Goal: Task Accomplishment & Management: Complete application form

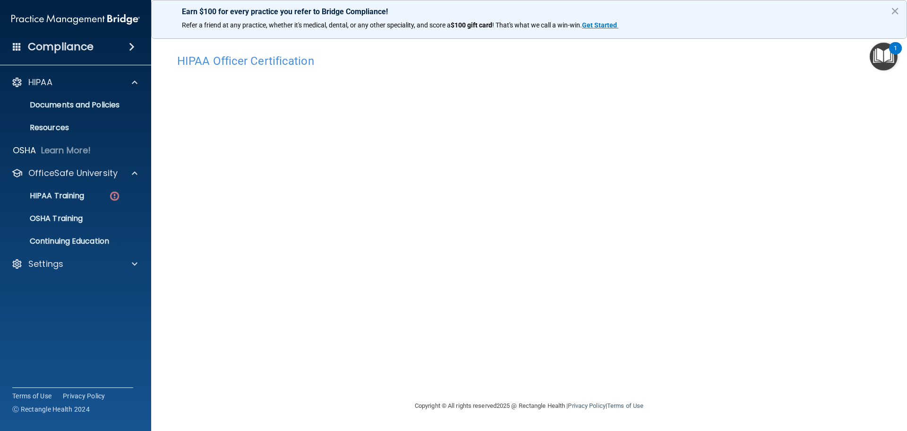
click at [884, 56] on img "Open Resource Center, 1 new notification" at bounding box center [884, 57] width 28 height 28
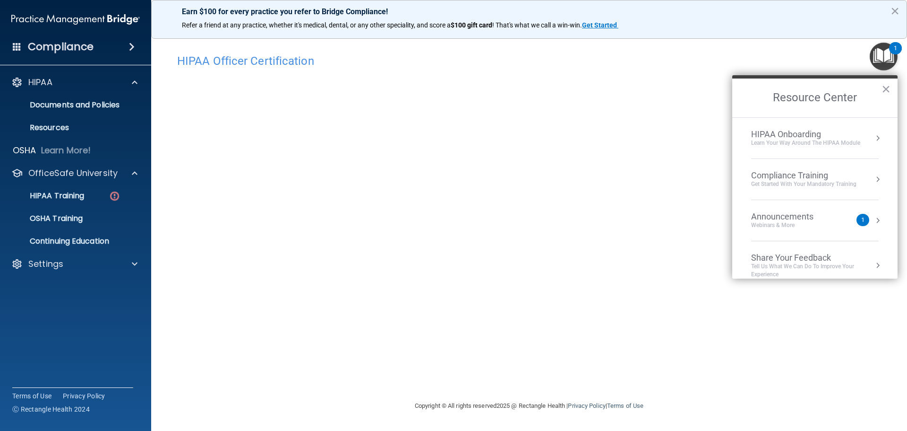
click at [879, 62] on img "Open Resource Center, 1 new notification" at bounding box center [884, 57] width 28 height 28
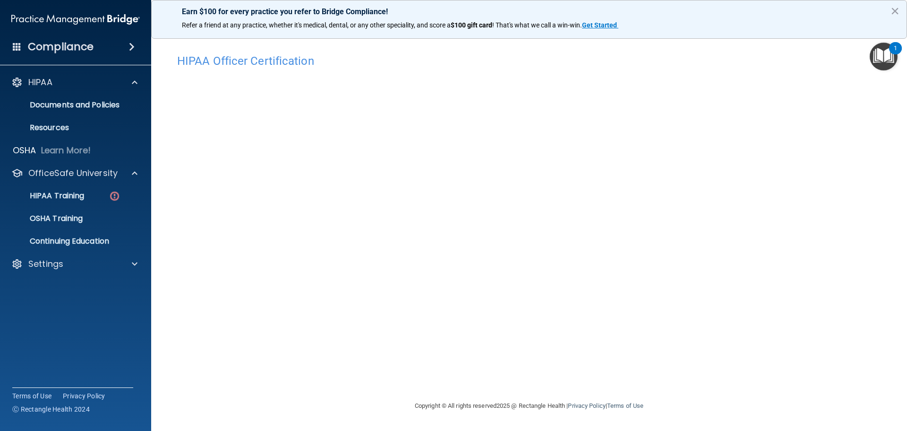
click at [879, 62] on img "Open Resource Center, 1 new notification" at bounding box center [884, 57] width 28 height 28
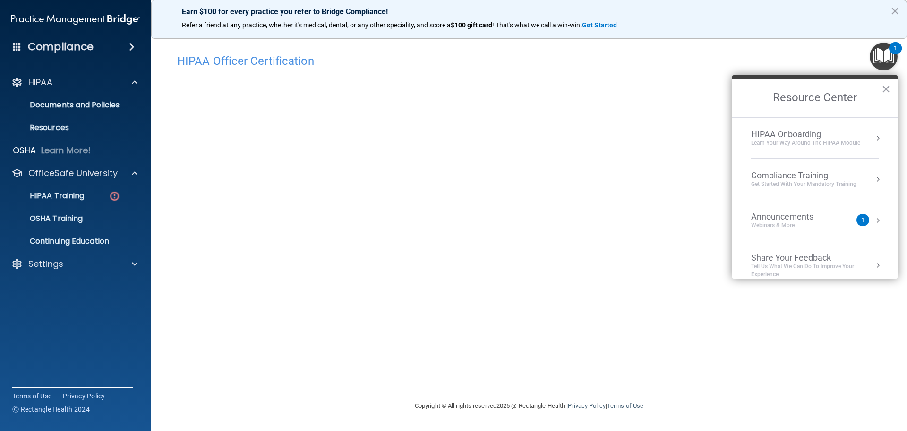
click at [837, 178] on div "Compliance Training" at bounding box center [803, 175] width 105 height 10
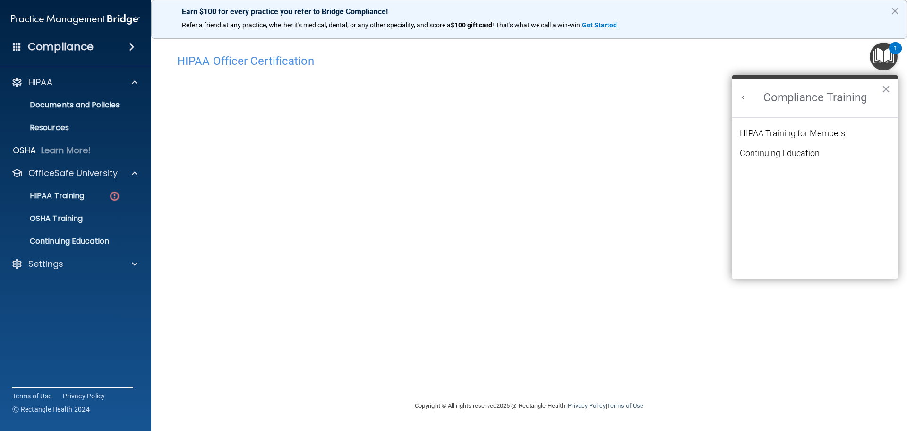
click at [812, 134] on div "HIPAA Training for Members" at bounding box center [792, 133] width 105 height 9
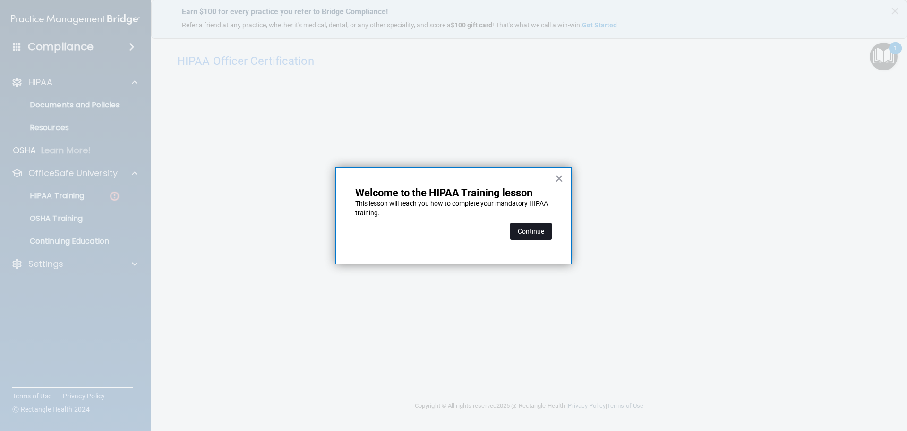
click at [524, 231] on button "Continue" at bounding box center [531, 231] width 42 height 17
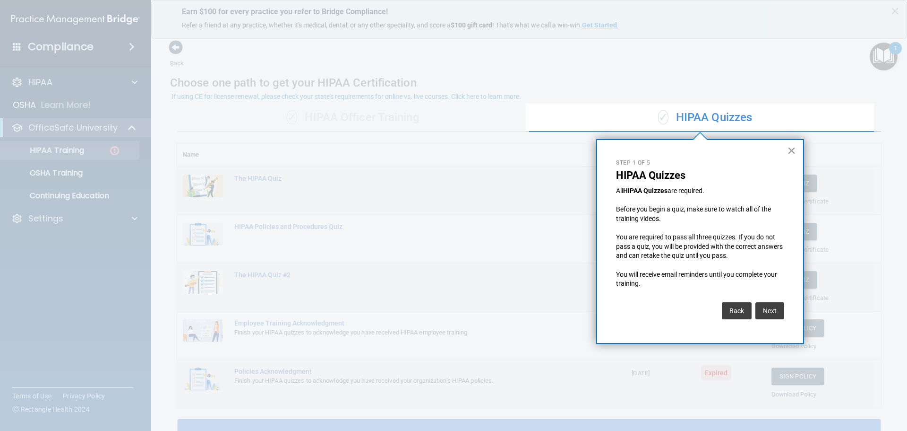
click at [791, 150] on button "×" at bounding box center [791, 150] width 9 height 15
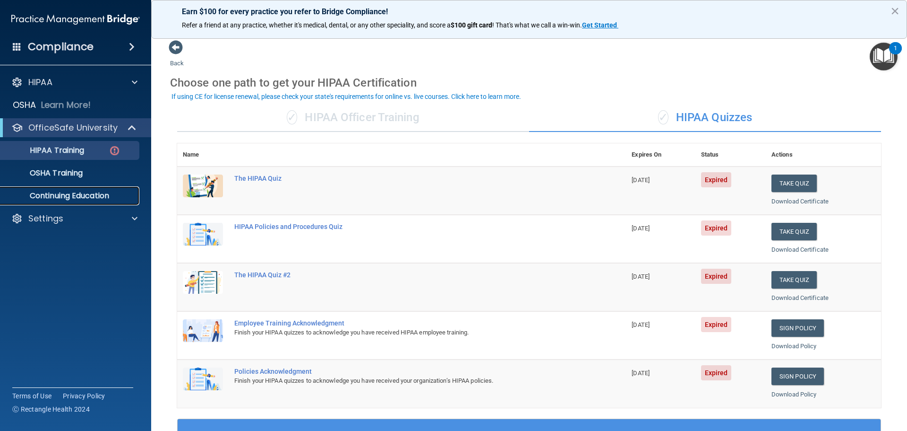
click at [59, 191] on p "Continuing Education" at bounding box center [70, 195] width 129 height 9
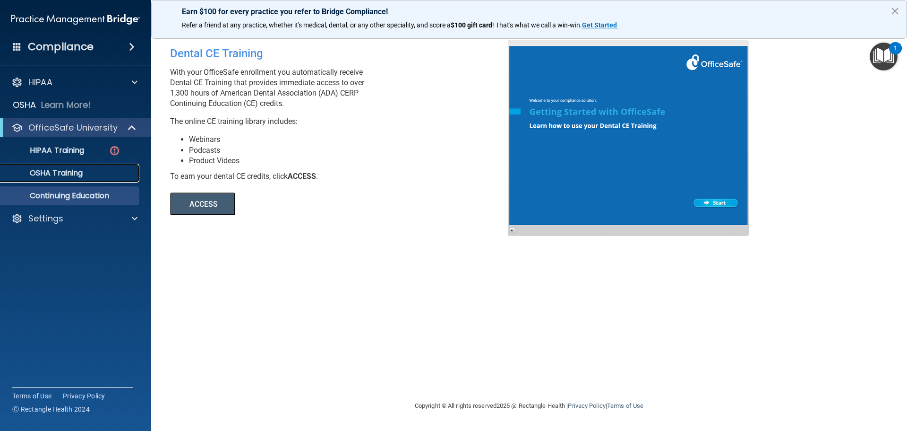
click at [86, 173] on div "OSHA Training" at bounding box center [70, 172] width 129 height 9
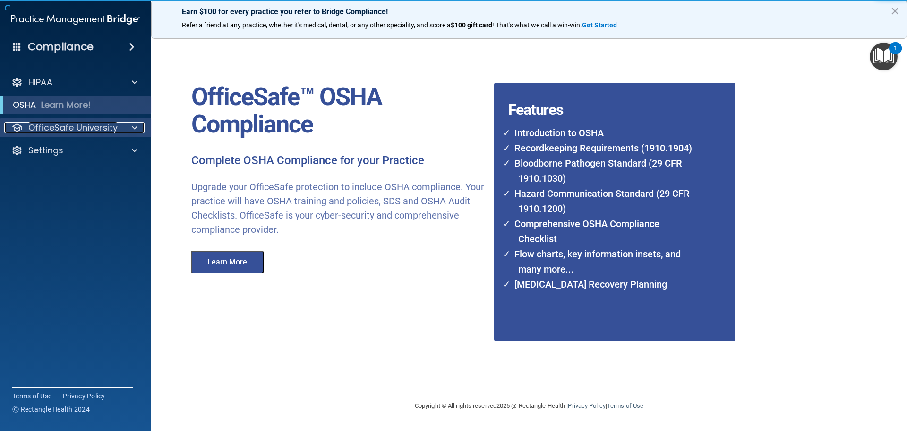
click at [109, 125] on p "OfficeSafe University" at bounding box center [72, 127] width 89 height 11
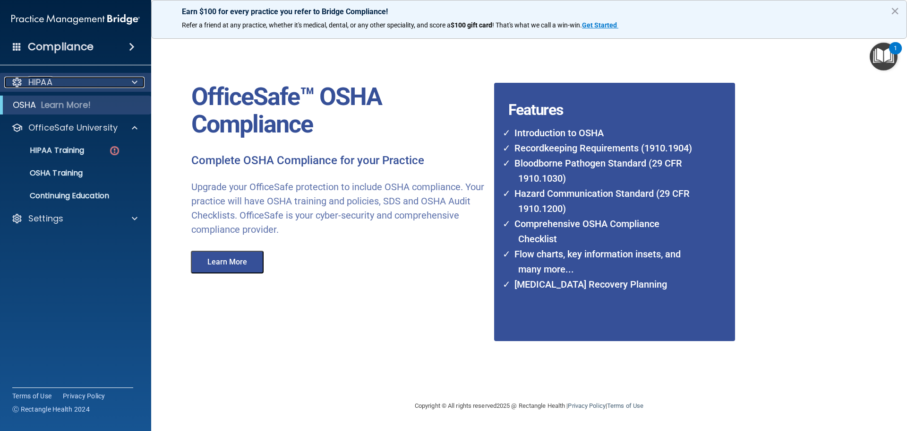
click at [132, 79] on span at bounding box center [135, 82] width 6 height 11
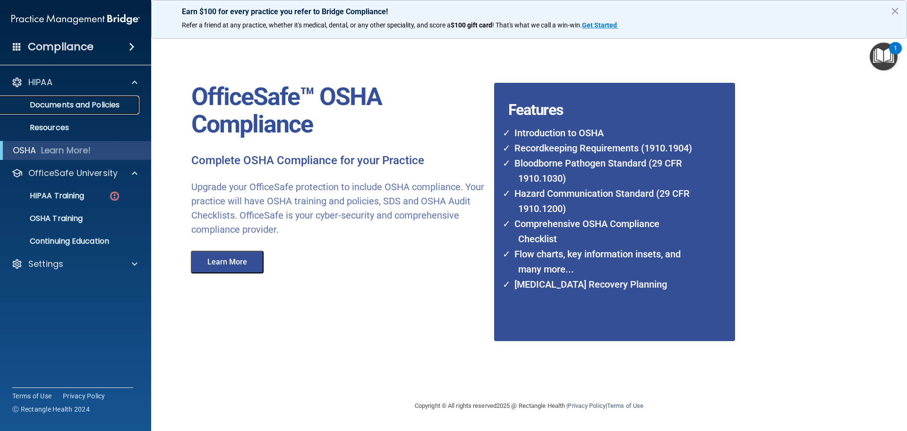
click at [109, 102] on p "Documents and Policies" at bounding box center [70, 104] width 129 height 9
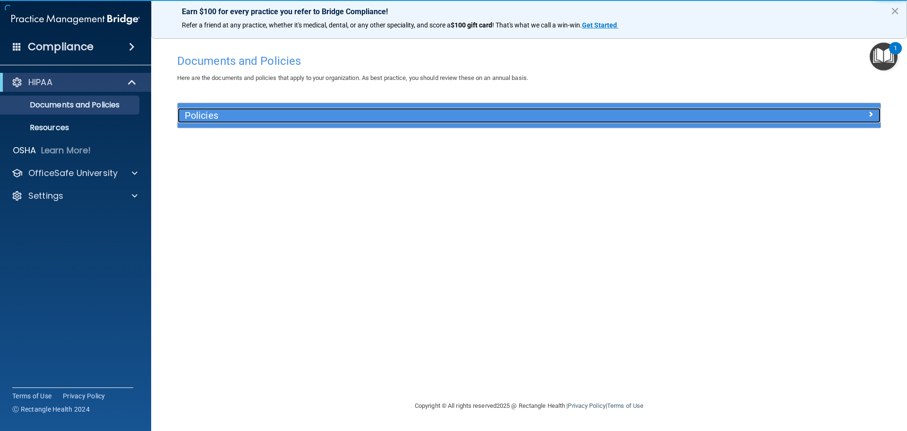
click at [289, 120] on h5 "Policies" at bounding box center [441, 115] width 513 height 10
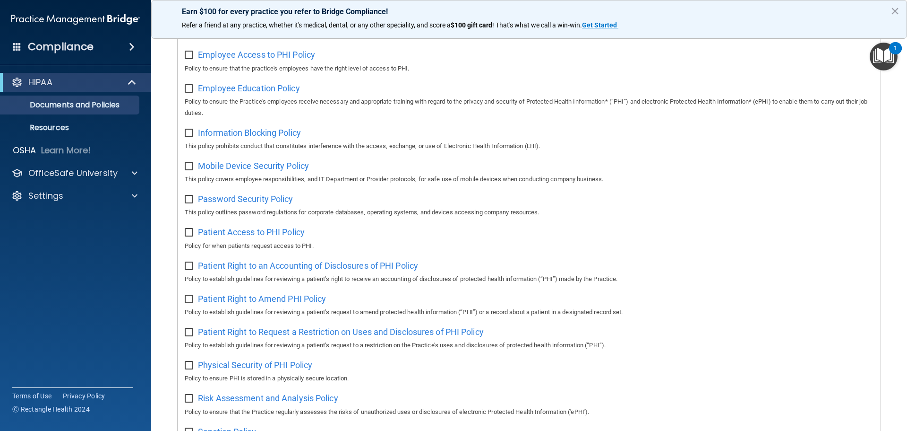
scroll to position [45, 0]
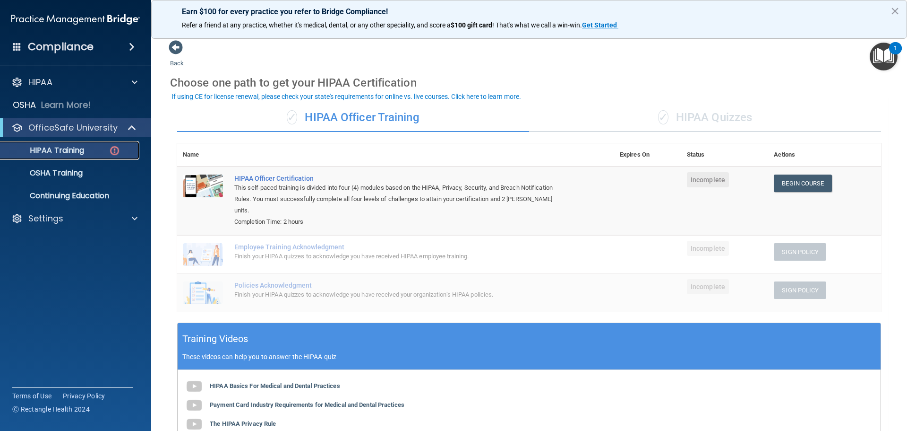
click at [72, 151] on p "HIPAA Training" at bounding box center [45, 150] width 78 height 9
click at [114, 150] on img at bounding box center [115, 151] width 12 height 12
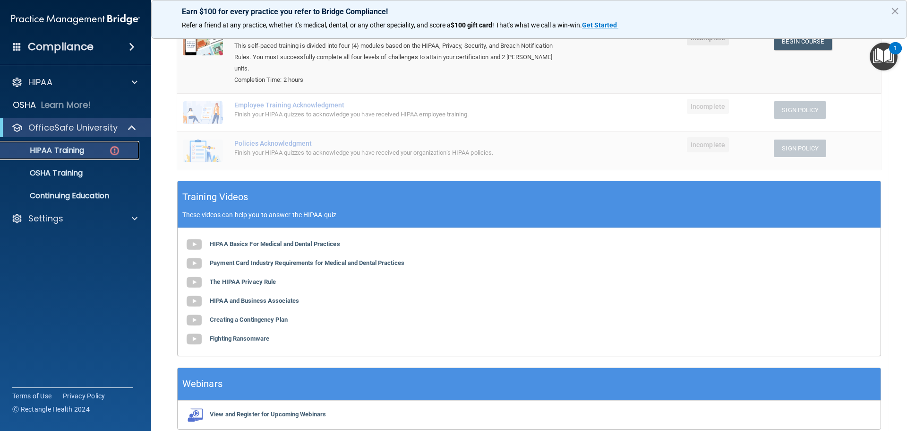
scroll to position [174, 0]
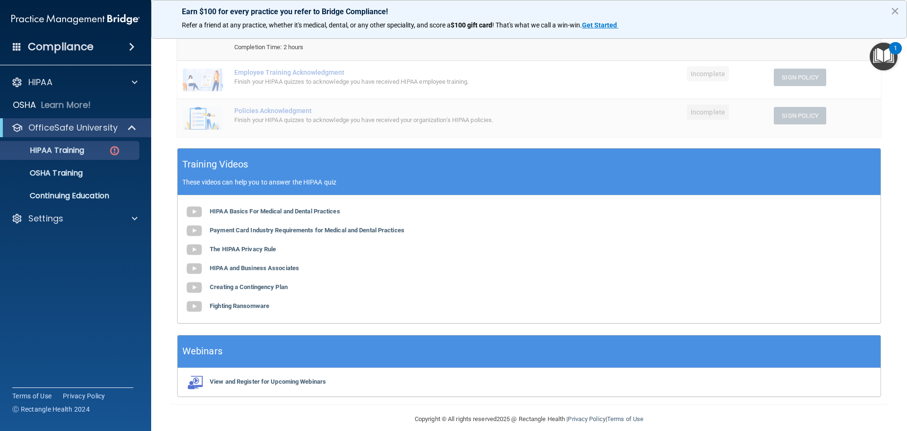
click at [296, 207] on b "HIPAA Basics For Medical and Dental Practices" at bounding box center [275, 210] width 130 height 7
click at [273, 207] on b "HIPAA Basics For Medical and Dental Practices" at bounding box center [275, 210] width 130 height 7
click at [254, 245] on b "The HIPAA Privacy Rule" at bounding box center [243, 248] width 66 height 7
click at [252, 264] on b "HIPAA and Business Associates" at bounding box center [254, 267] width 89 height 7
click at [252, 283] on b "Creating a Contingency Plan" at bounding box center [249, 286] width 78 height 7
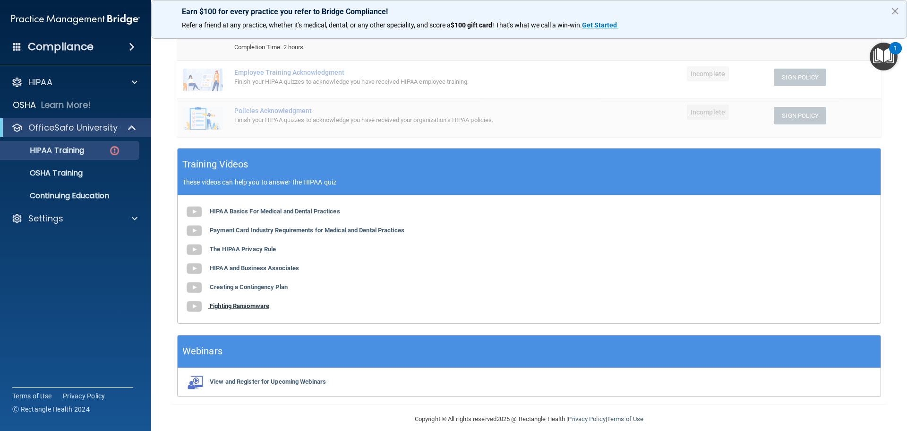
click at [248, 302] on b "Fighting Ransomware" at bounding box center [240, 305] width 60 height 7
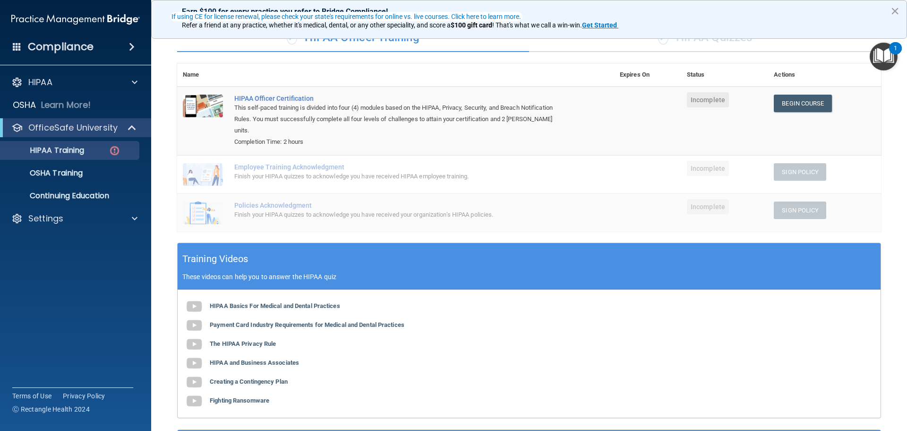
scroll to position [0, 0]
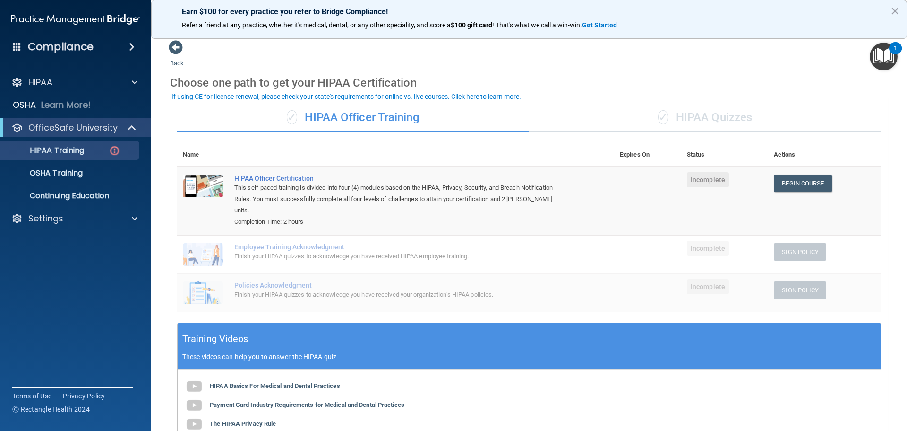
click at [696, 118] on div "✓ HIPAA Quizzes" at bounding box center [705, 118] width 352 height 28
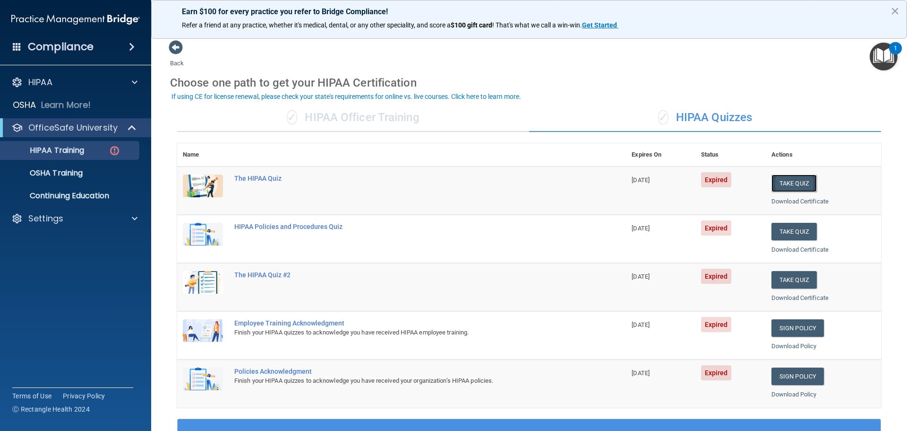
click at [783, 181] on button "Take Quiz" at bounding box center [794, 182] width 45 height 17
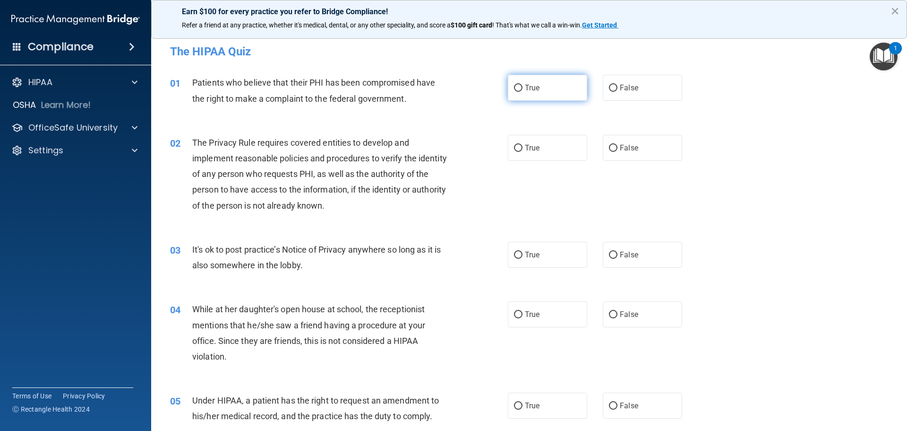
click at [514, 87] on input "True" at bounding box center [518, 88] width 9 height 7
radio input "true"
click at [514, 148] on input "True" at bounding box center [518, 148] width 9 height 7
radio input "true"
click at [514, 257] on input "True" at bounding box center [518, 254] width 9 height 7
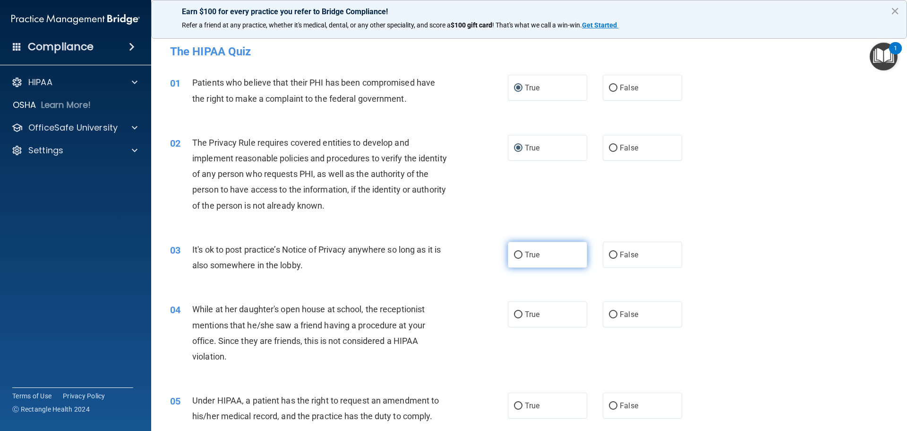
radio input "true"
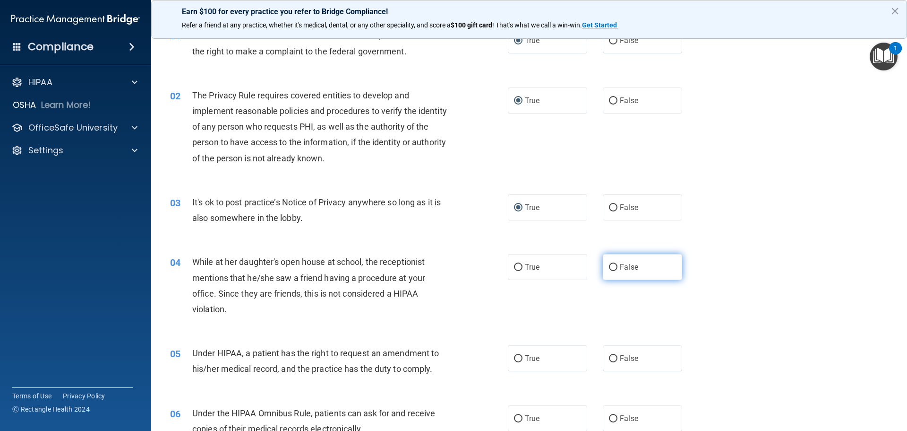
click at [611, 270] on input "False" at bounding box center [613, 267] width 9 height 7
radio input "true"
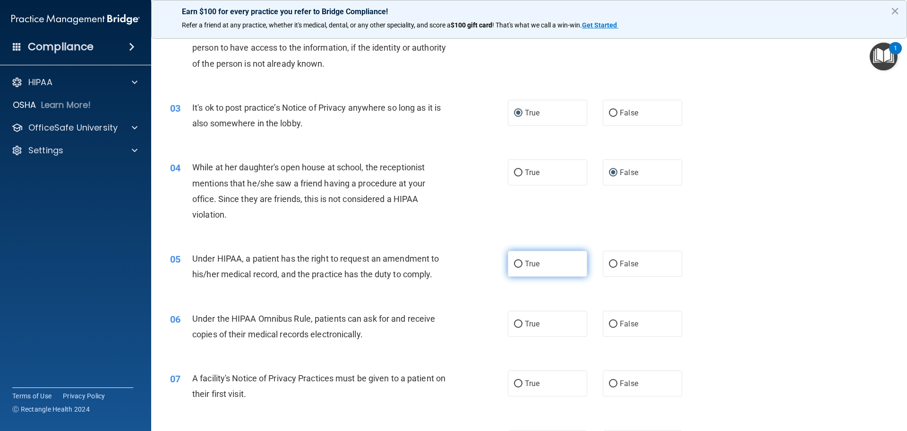
click at [514, 266] on input "True" at bounding box center [518, 263] width 9 height 7
radio input "true"
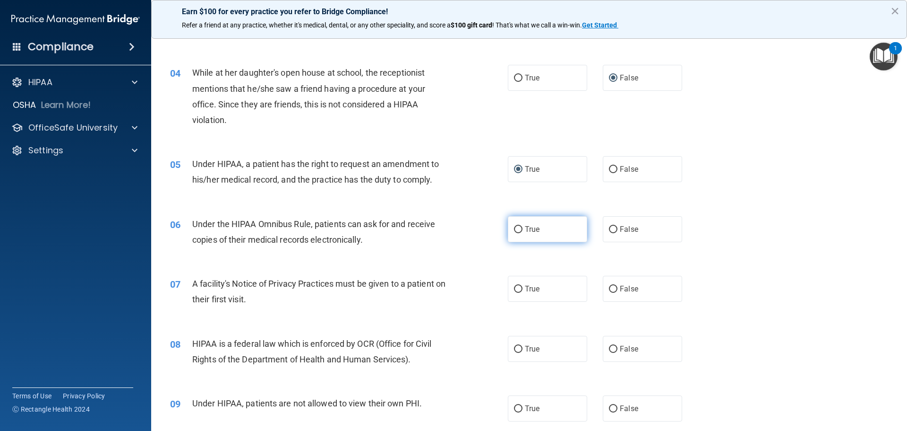
click at [514, 233] on input "True" at bounding box center [518, 229] width 9 height 7
radio input "true"
click at [514, 291] on input "True" at bounding box center [518, 288] width 9 height 7
radio input "true"
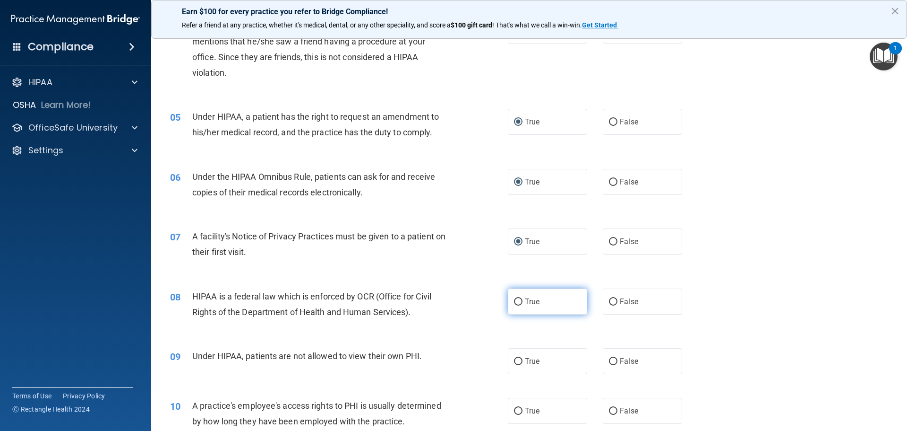
click at [514, 302] on input "True" at bounding box center [518, 301] width 9 height 7
radio input "true"
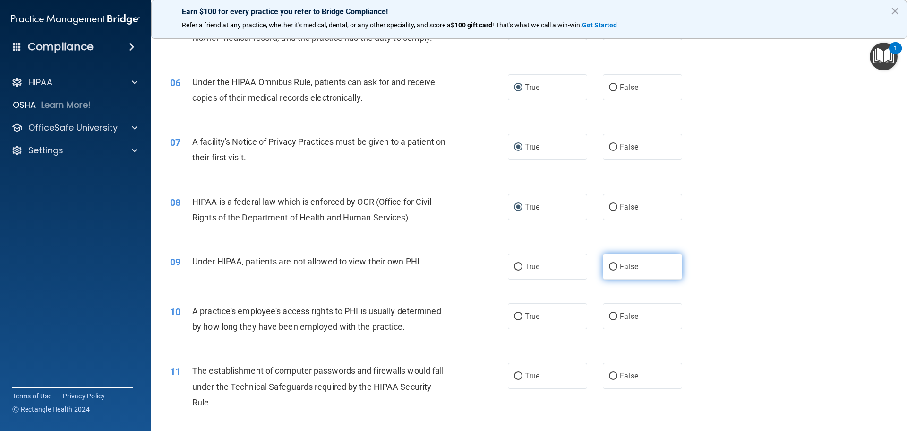
click at [613, 268] on label "False" at bounding box center [642, 266] width 79 height 26
click at [613, 268] on input "False" at bounding box center [613, 266] width 9 height 7
radio input "true"
click at [609, 317] on input "False" at bounding box center [613, 316] width 9 height 7
radio input "true"
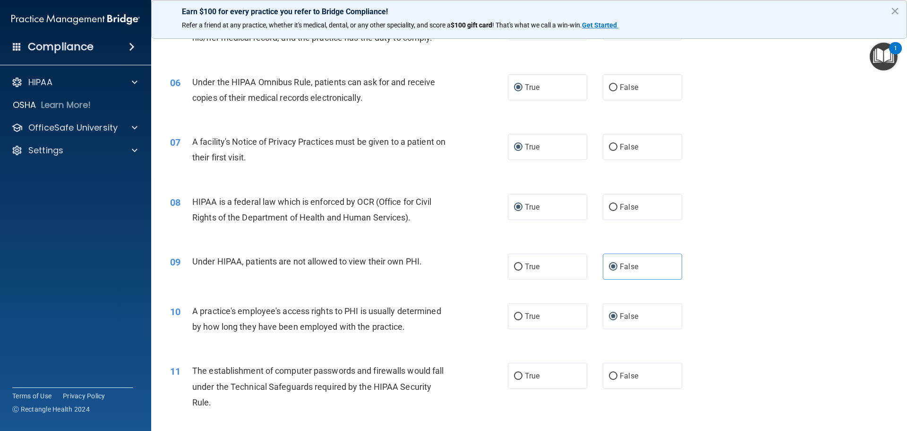
scroll to position [425, 0]
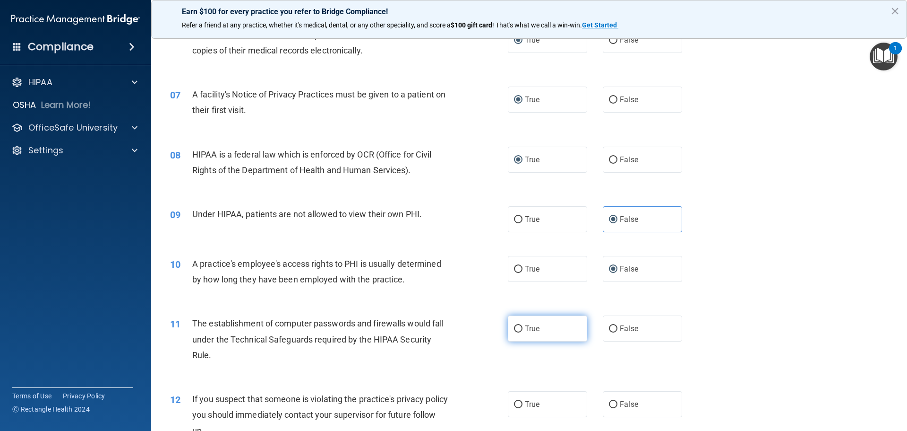
click at [514, 331] on input "True" at bounding box center [518, 328] width 9 height 7
radio input "true"
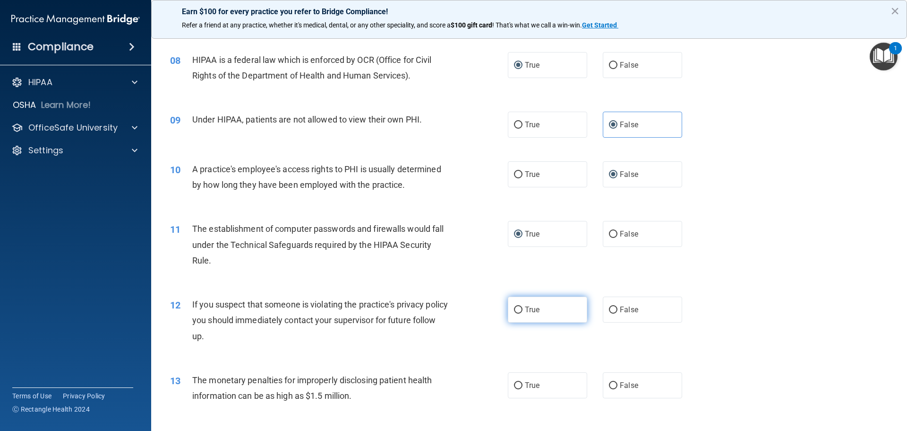
click at [515, 310] on input "True" at bounding box center [518, 309] width 9 height 7
radio input "true"
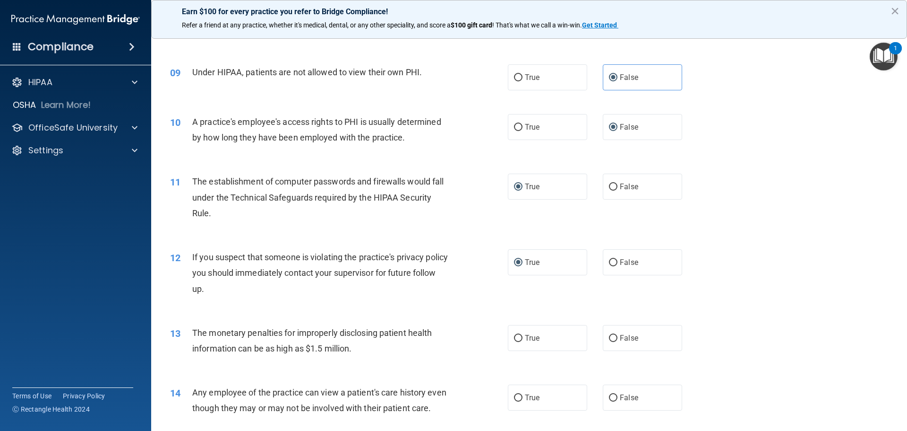
scroll to position [614, 0]
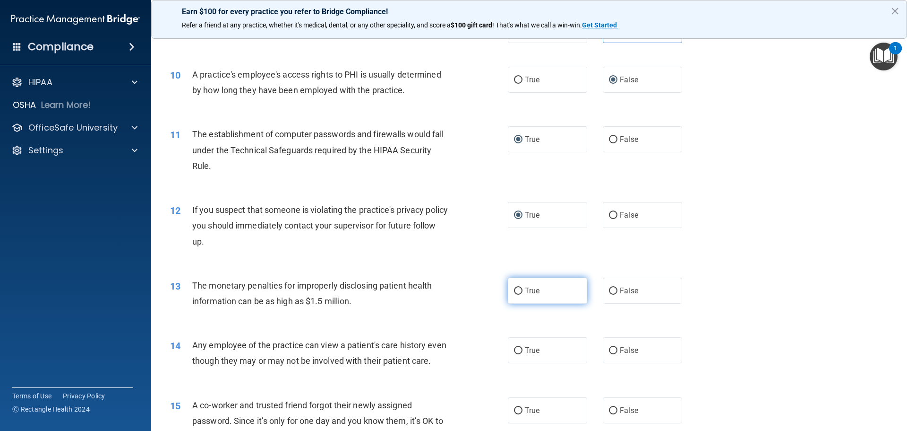
click at [515, 294] on label "True" at bounding box center [547, 290] width 79 height 26
click at [515, 294] on input "True" at bounding box center [518, 290] width 9 height 7
radio input "true"
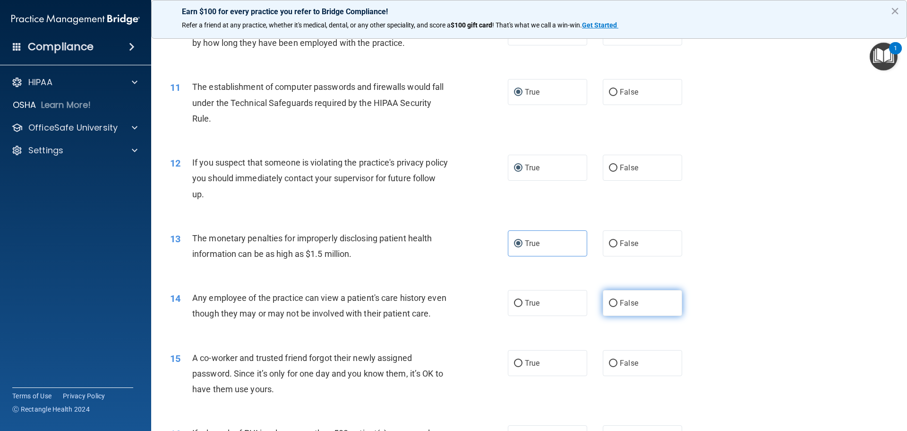
click at [611, 303] on input "False" at bounding box center [613, 303] width 9 height 7
radio input "true"
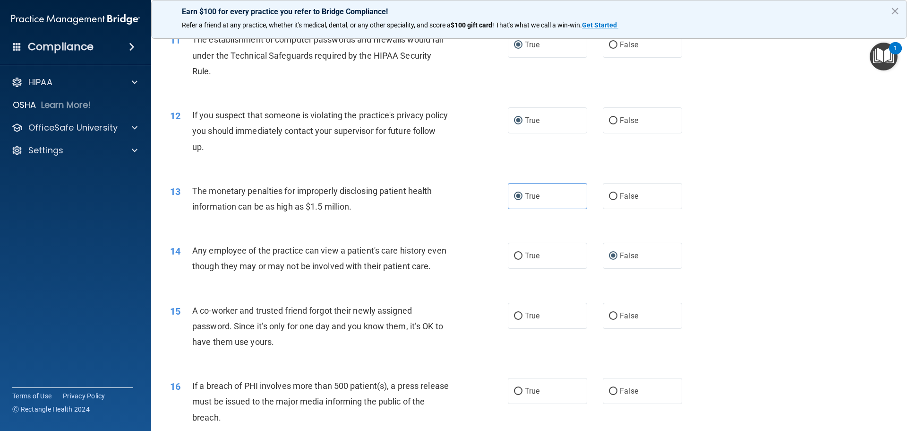
scroll to position [756, 0]
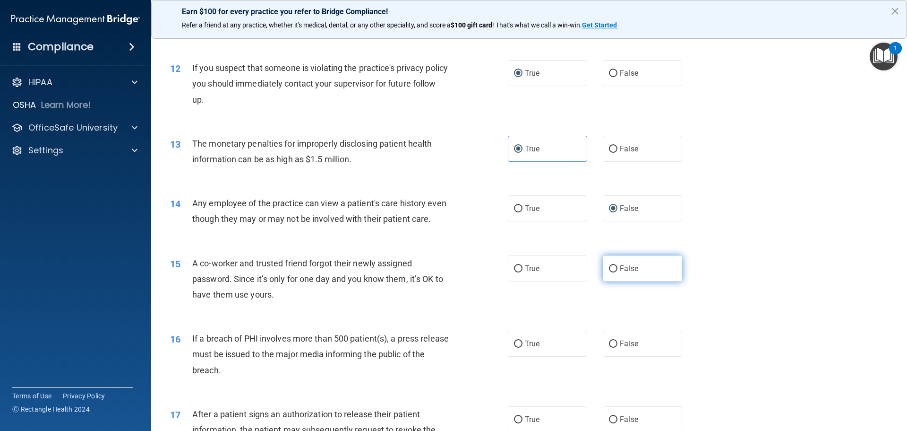
click at [612, 272] on input "False" at bounding box center [613, 268] width 9 height 7
radio input "true"
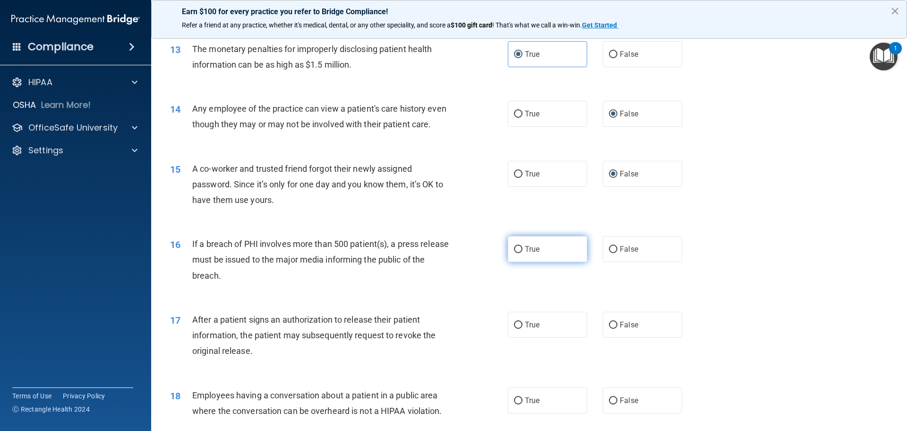
click at [514, 253] on input "True" at bounding box center [518, 249] width 9 height 7
radio input "true"
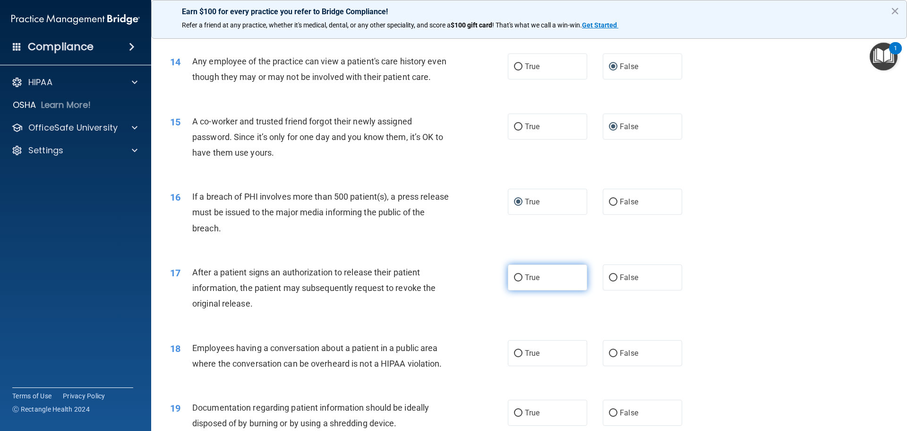
click at [517, 281] on input "True" at bounding box center [518, 277] width 9 height 7
radio input "true"
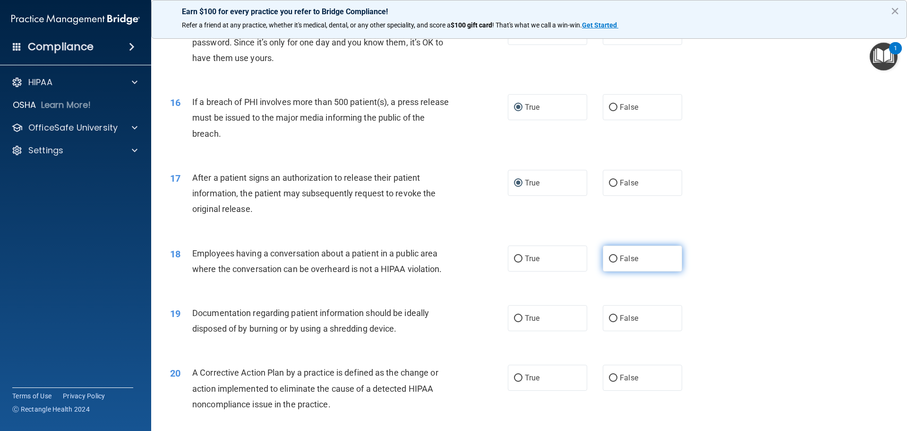
click at [604, 271] on label "False" at bounding box center [642, 258] width 79 height 26
click at [609, 262] on input "False" at bounding box center [613, 258] width 9 height 7
radio input "true"
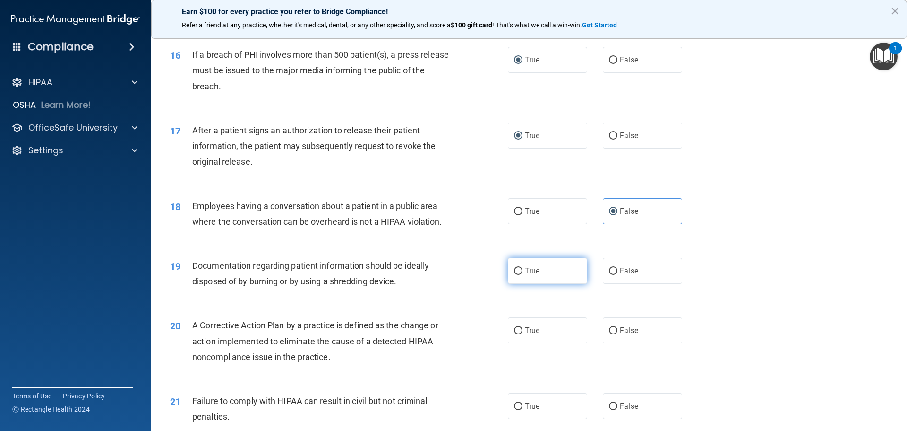
click at [514, 275] on input "True" at bounding box center [518, 270] width 9 height 7
radio input "true"
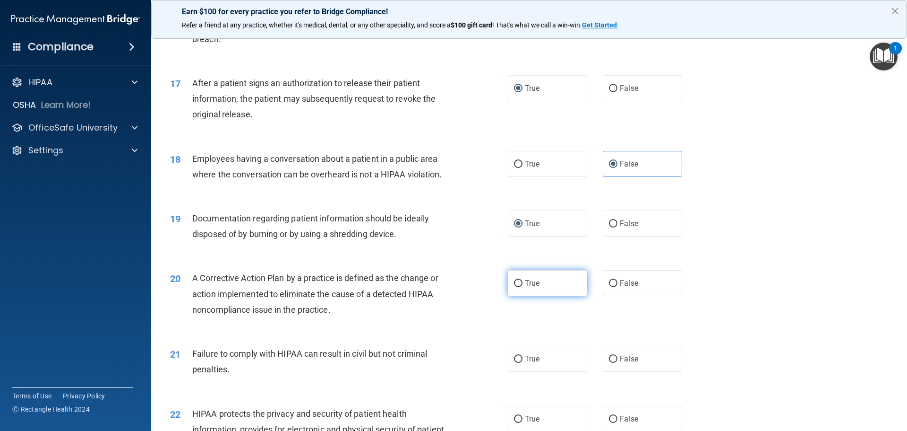
click at [514, 287] on input "True" at bounding box center [518, 283] width 9 height 7
radio input "true"
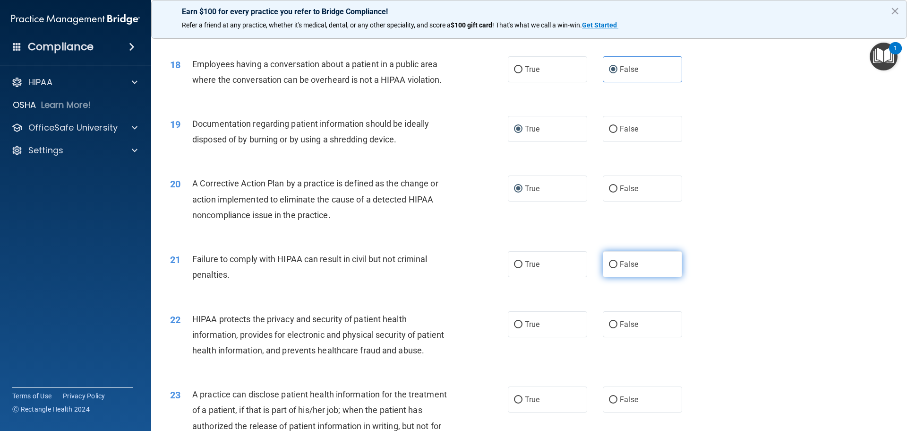
click at [604, 277] on label "False" at bounding box center [642, 264] width 79 height 26
click at [609, 268] on input "False" at bounding box center [613, 264] width 9 height 7
radio input "true"
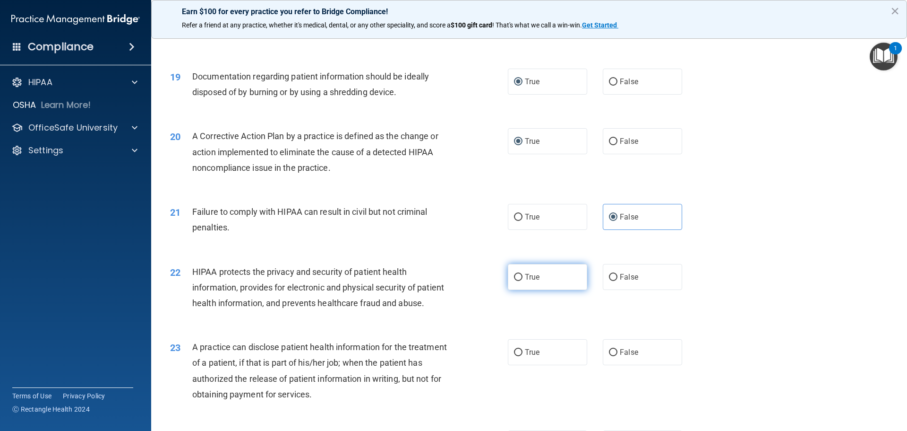
click at [521, 290] on label "True" at bounding box center [547, 277] width 79 height 26
click at [521, 281] on input "True" at bounding box center [518, 277] width 9 height 7
radio input "true"
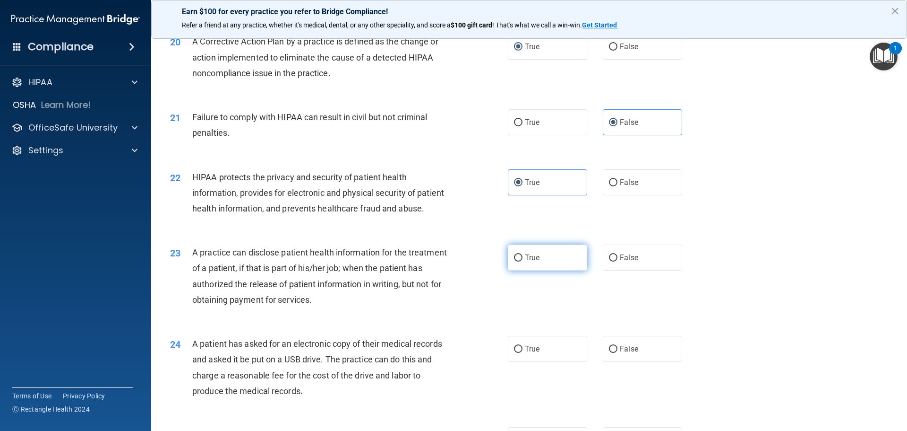
click at [510, 270] on label "True" at bounding box center [547, 257] width 79 height 26
click at [514, 261] on input "True" at bounding box center [518, 257] width 9 height 7
radio input "true"
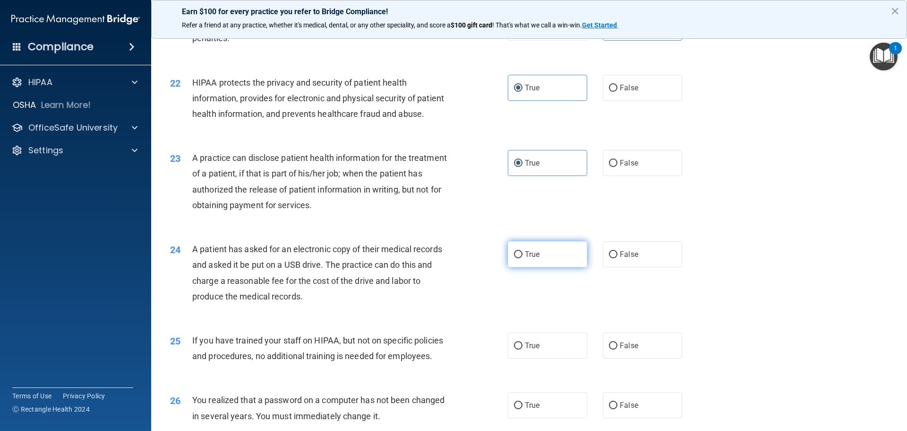
click at [514, 258] on input "True" at bounding box center [518, 254] width 9 height 7
radio input "true"
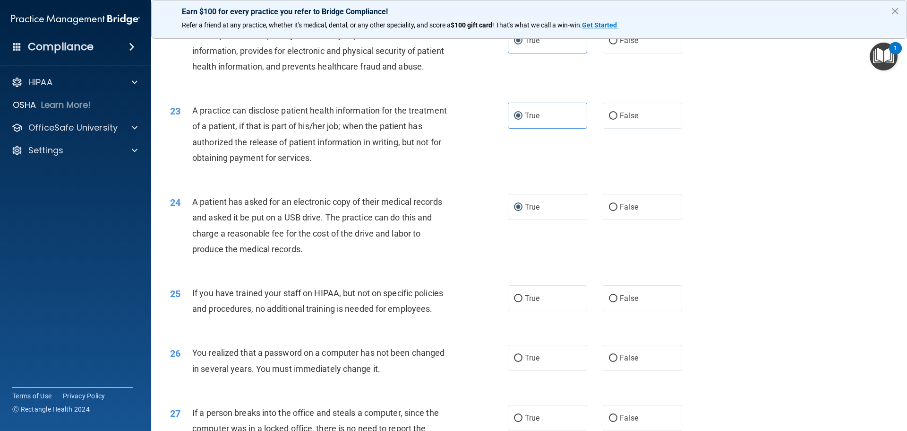
scroll to position [1512, 0]
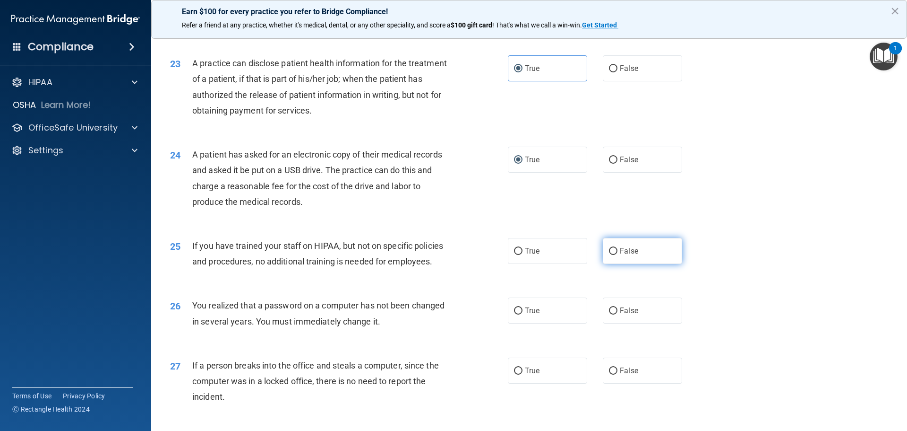
click at [609, 255] on input "False" at bounding box center [613, 251] width 9 height 7
radio input "true"
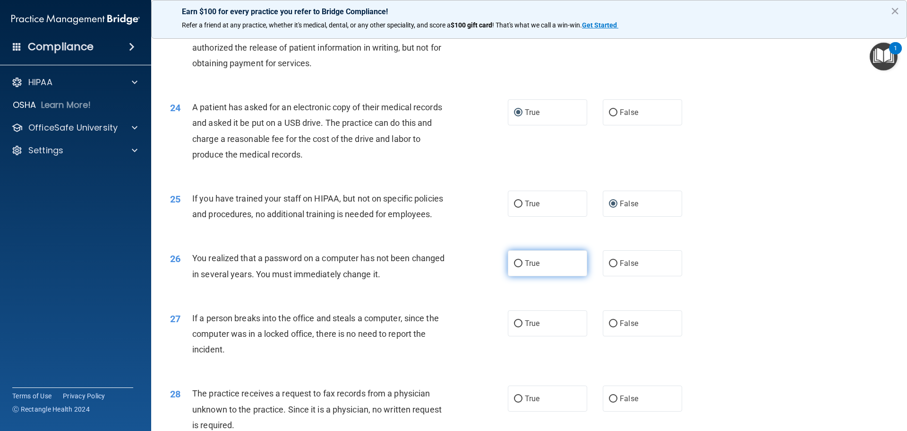
click at [515, 267] on input "True" at bounding box center [518, 263] width 9 height 7
radio input "true"
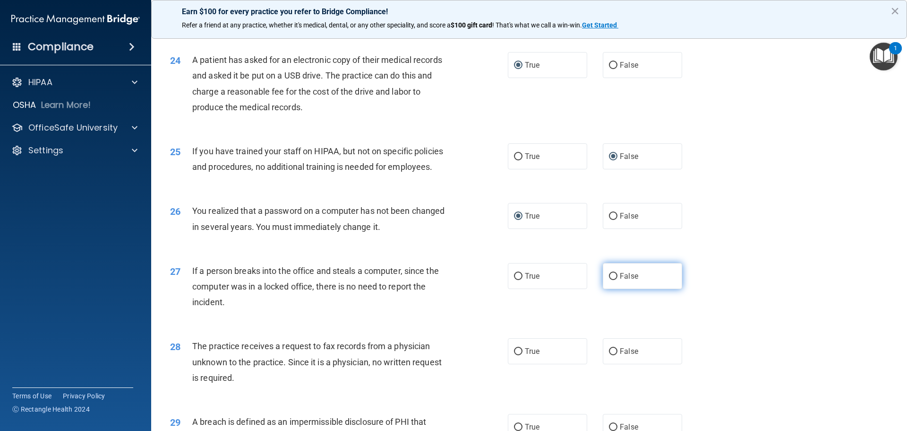
click at [609, 280] on input "False" at bounding box center [613, 276] width 9 height 7
radio input "true"
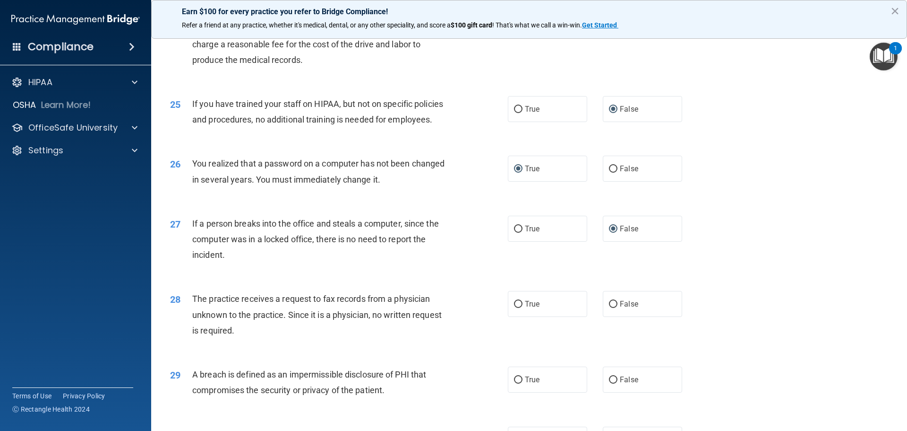
scroll to position [1701, 0]
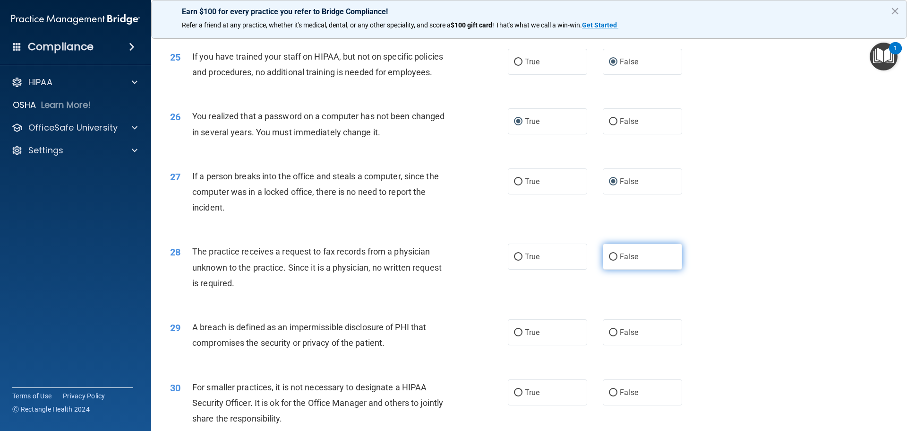
click at [609, 260] on input "False" at bounding box center [613, 256] width 9 height 7
radio input "true"
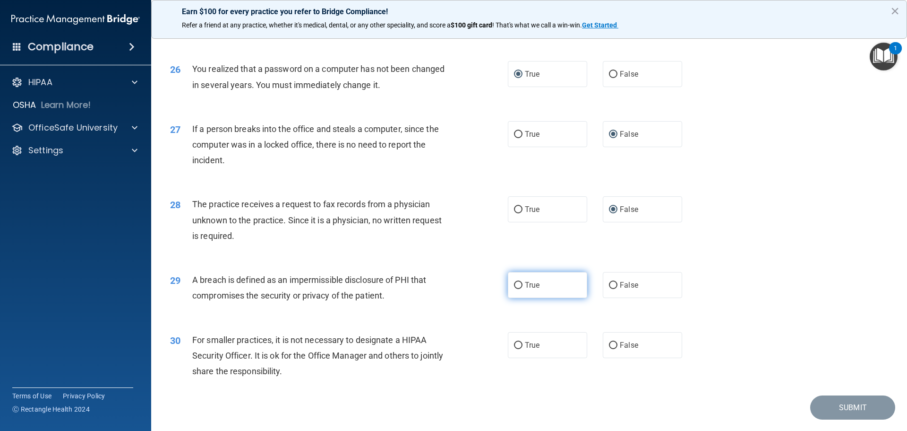
click at [517, 289] on input "True" at bounding box center [518, 285] width 9 height 7
radio input "true"
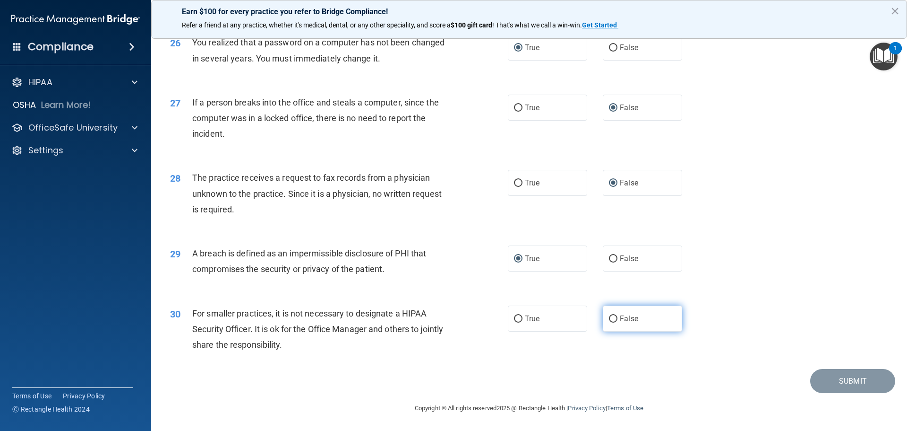
click at [609, 321] on input "False" at bounding box center [613, 318] width 9 height 7
radio input "true"
click at [849, 379] on button "Submit" at bounding box center [853, 381] width 85 height 24
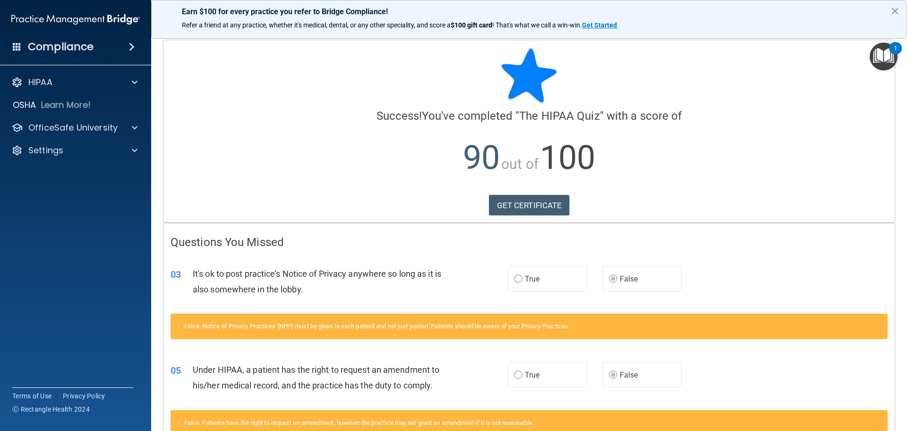
click at [897, 13] on button "×" at bounding box center [895, 10] width 9 height 15
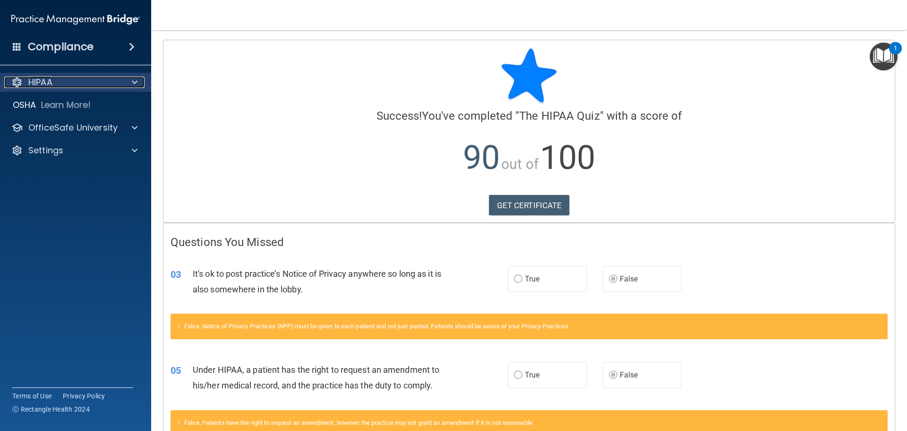
click at [134, 80] on span at bounding box center [135, 82] width 6 height 11
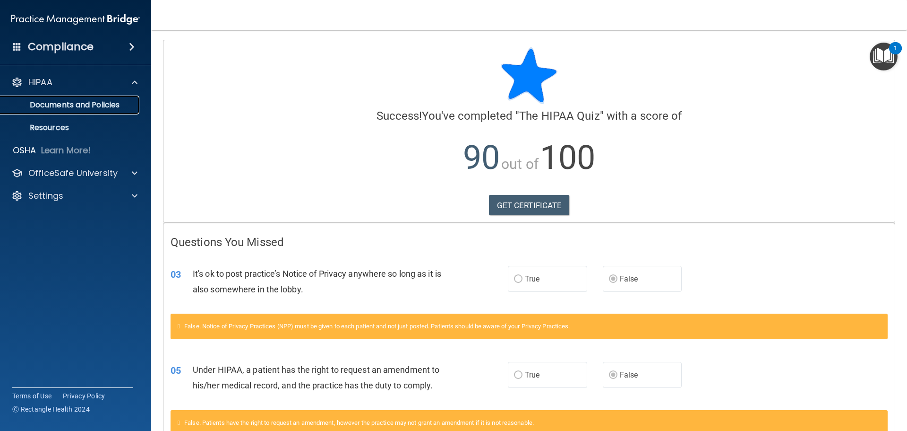
click at [115, 102] on p "Documents and Policies" at bounding box center [70, 104] width 129 height 9
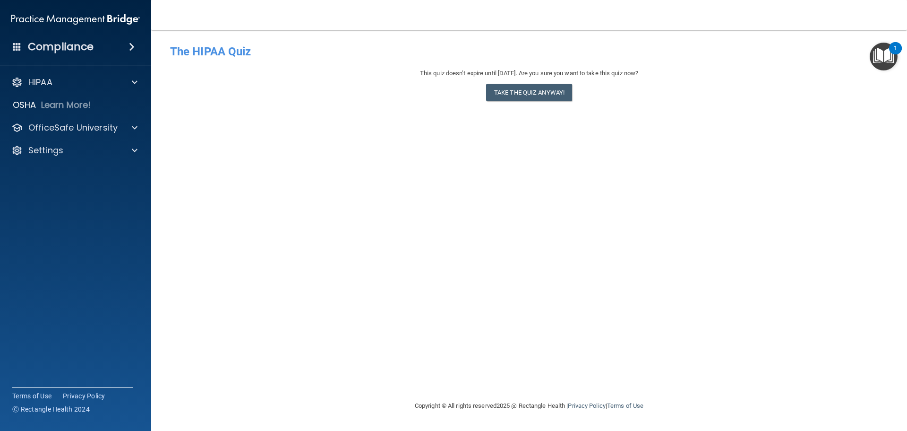
click at [130, 47] on span at bounding box center [132, 46] width 6 height 11
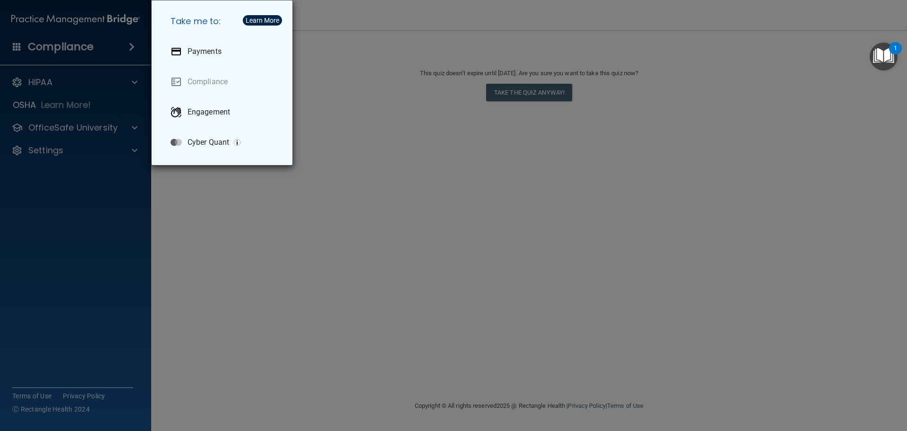
click at [288, 185] on div "Take me to: Payments Compliance Engagement Cyber Quant" at bounding box center [453, 215] width 907 height 431
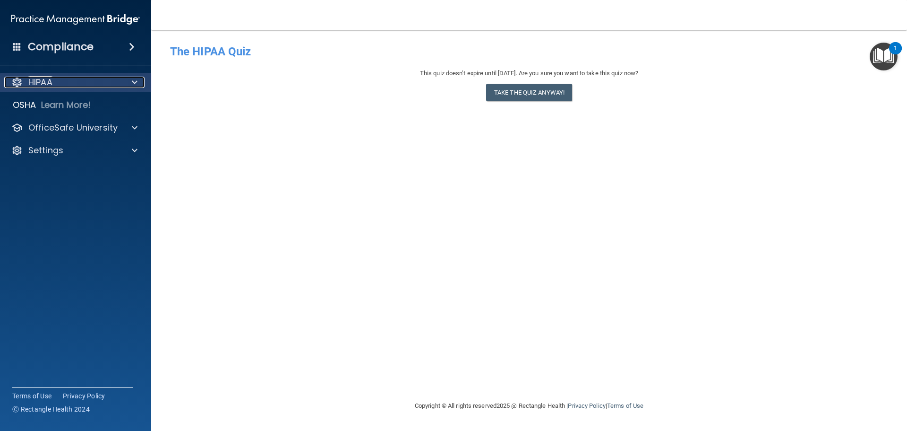
click at [134, 86] on span at bounding box center [135, 82] width 6 height 11
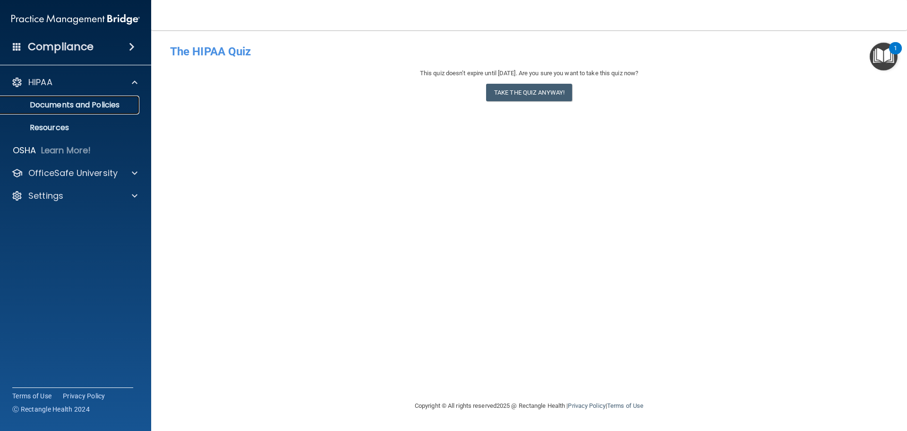
click at [104, 109] on p "Documents and Policies" at bounding box center [70, 104] width 129 height 9
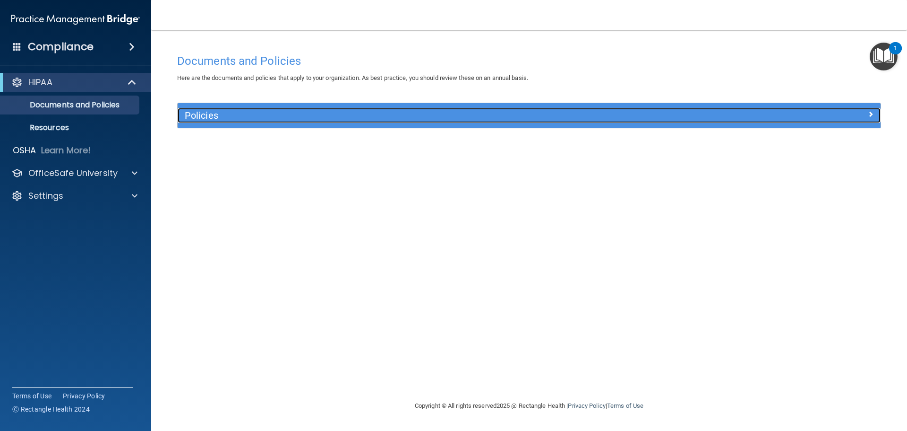
click at [207, 115] on h5 "Policies" at bounding box center [441, 115] width 513 height 10
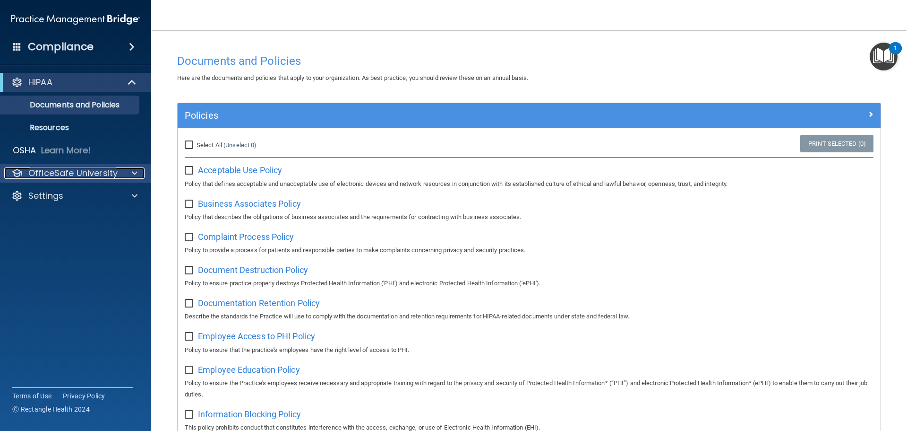
click at [133, 173] on span at bounding box center [135, 172] width 6 height 11
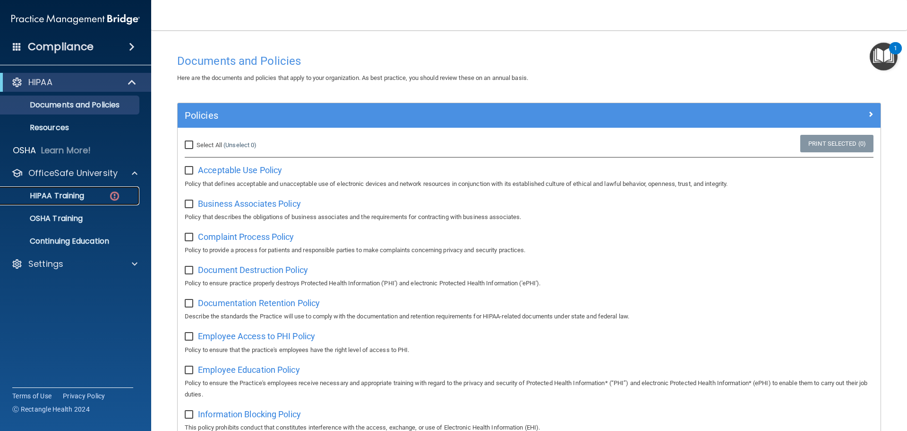
click at [96, 197] on div "HIPAA Training" at bounding box center [70, 195] width 129 height 9
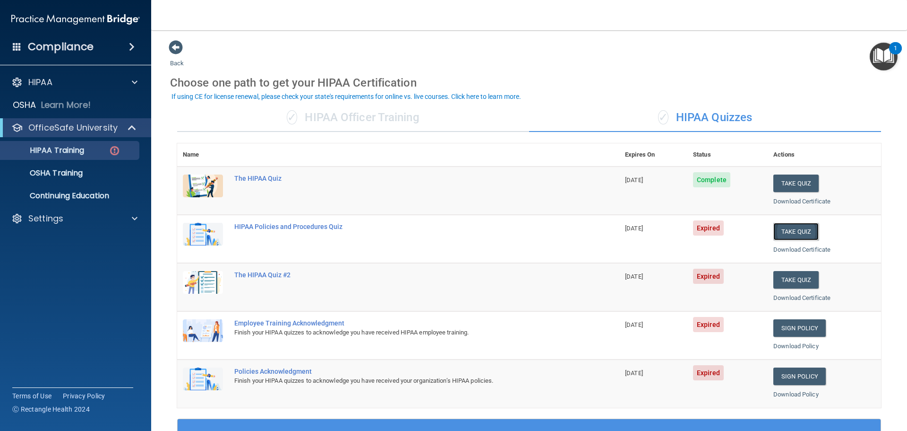
click at [791, 231] on button "Take Quiz" at bounding box center [796, 231] width 45 height 17
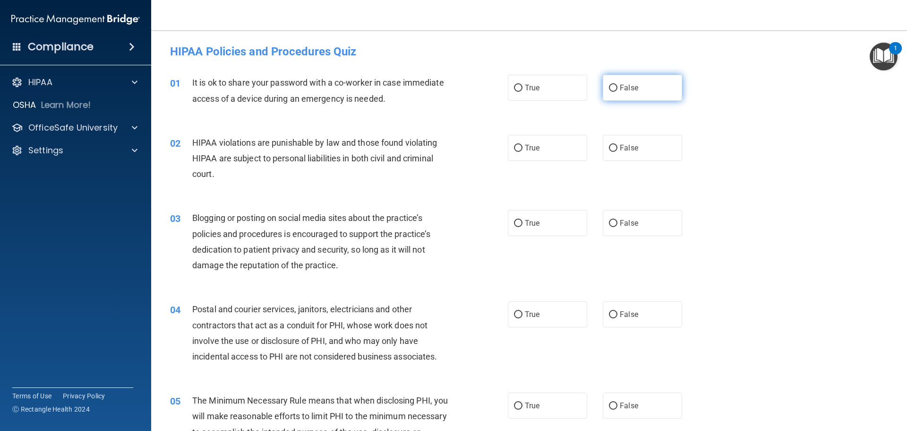
click at [609, 89] on input "False" at bounding box center [613, 88] width 9 height 7
radio input "true"
click at [514, 151] on input "True" at bounding box center [518, 148] width 9 height 7
radio input "true"
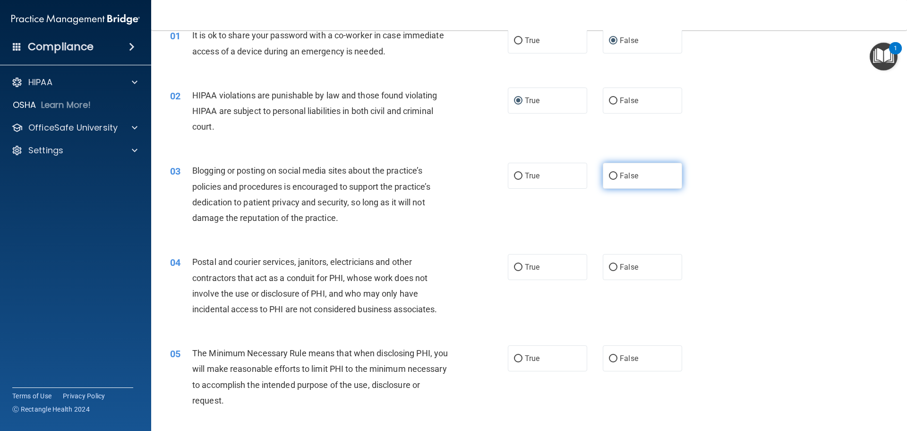
click at [609, 178] on input "False" at bounding box center [613, 176] width 9 height 7
radio input "true"
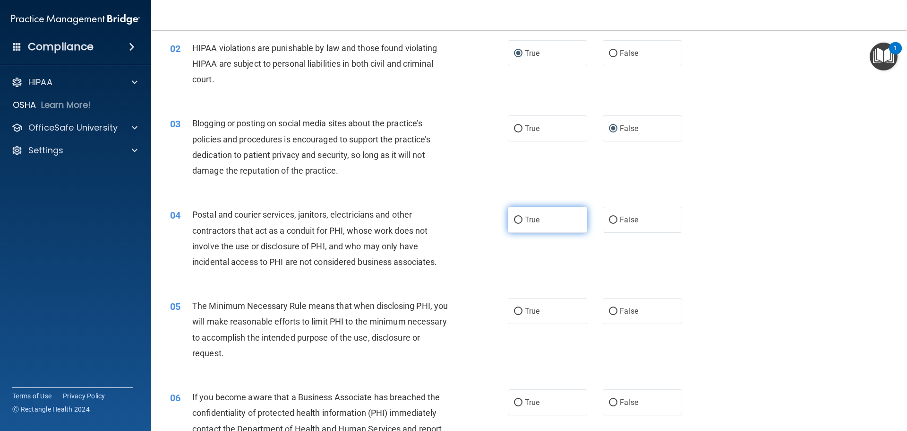
click at [518, 222] on input "True" at bounding box center [518, 219] width 9 height 7
radio input "true"
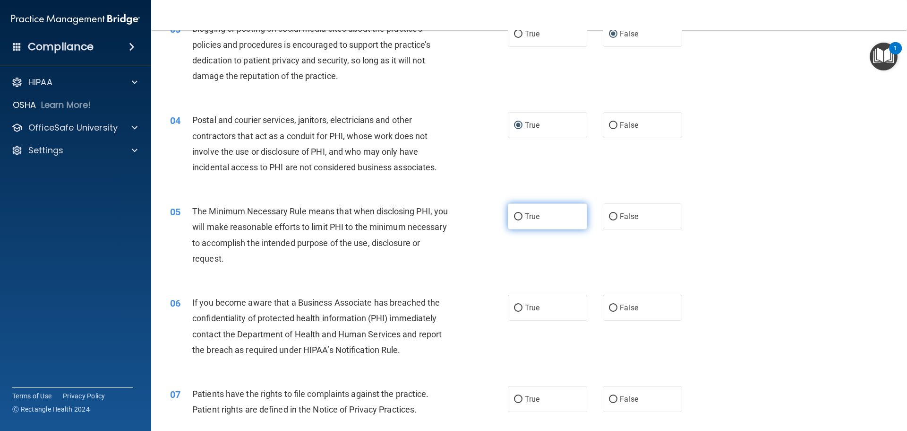
click at [514, 215] on input "True" at bounding box center [518, 216] width 9 height 7
radio input "true"
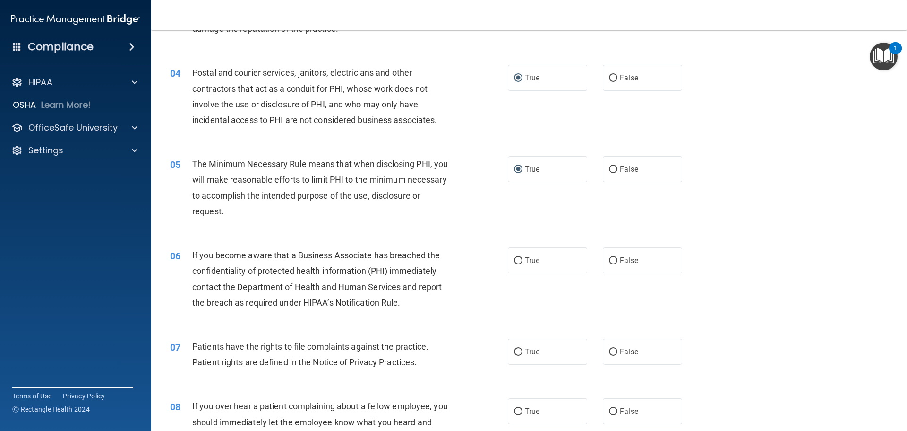
scroll to position [284, 0]
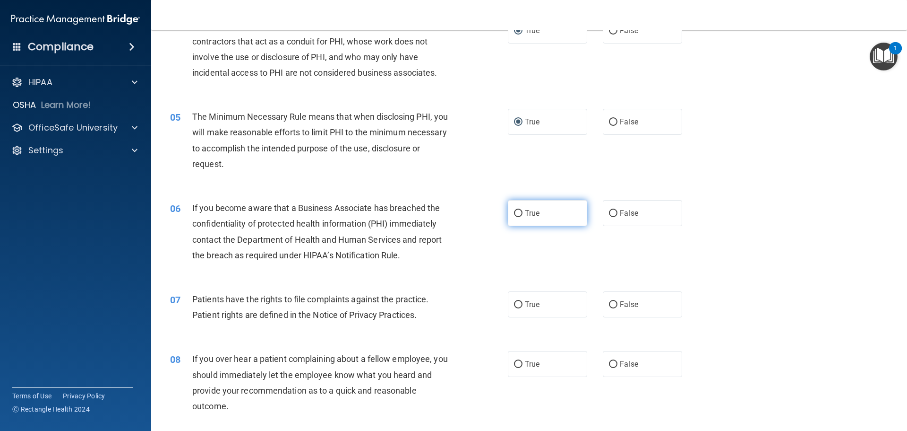
click at [514, 212] on input "True" at bounding box center [518, 213] width 9 height 7
radio input "true"
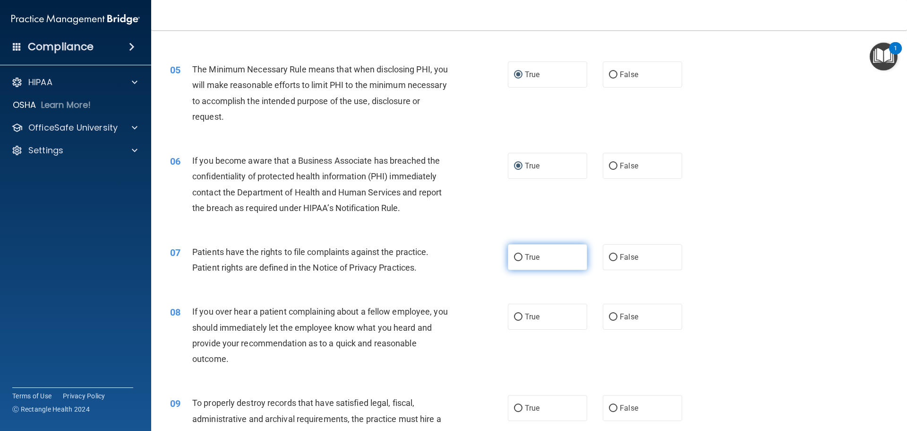
click at [514, 256] on input "True" at bounding box center [518, 257] width 9 height 7
radio input "true"
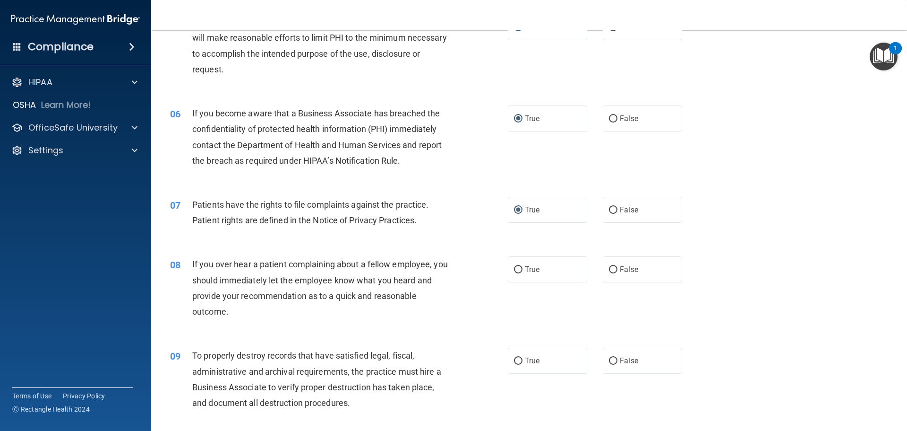
scroll to position [425, 0]
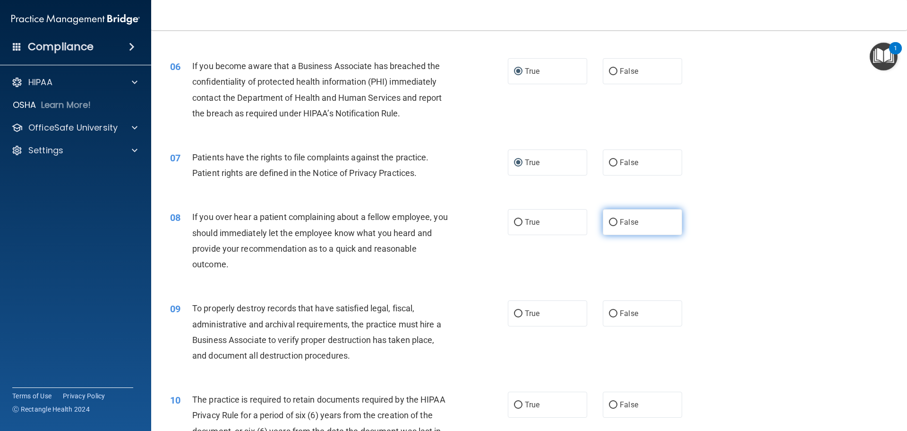
click at [610, 226] on input "False" at bounding box center [613, 222] width 9 height 7
radio input "true"
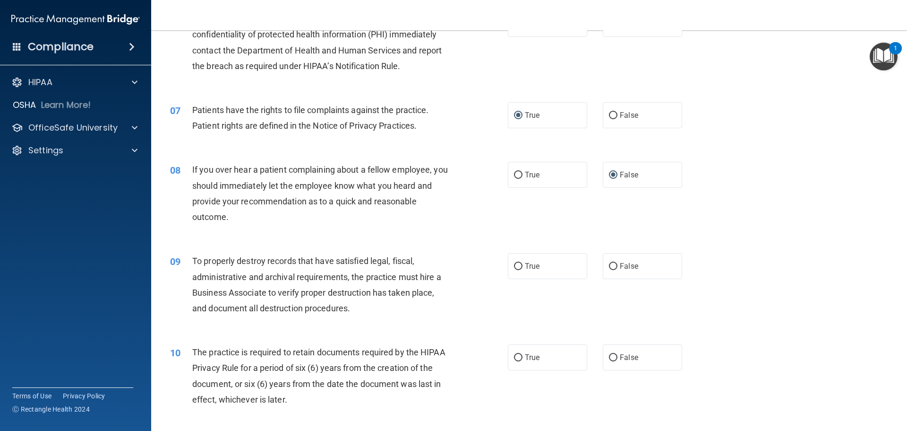
scroll to position [520, 0]
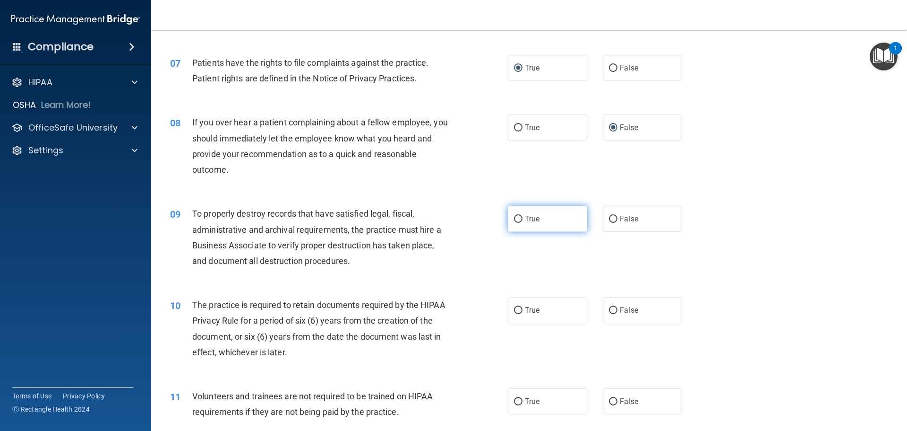
click at [514, 221] on input "True" at bounding box center [518, 219] width 9 height 7
radio input "true"
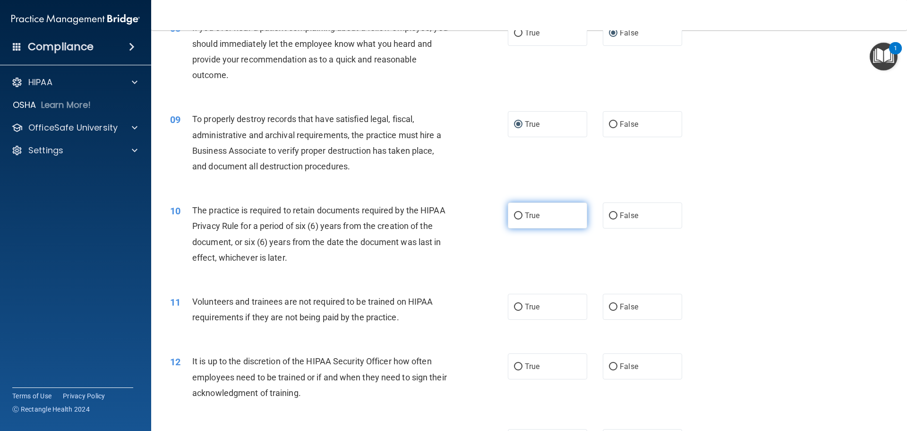
click at [514, 217] on input "True" at bounding box center [518, 215] width 9 height 7
radio input "true"
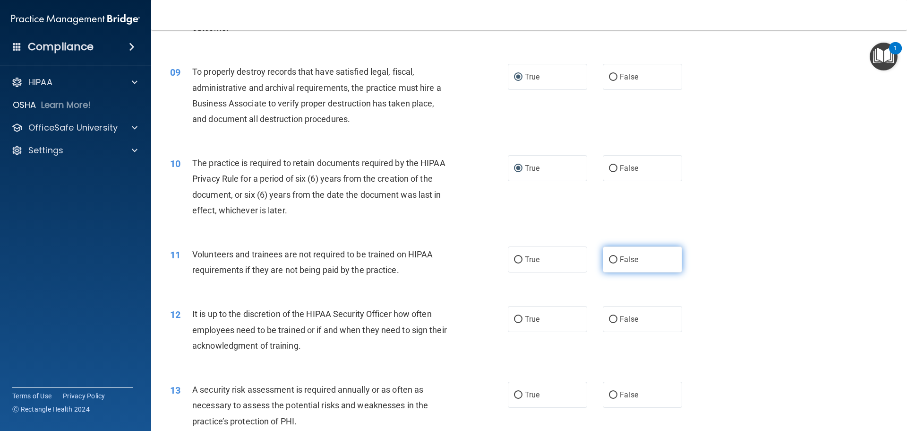
click at [606, 266] on label "False" at bounding box center [642, 259] width 79 height 26
click at [609, 263] on input "False" at bounding box center [613, 259] width 9 height 7
radio input "true"
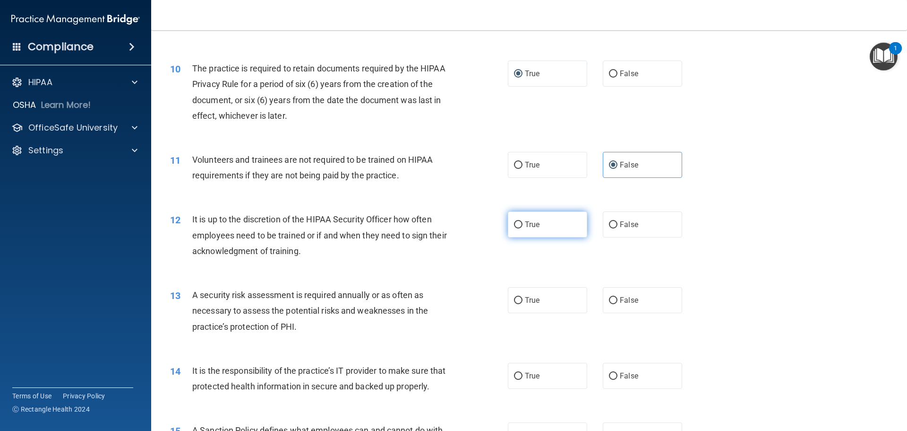
click at [518, 226] on input "True" at bounding box center [518, 224] width 9 height 7
radio input "true"
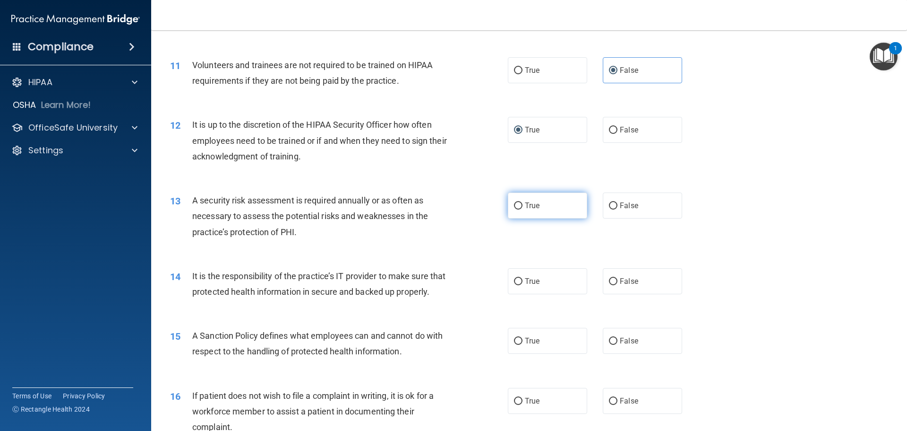
click at [515, 207] on input "True" at bounding box center [518, 205] width 9 height 7
radio input "true"
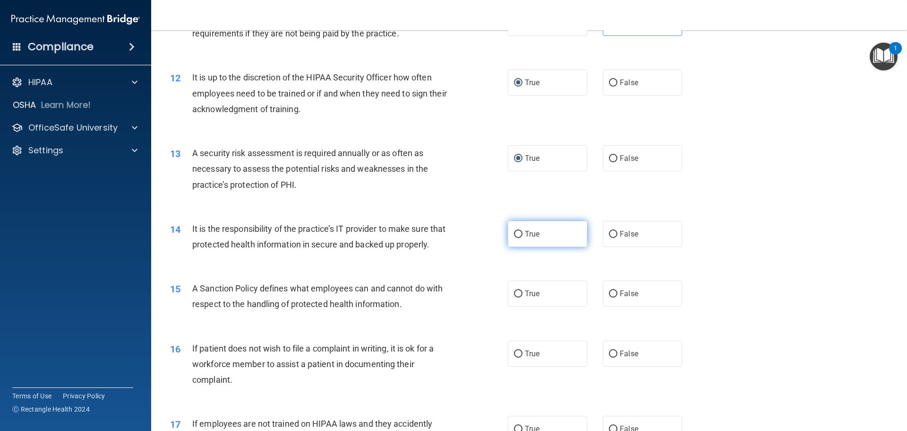
click at [518, 235] on input "True" at bounding box center [518, 234] width 9 height 7
radio input "true"
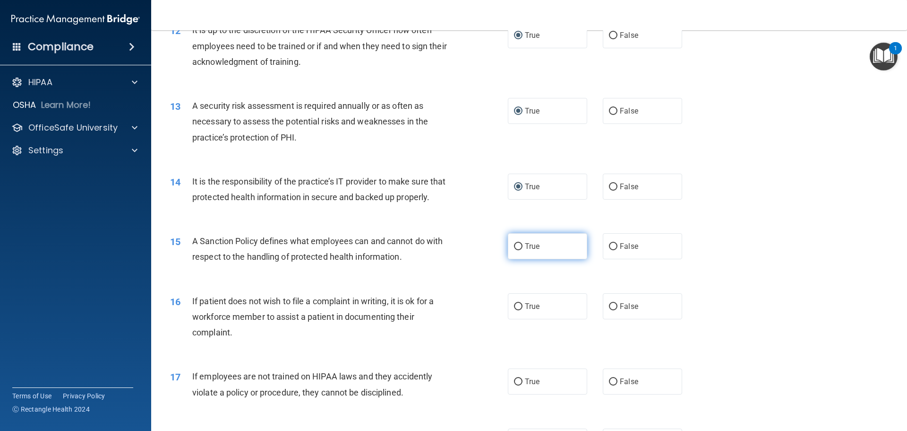
click at [517, 250] on input "True" at bounding box center [518, 246] width 9 height 7
radio input "true"
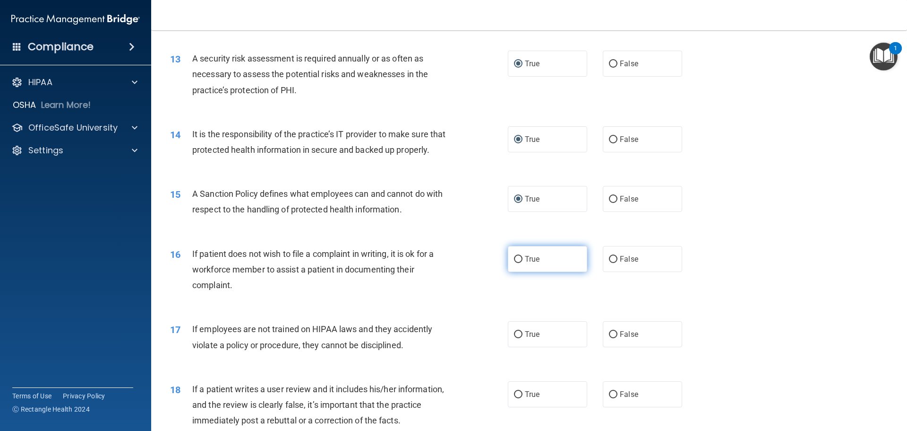
click at [514, 263] on input "True" at bounding box center [518, 259] width 9 height 7
radio input "true"
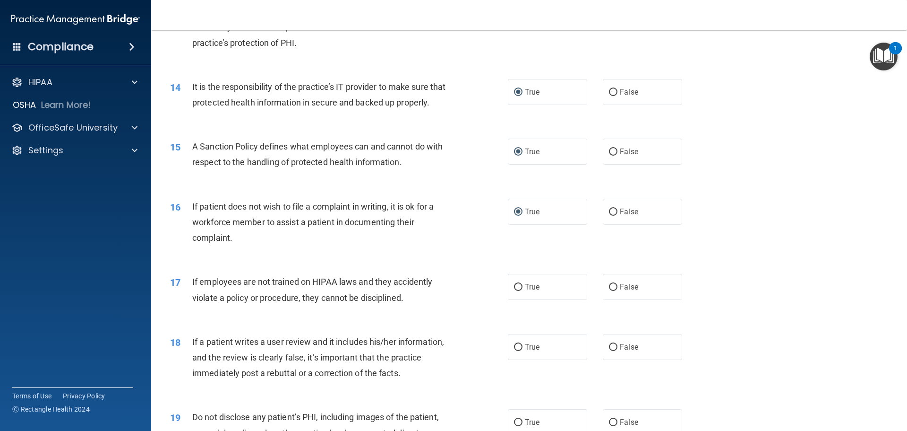
scroll to position [1087, 0]
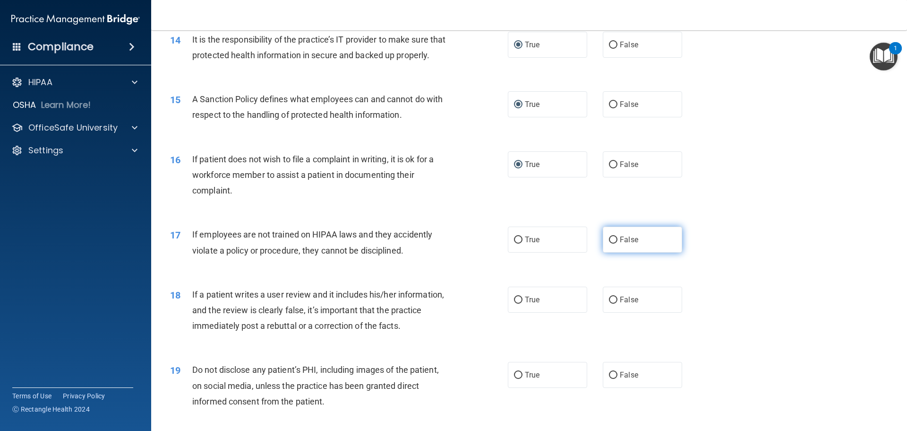
click at [609, 243] on input "False" at bounding box center [613, 239] width 9 height 7
radio input "true"
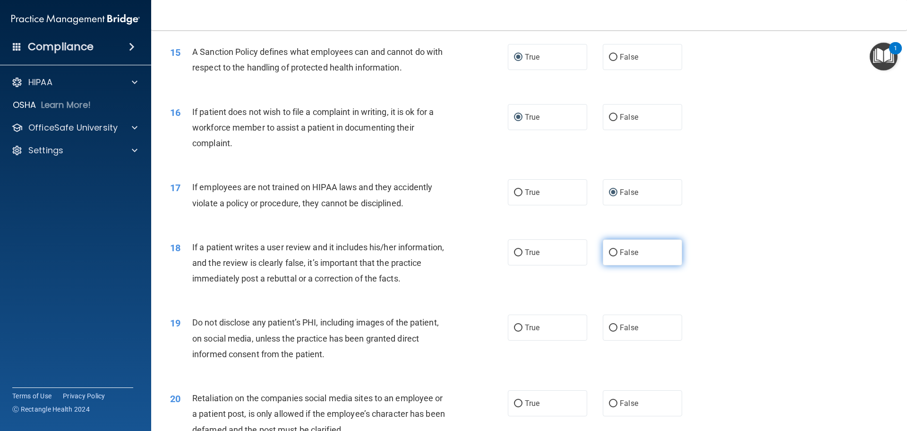
click at [613, 265] on label "False" at bounding box center [642, 252] width 79 height 26
click at [613, 256] on input "False" at bounding box center [613, 252] width 9 height 7
radio input "true"
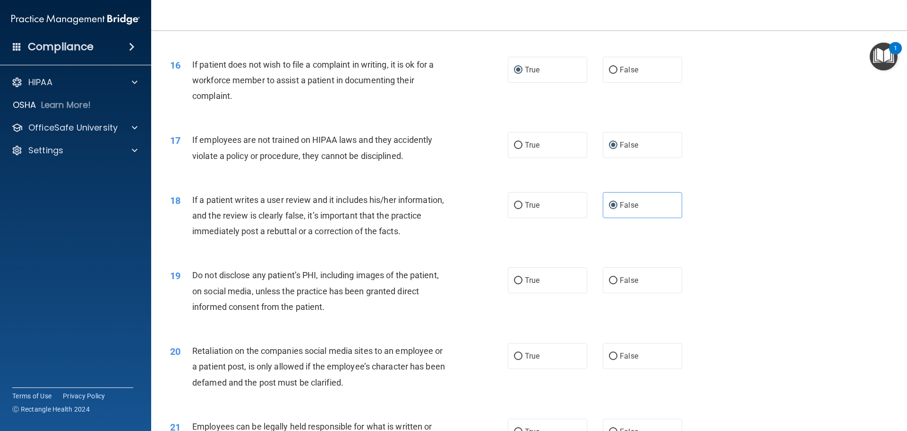
scroll to position [1229, 0]
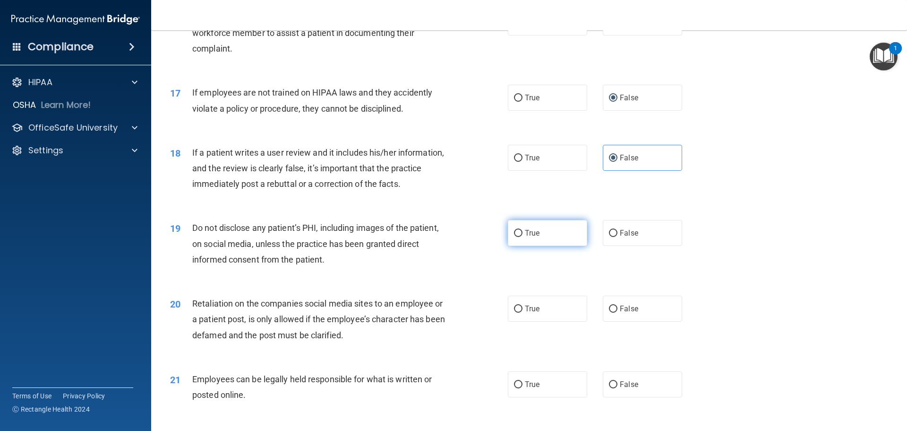
click at [520, 246] on label "True" at bounding box center [547, 233] width 79 height 26
click at [520, 237] on input "True" at bounding box center [518, 233] width 9 height 7
radio input "true"
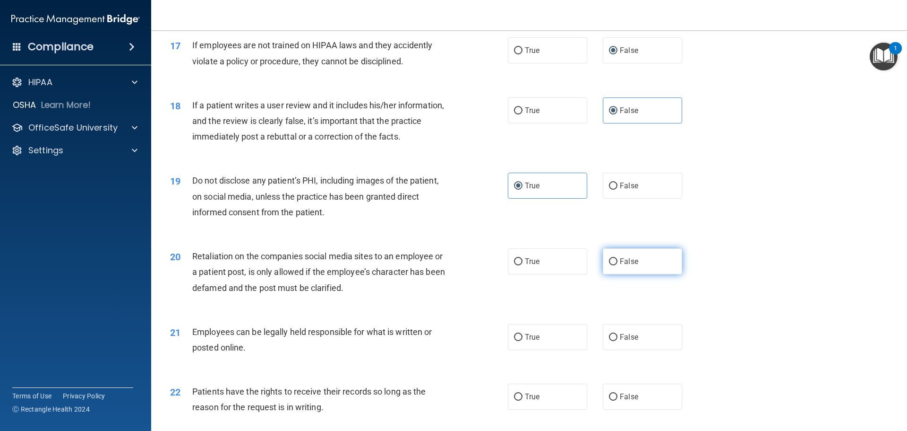
click at [604, 274] on label "False" at bounding box center [642, 261] width 79 height 26
click at [609, 265] on input "False" at bounding box center [613, 261] width 9 height 7
radio input "true"
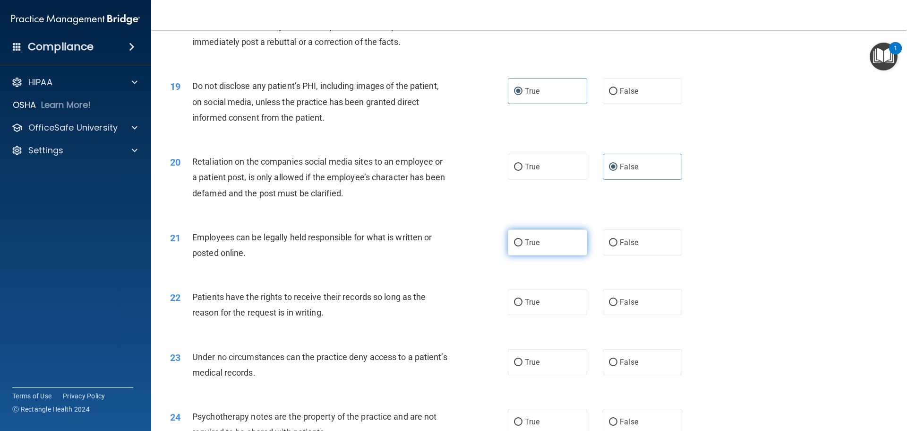
click at [514, 246] on input "True" at bounding box center [518, 242] width 9 height 7
radio input "true"
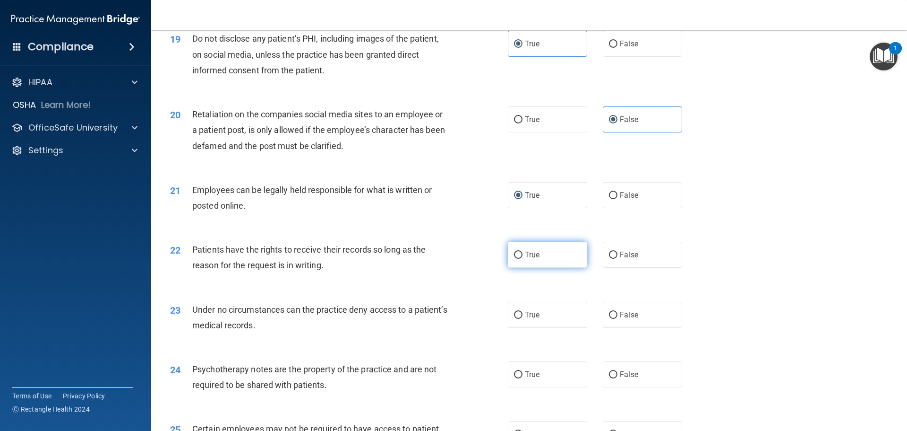
click at [514, 259] on input "True" at bounding box center [518, 254] width 9 height 7
radio input "true"
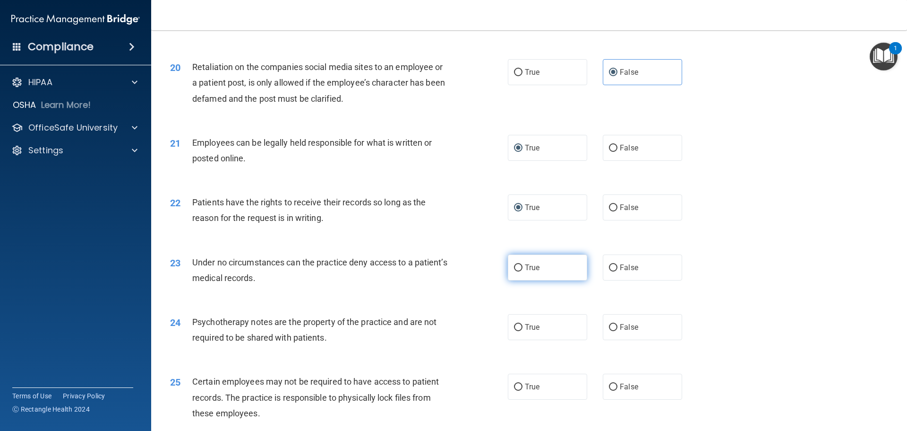
click at [514, 271] on input "True" at bounding box center [518, 267] width 9 height 7
radio input "true"
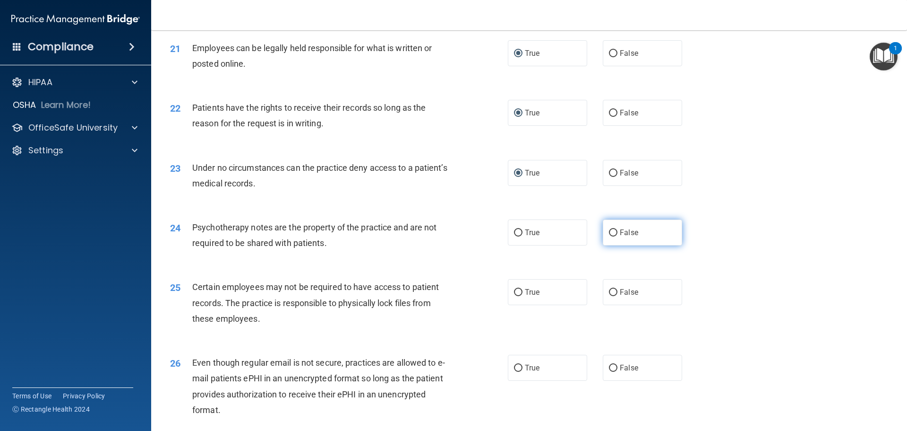
click at [609, 236] on input "False" at bounding box center [613, 232] width 9 height 7
radio input "true"
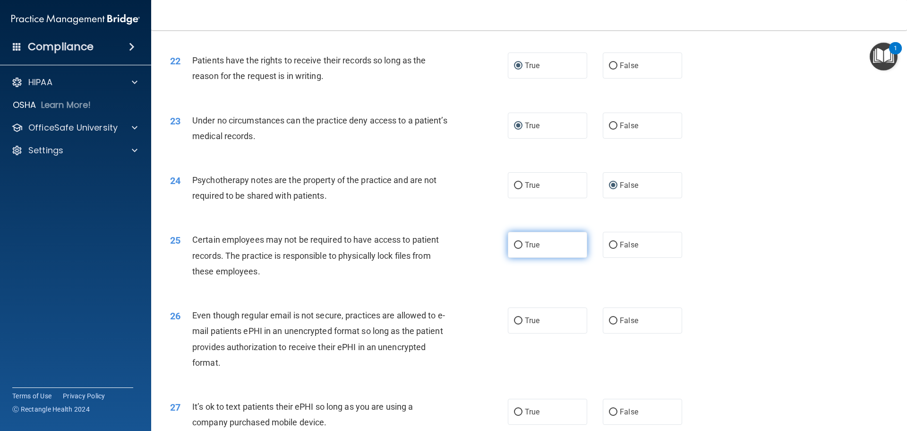
click at [516, 249] on input "True" at bounding box center [518, 245] width 9 height 7
radio input "true"
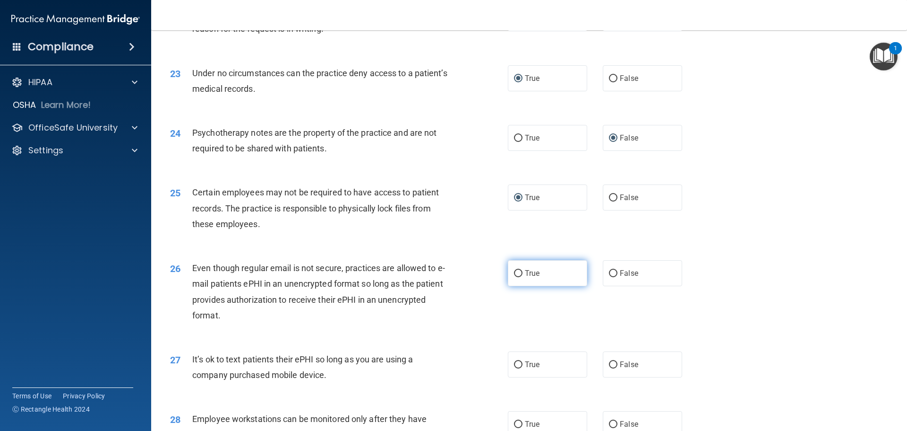
click at [517, 277] on input "True" at bounding box center [518, 273] width 9 height 7
radio input "true"
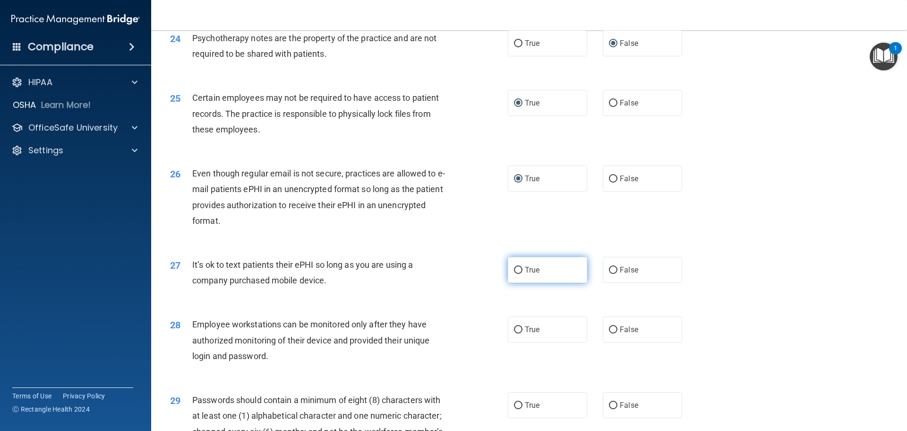
click at [516, 274] on input "True" at bounding box center [518, 270] width 9 height 7
radio input "true"
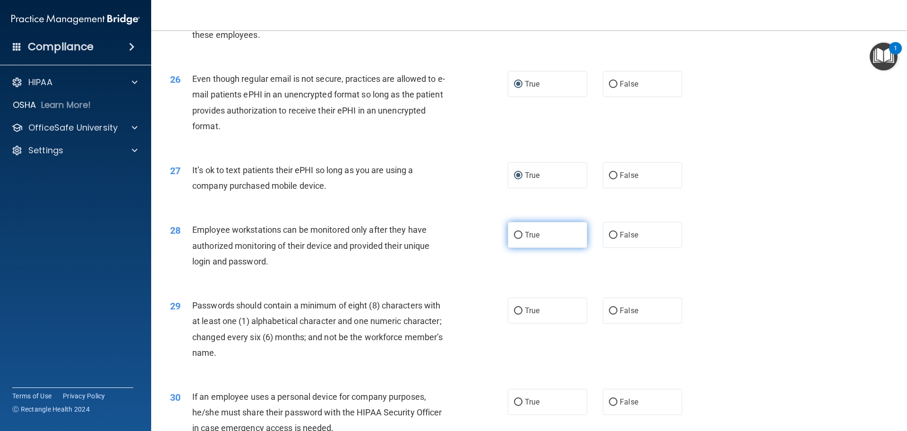
click at [514, 239] on input "True" at bounding box center [518, 235] width 9 height 7
radio input "true"
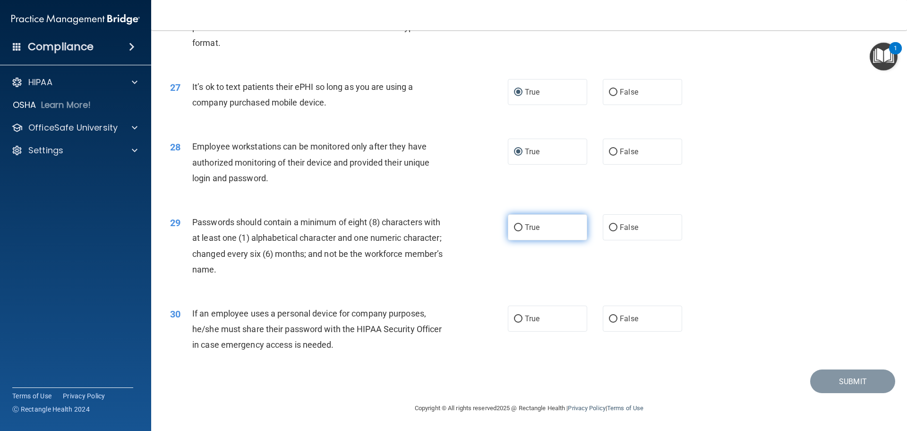
click at [514, 231] on input "True" at bounding box center [518, 227] width 9 height 7
radio input "true"
click at [514, 319] on input "True" at bounding box center [518, 318] width 9 height 7
radio input "true"
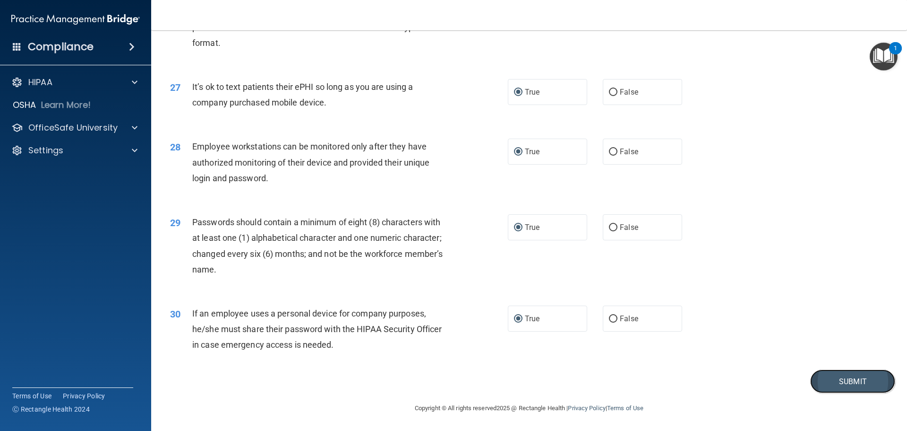
click at [822, 379] on button "Submit" at bounding box center [853, 381] width 85 height 24
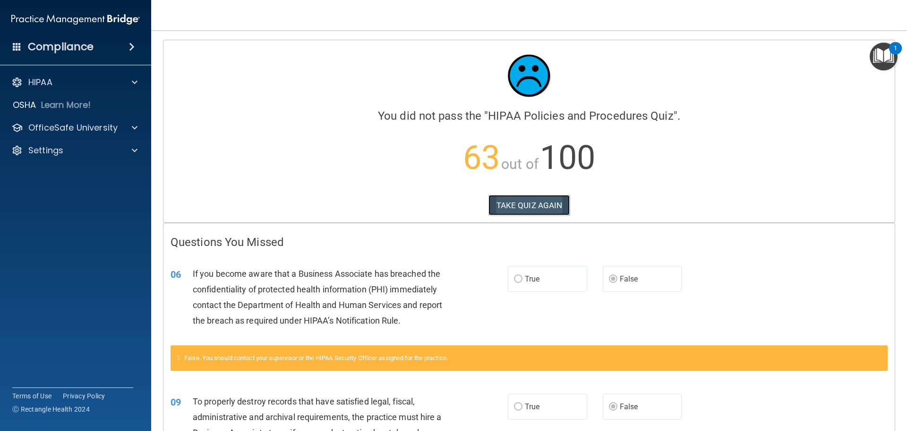
click at [500, 203] on button "TAKE QUIZ AGAIN" at bounding box center [530, 205] width 82 height 21
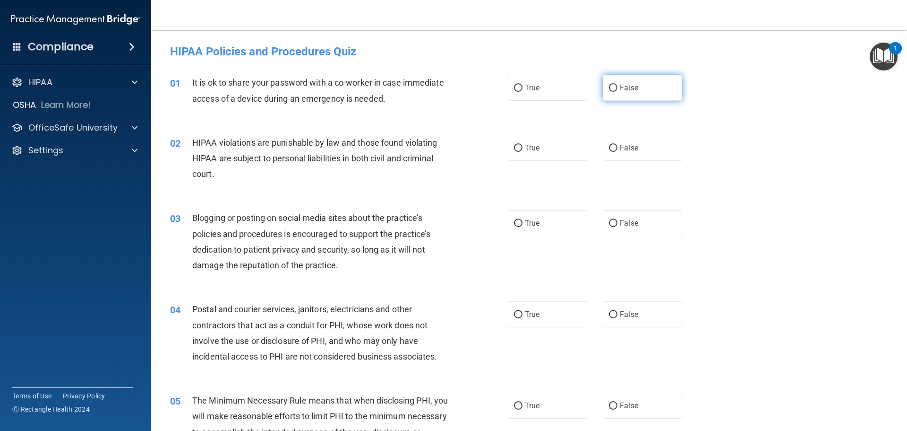
click at [611, 91] on input "False" at bounding box center [613, 88] width 9 height 7
radio input "true"
click at [514, 149] on input "True" at bounding box center [518, 148] width 9 height 7
radio input "true"
click at [609, 224] on input "False" at bounding box center [613, 223] width 9 height 7
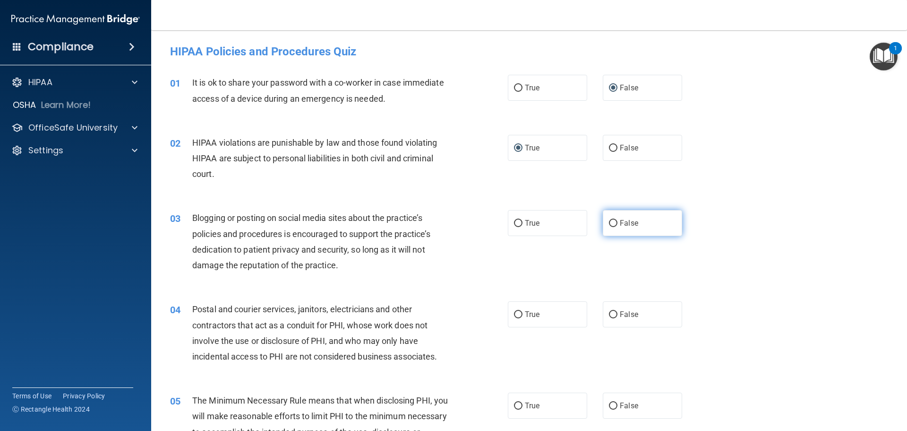
radio input "true"
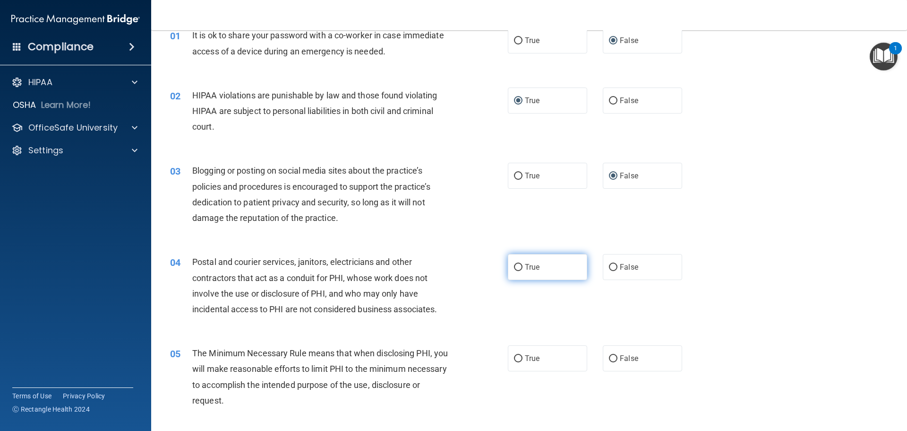
click at [514, 267] on input "True" at bounding box center [518, 267] width 9 height 7
radio input "true"
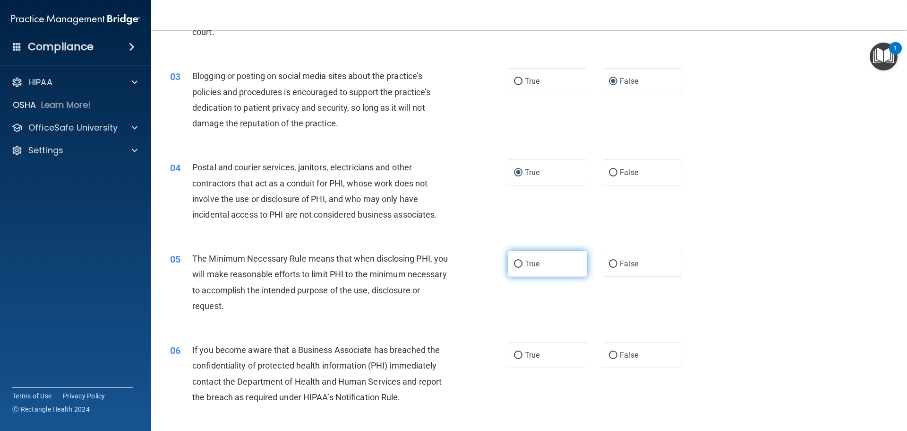
click at [514, 265] on input "True" at bounding box center [518, 263] width 9 height 7
radio input "true"
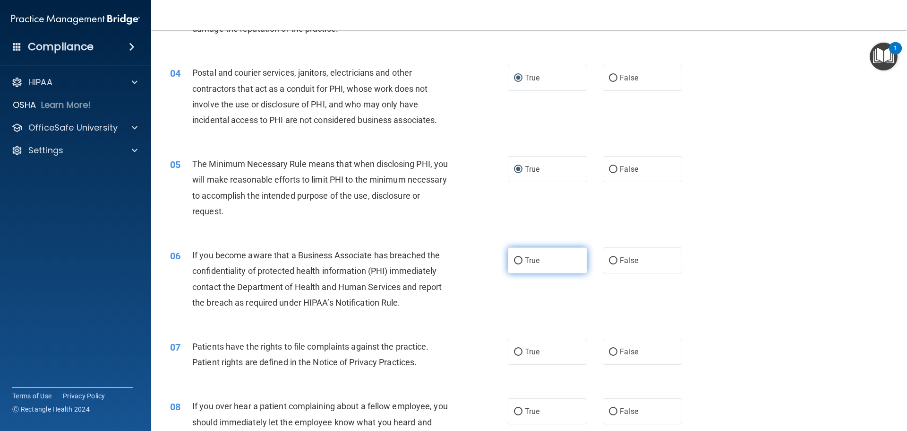
click at [514, 262] on input "True" at bounding box center [518, 260] width 9 height 7
radio input "true"
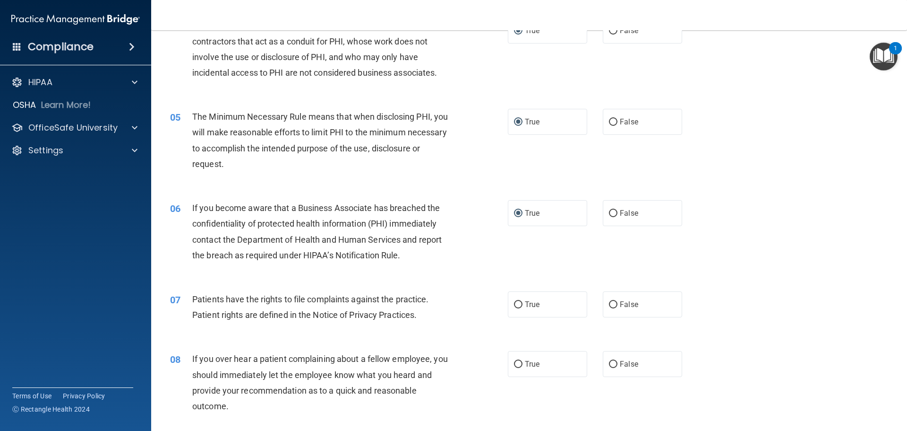
scroll to position [331, 0]
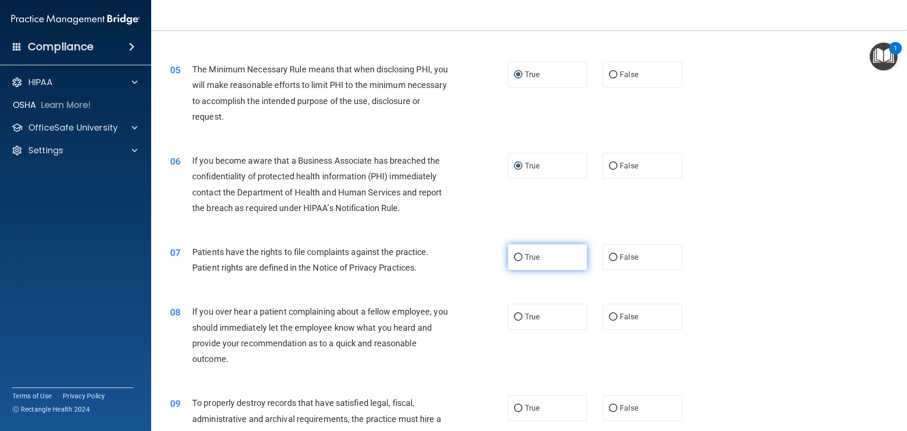
click at [514, 258] on input "True" at bounding box center [518, 257] width 9 height 7
radio input "true"
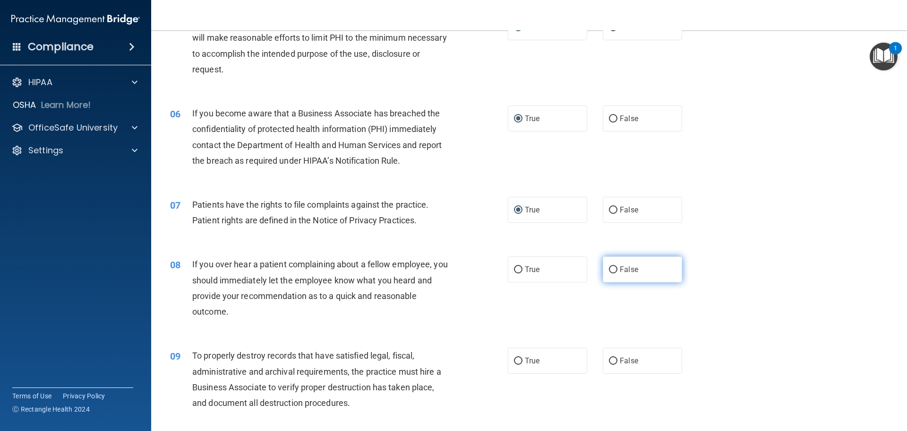
click at [604, 270] on label "False" at bounding box center [642, 269] width 79 height 26
click at [609, 270] on input "False" at bounding box center [613, 269] width 9 height 7
radio input "true"
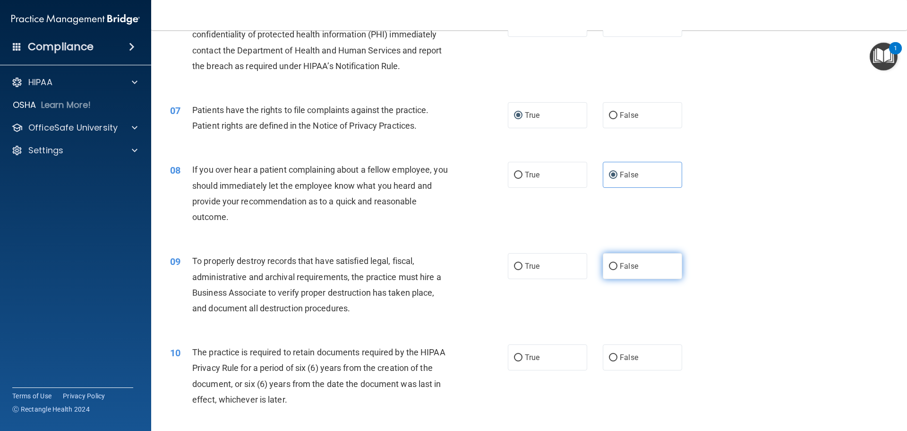
click at [609, 269] on input "False" at bounding box center [613, 266] width 9 height 7
radio input "true"
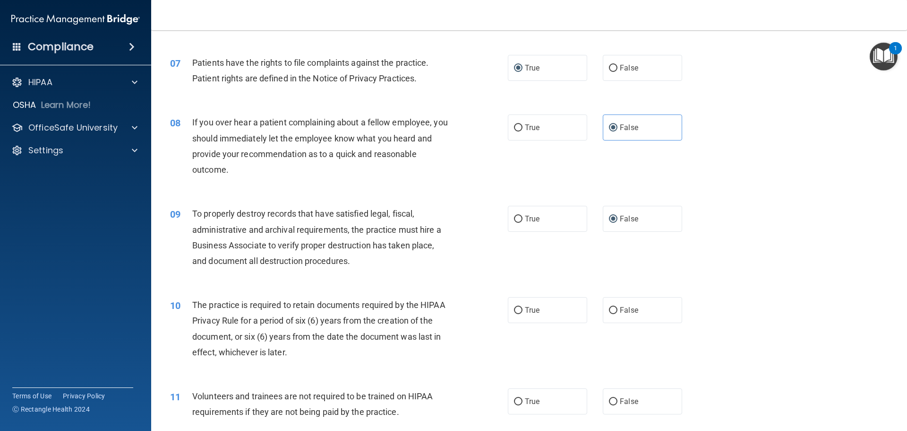
scroll to position [567, 0]
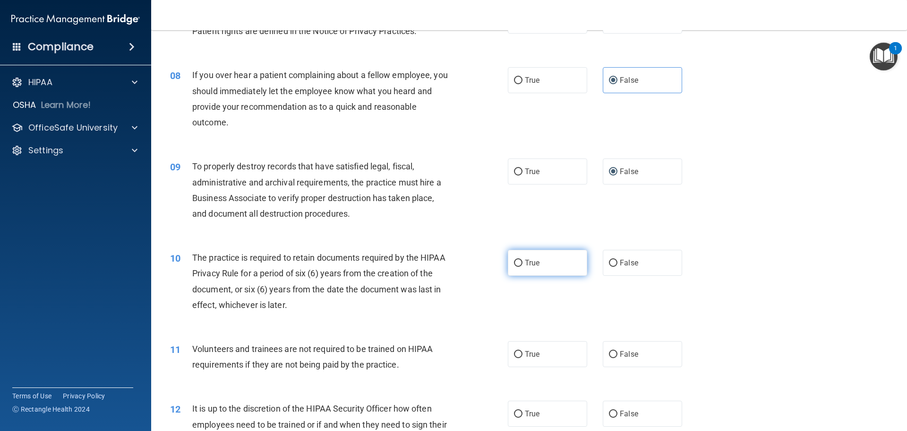
click at [514, 266] on input "True" at bounding box center [518, 262] width 9 height 7
radio input "true"
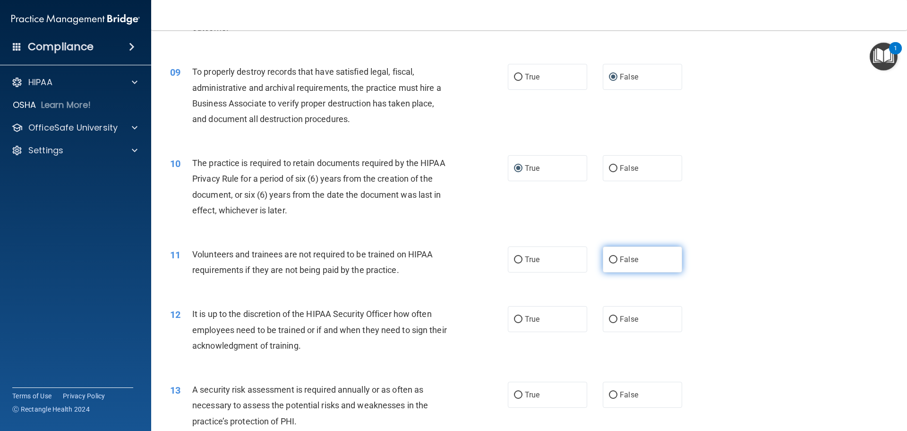
click at [609, 260] on input "False" at bounding box center [613, 259] width 9 height 7
radio input "true"
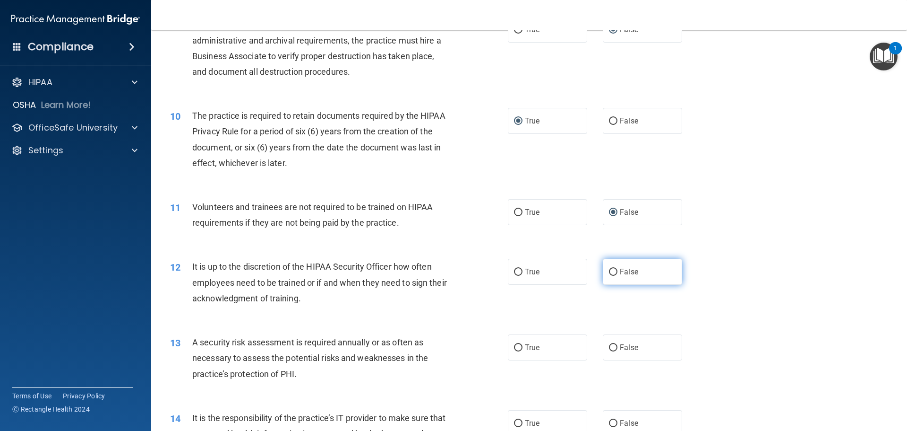
click at [612, 273] on input "False" at bounding box center [613, 271] width 9 height 7
radio input "true"
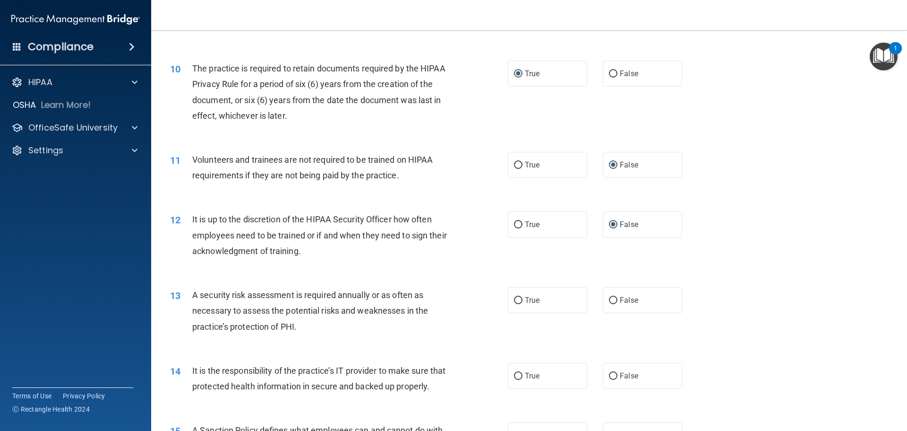
scroll to position [803, 0]
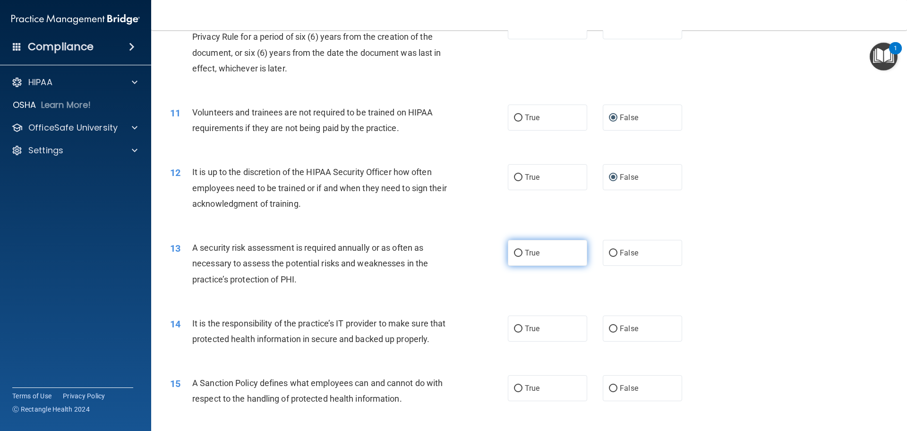
click at [519, 255] on input "True" at bounding box center [518, 253] width 9 height 7
radio input "true"
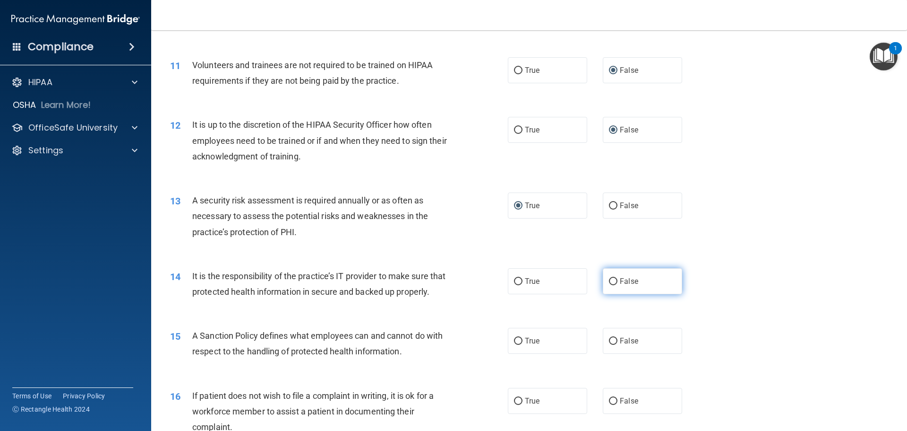
click at [609, 281] on input "False" at bounding box center [613, 281] width 9 height 7
radio input "true"
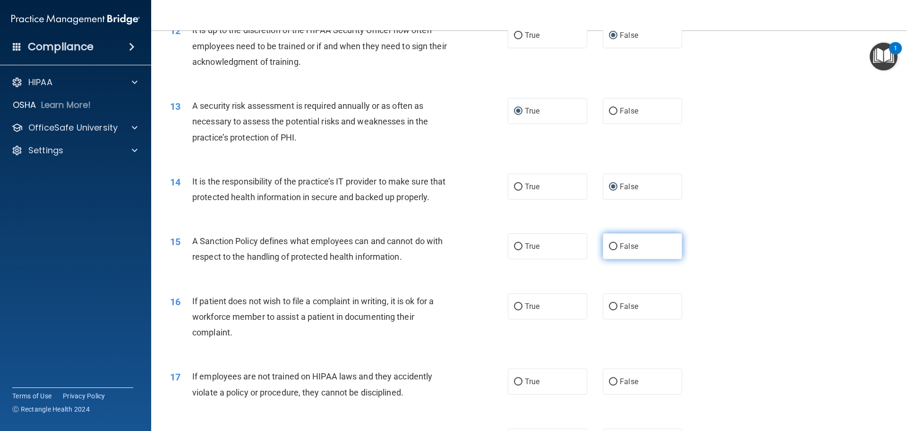
click at [610, 250] on input "False" at bounding box center [613, 246] width 9 height 7
radio input "true"
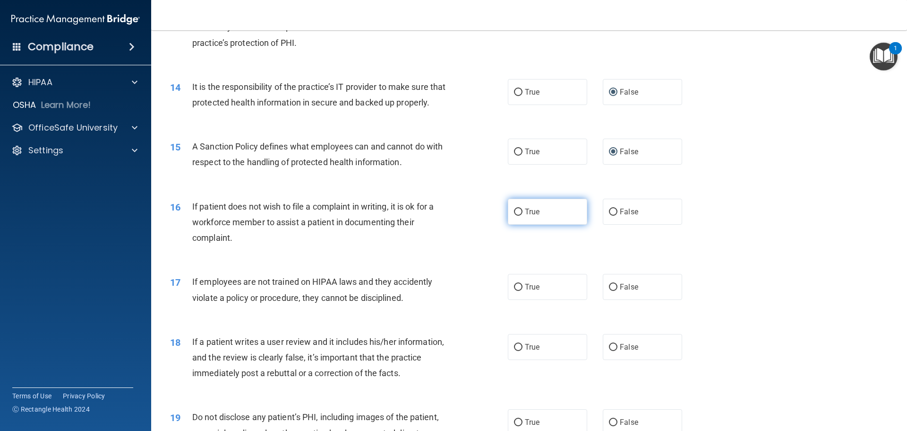
click at [515, 224] on label "True" at bounding box center [547, 211] width 79 height 26
click at [515, 216] on input "True" at bounding box center [518, 211] width 9 height 7
radio input "true"
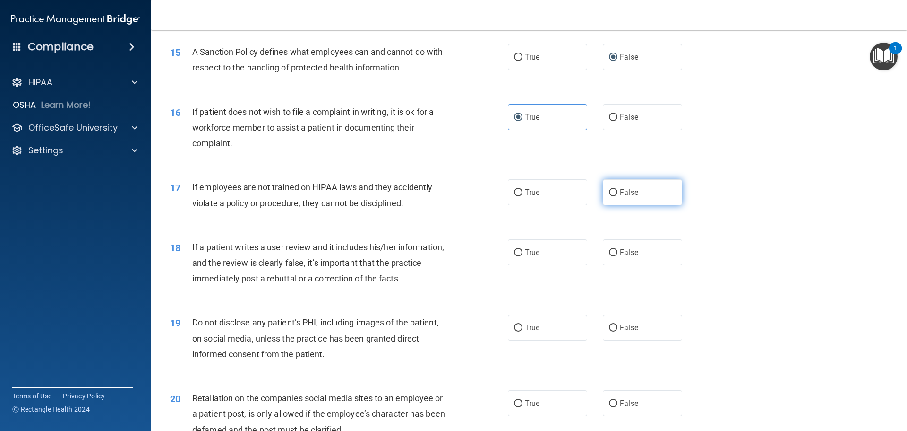
click at [604, 205] on label "False" at bounding box center [642, 192] width 79 height 26
click at [609, 196] on input "False" at bounding box center [613, 192] width 9 height 7
radio input "true"
click at [612, 256] on input "False" at bounding box center [613, 252] width 9 height 7
radio input "true"
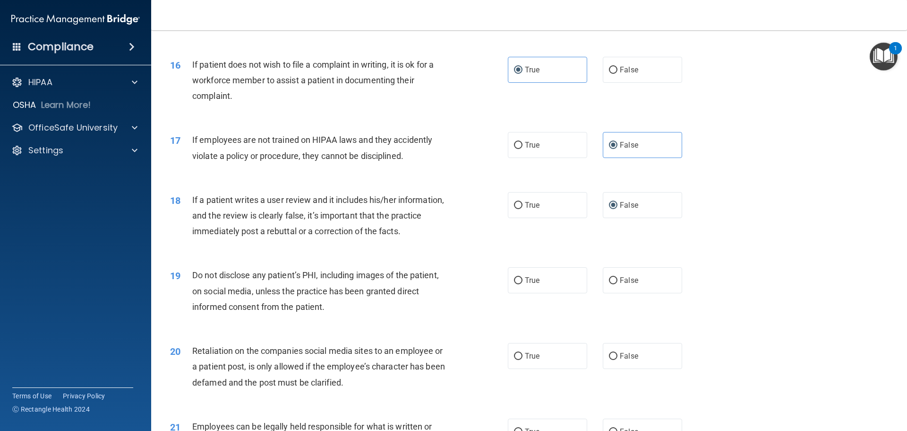
scroll to position [1229, 0]
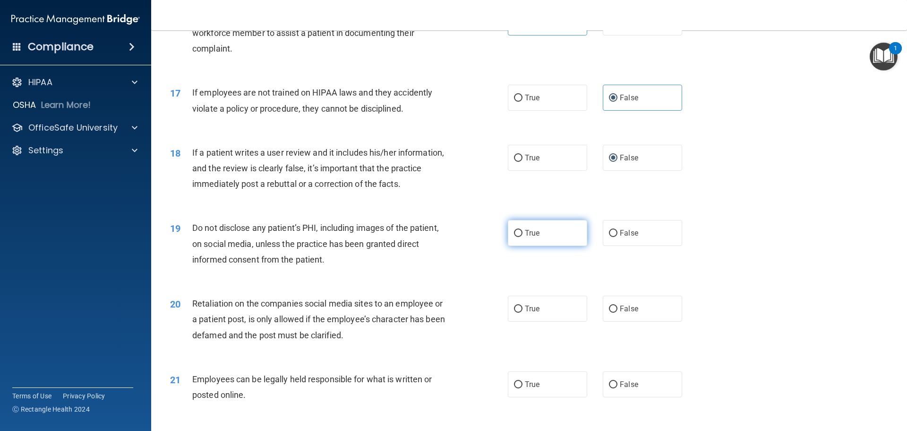
click at [516, 237] on input "True" at bounding box center [518, 233] width 9 height 7
radio input "true"
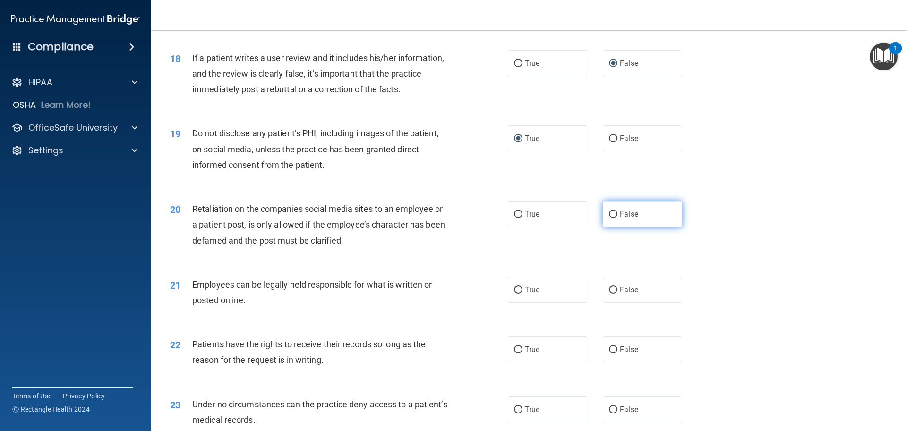
click at [609, 218] on input "False" at bounding box center [613, 214] width 9 height 7
radio input "true"
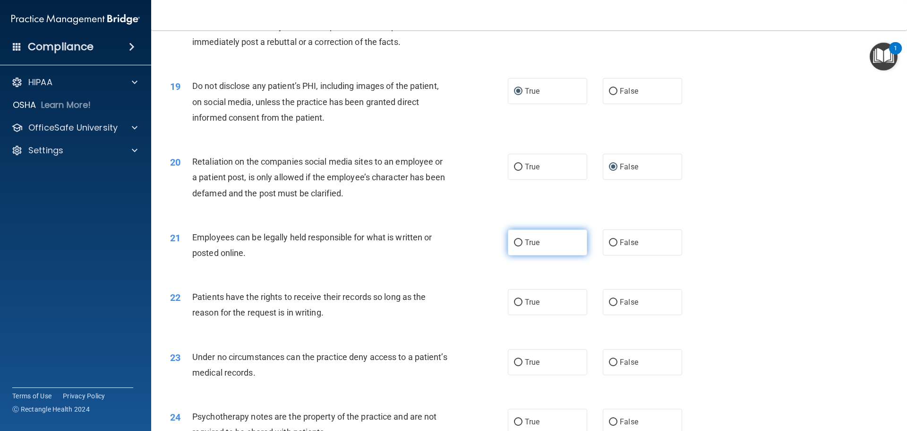
click at [514, 246] on input "True" at bounding box center [518, 242] width 9 height 7
radio input "true"
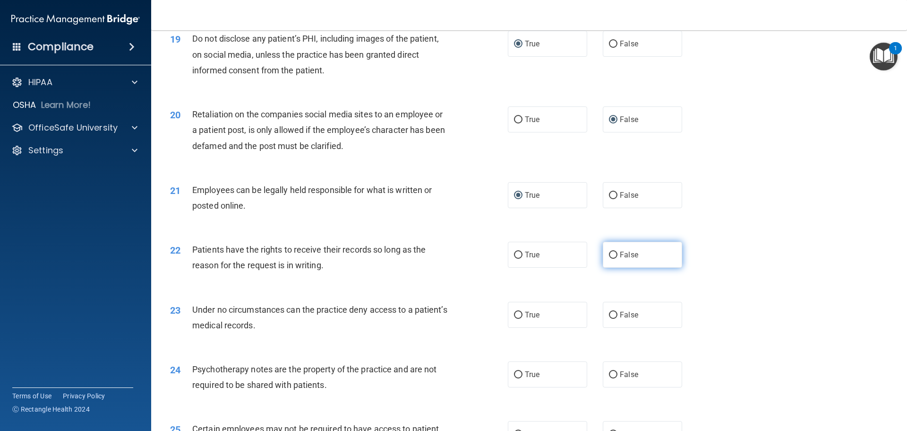
click at [609, 259] on input "False" at bounding box center [613, 254] width 9 height 7
radio input "true"
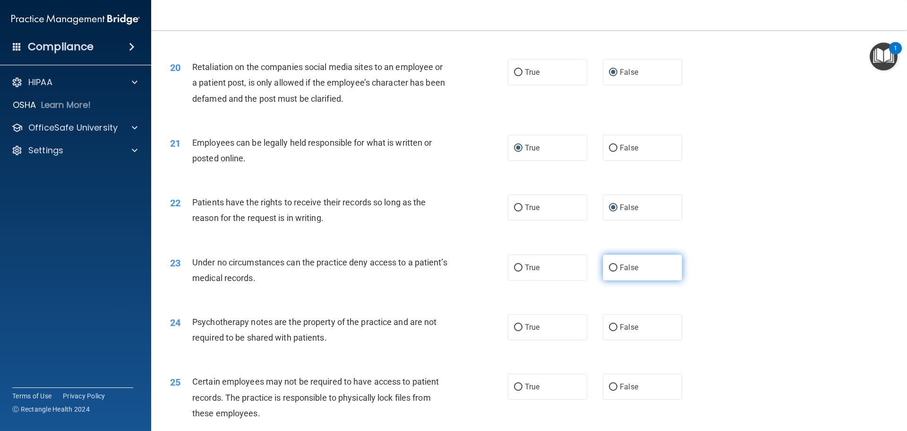
click at [612, 271] on input "False" at bounding box center [613, 267] width 9 height 7
radio input "true"
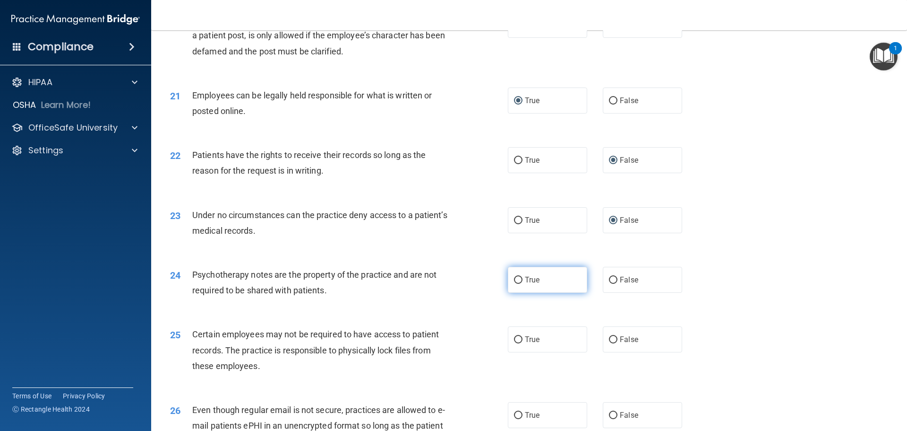
click at [515, 284] on input "True" at bounding box center [518, 279] width 9 height 7
radio input "true"
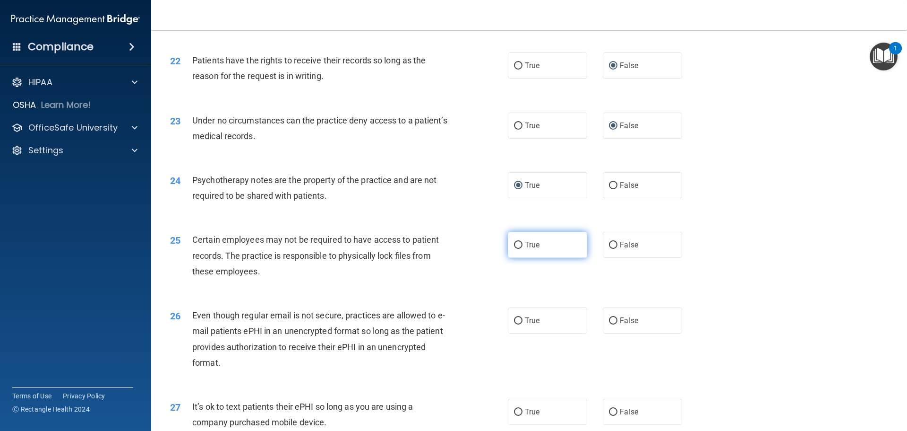
click at [514, 249] on input "True" at bounding box center [518, 245] width 9 height 7
radio input "true"
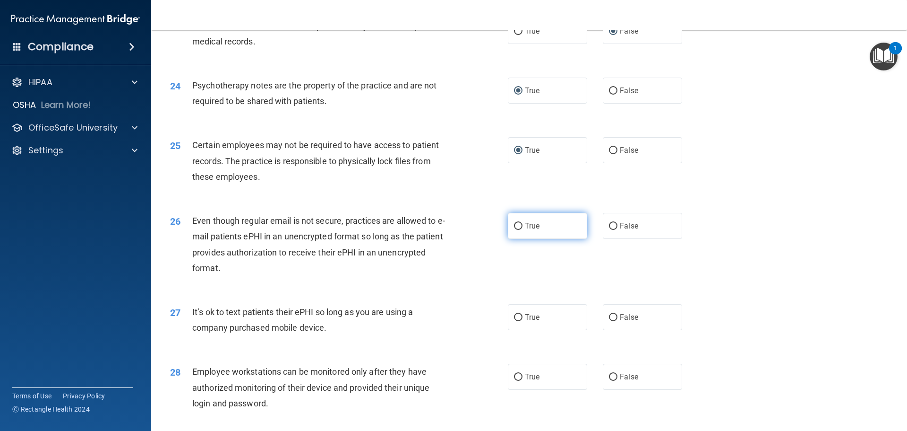
click at [514, 230] on input "True" at bounding box center [518, 226] width 9 height 7
radio input "true"
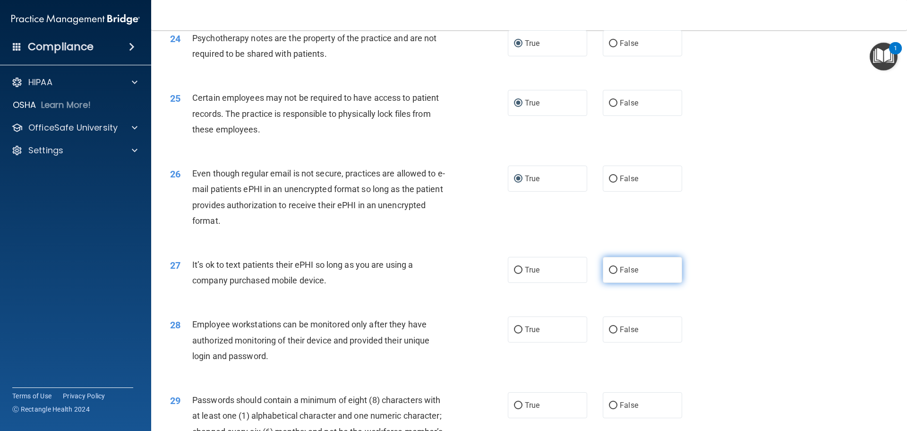
click at [609, 274] on input "False" at bounding box center [613, 270] width 9 height 7
radio input "true"
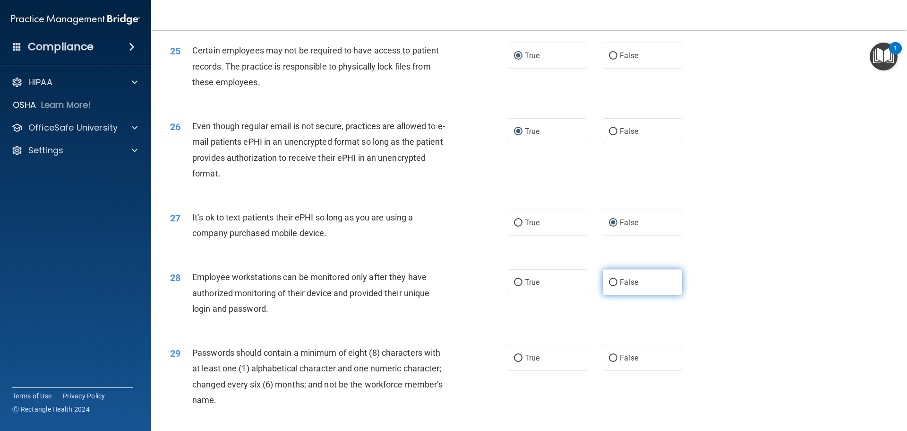
click at [607, 295] on label "False" at bounding box center [642, 282] width 79 height 26
click at [609, 286] on input "False" at bounding box center [613, 282] width 9 height 7
radio input "true"
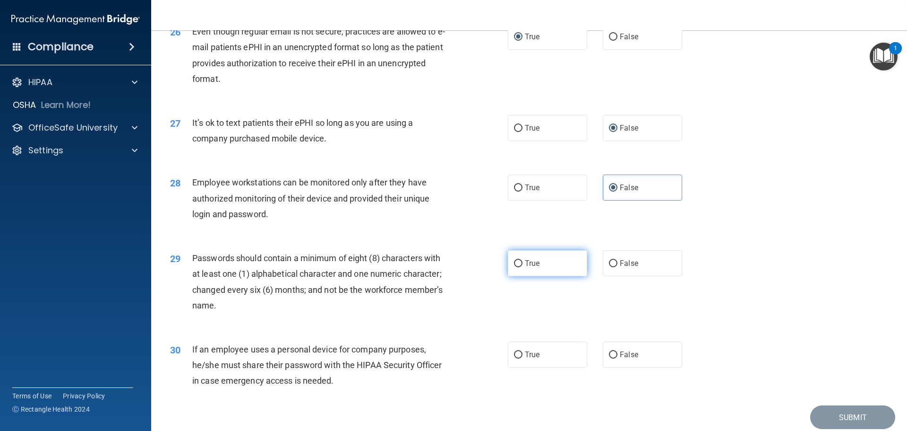
click at [518, 267] on input "True" at bounding box center [518, 263] width 9 height 7
radio input "true"
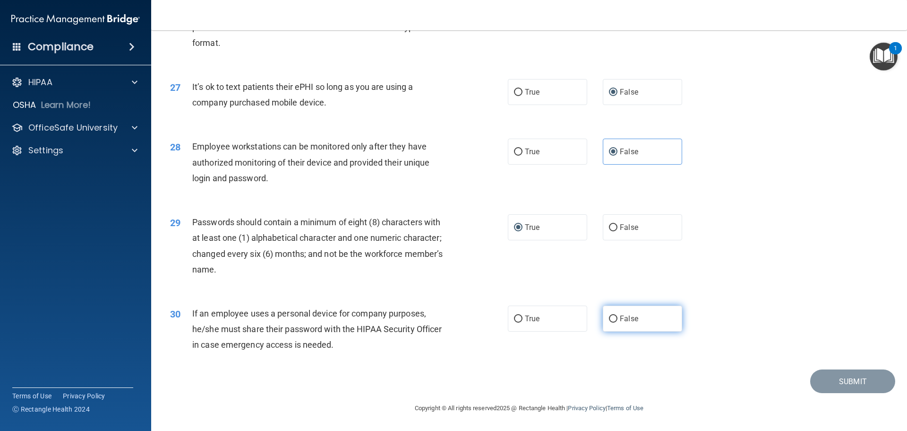
click at [609, 322] on input "False" at bounding box center [613, 318] width 9 height 7
radio input "true"
click at [829, 384] on button "Submit" at bounding box center [853, 381] width 85 height 24
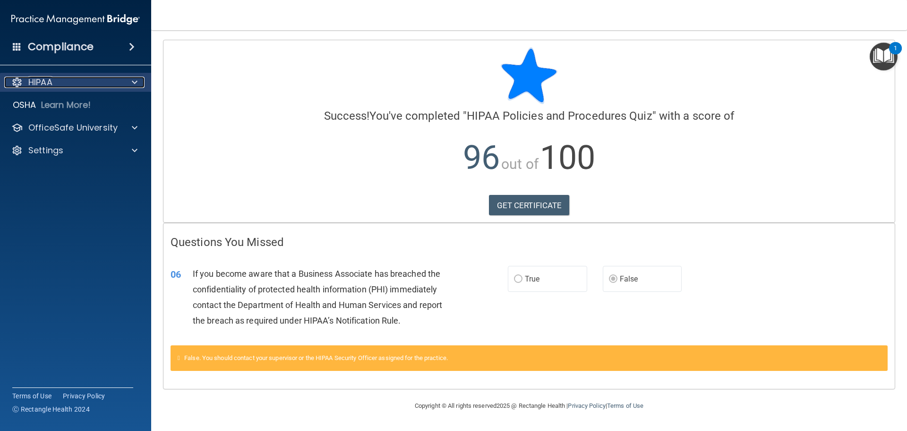
click at [135, 83] on span at bounding box center [135, 82] width 6 height 11
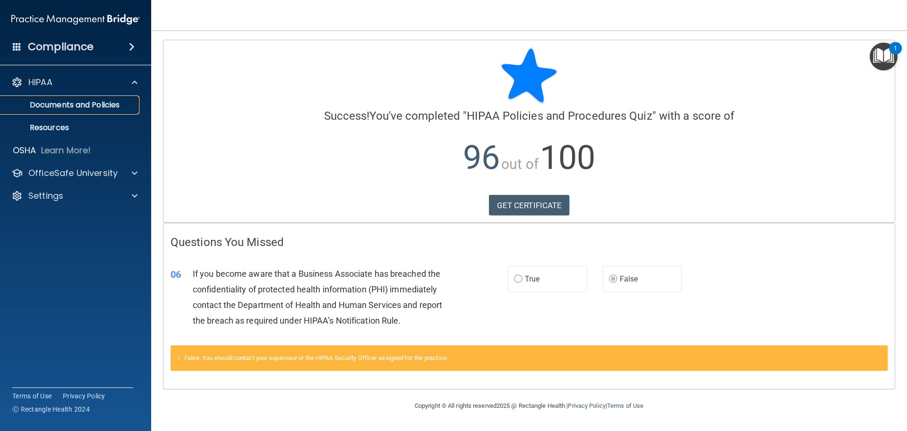
click at [119, 104] on p "Documents and Policies" at bounding box center [70, 104] width 129 height 9
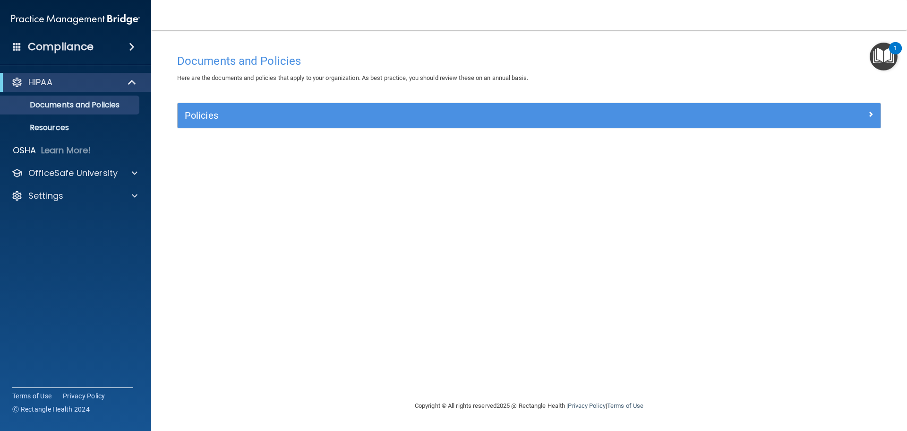
click at [129, 47] on span at bounding box center [132, 46] width 6 height 11
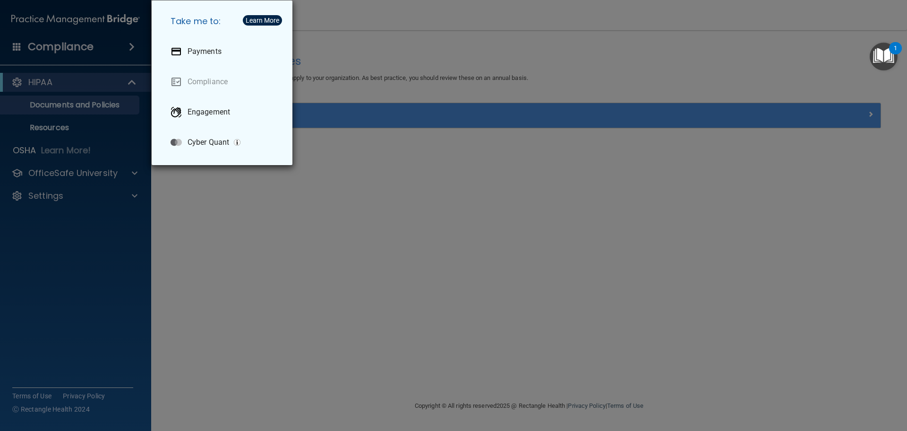
click at [271, 204] on div "Take me to: Payments Compliance Engagement Cyber Quant" at bounding box center [453, 215] width 907 height 431
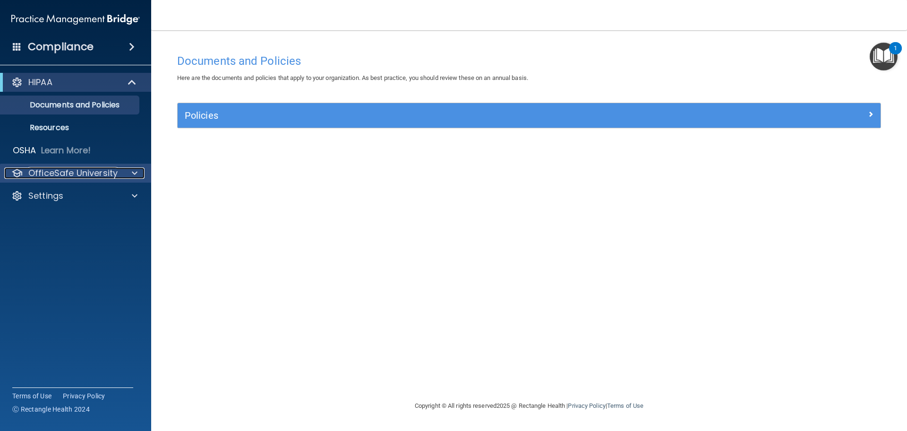
click at [128, 169] on div at bounding box center [133, 172] width 24 height 11
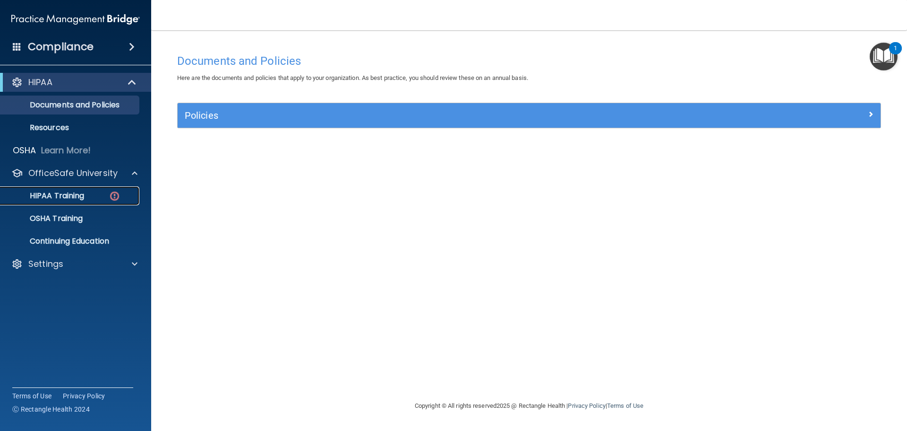
click at [91, 193] on div "HIPAA Training" at bounding box center [70, 195] width 129 height 9
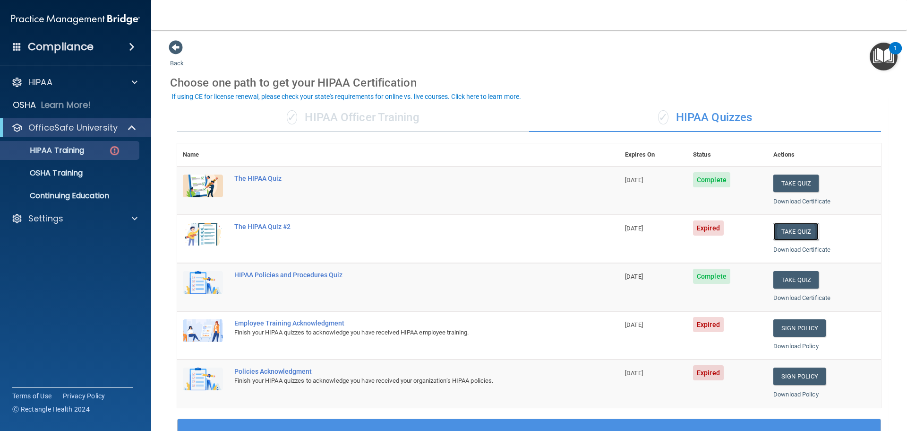
click at [798, 230] on button "Take Quiz" at bounding box center [796, 231] width 45 height 17
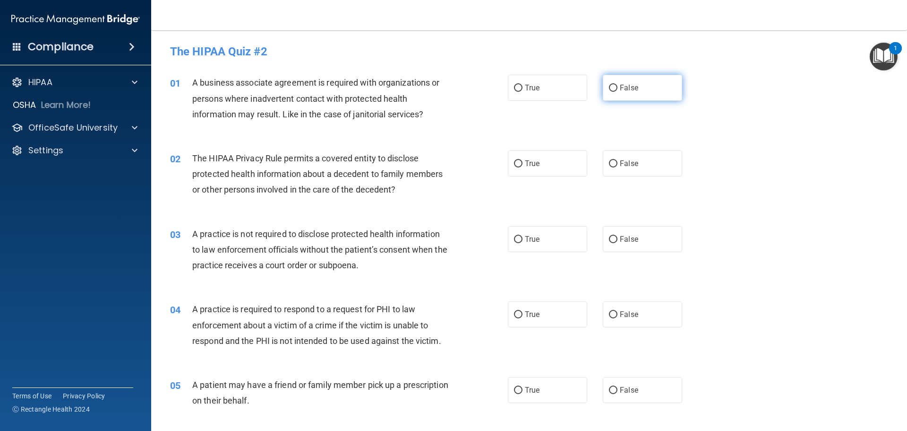
click at [610, 88] on input "False" at bounding box center [613, 88] width 9 height 7
radio input "true"
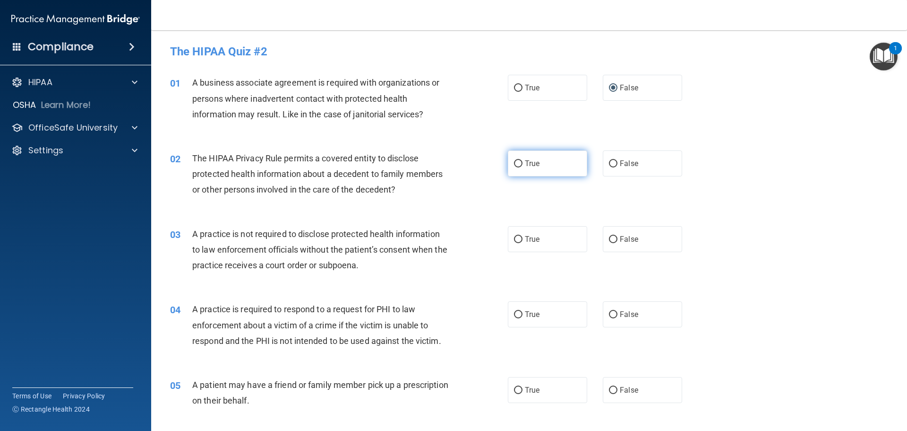
click at [509, 164] on label "True" at bounding box center [547, 163] width 79 height 26
click at [514, 164] on input "True" at bounding box center [518, 163] width 9 height 7
radio input "true"
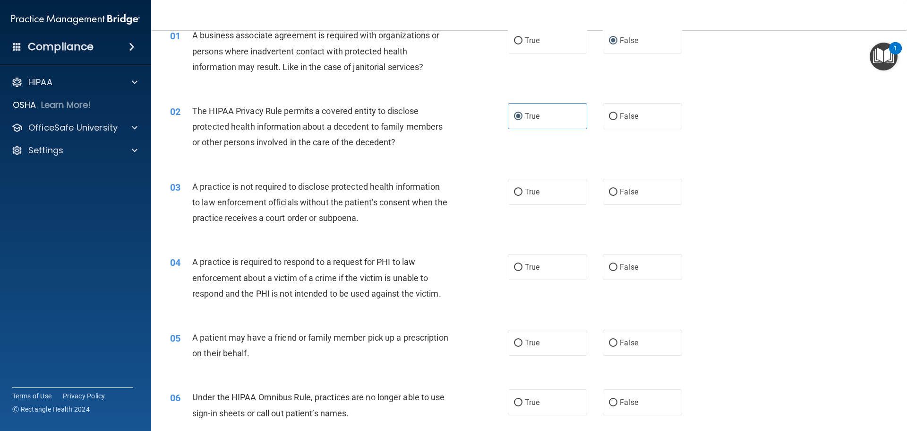
scroll to position [95, 0]
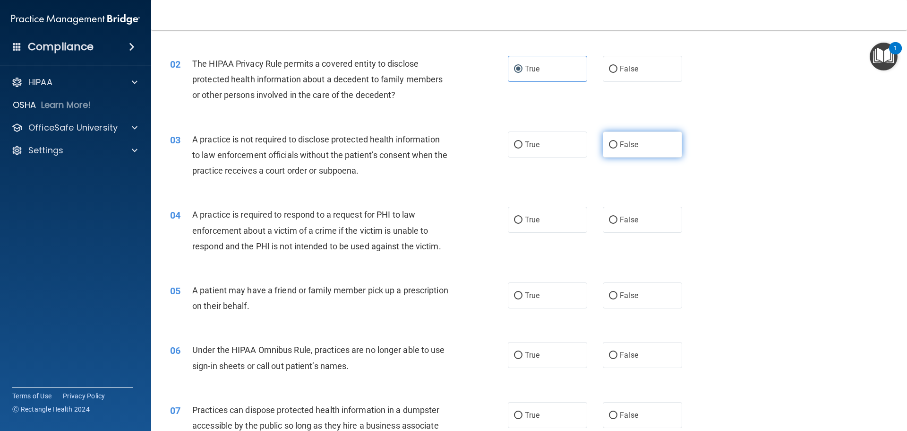
click at [609, 141] on input "False" at bounding box center [613, 144] width 9 height 7
radio input "true"
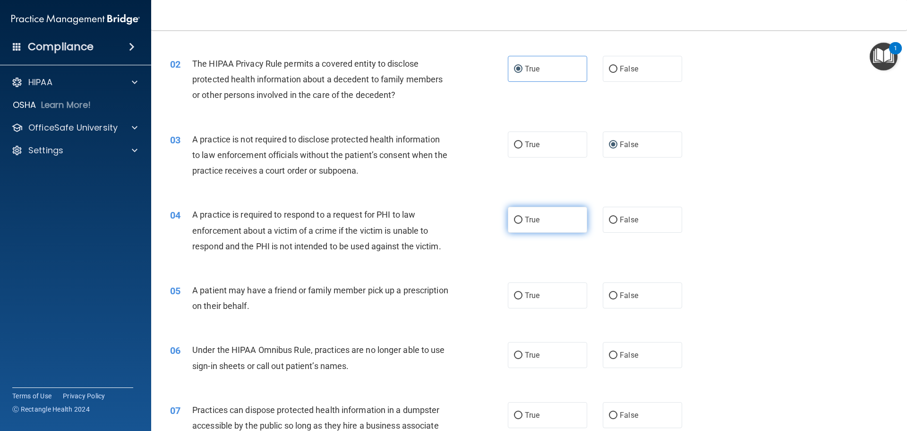
click at [516, 218] on input "True" at bounding box center [518, 219] width 9 height 7
radio input "true"
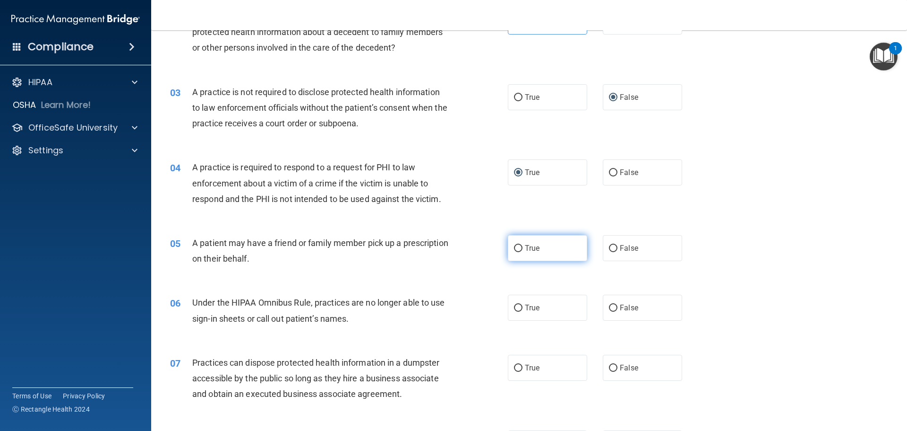
click at [516, 249] on input "True" at bounding box center [518, 248] width 9 height 7
radio input "true"
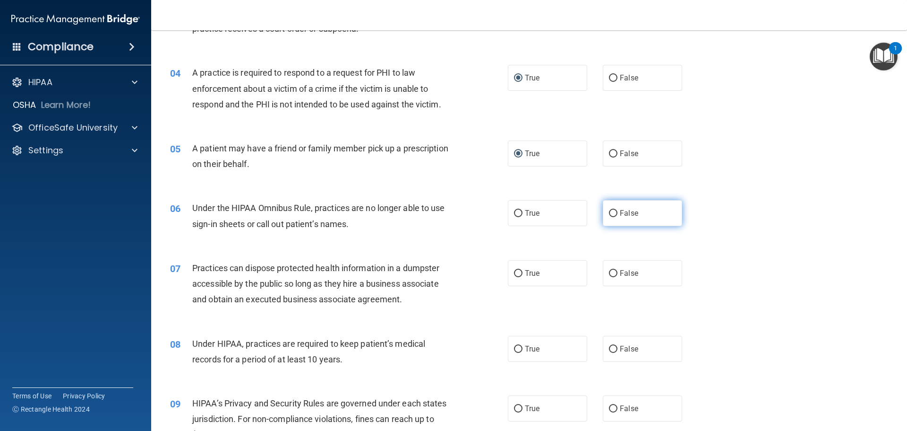
click at [606, 218] on label "False" at bounding box center [642, 213] width 79 height 26
click at [609, 217] on input "False" at bounding box center [613, 213] width 9 height 7
radio input "true"
click at [609, 272] on input "False" at bounding box center [613, 273] width 9 height 7
radio input "true"
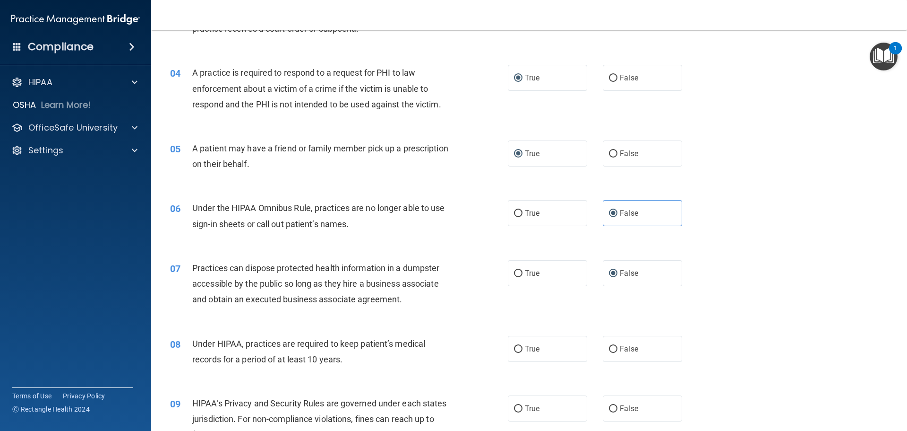
scroll to position [331, 0]
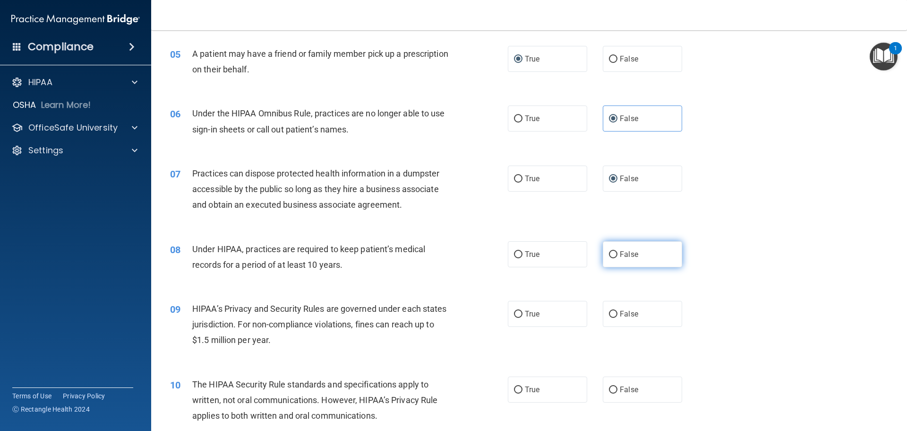
click at [611, 256] on input "False" at bounding box center [613, 254] width 9 height 7
radio input "true"
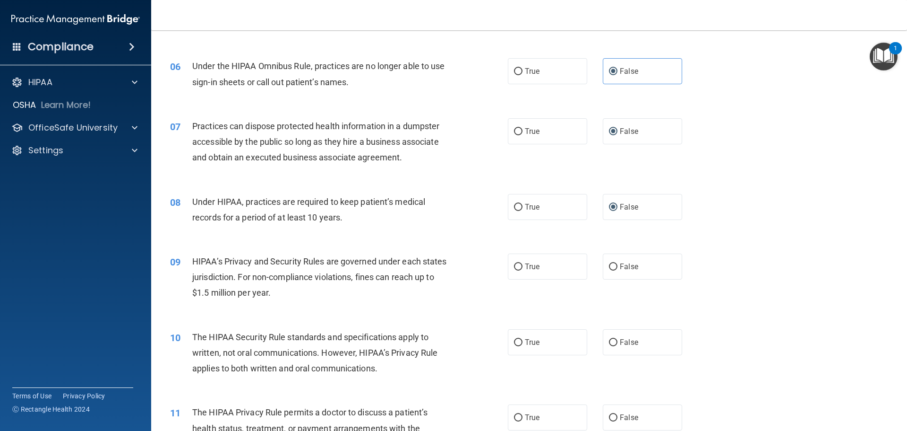
scroll to position [425, 0]
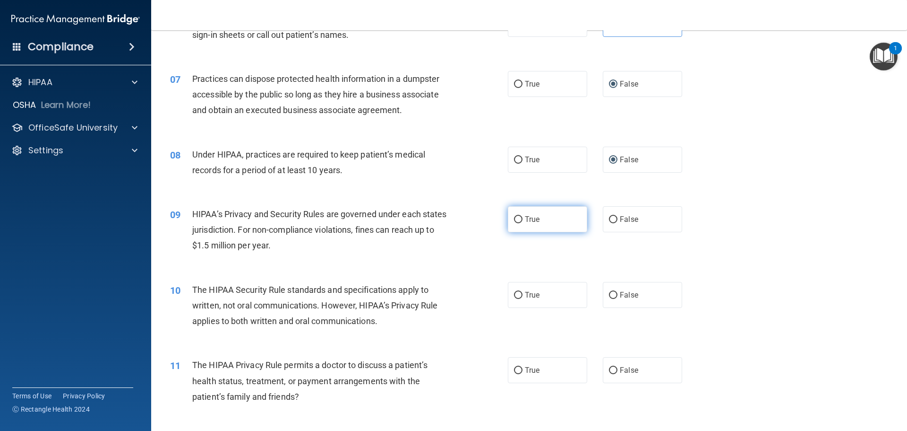
click at [515, 217] on input "True" at bounding box center [518, 219] width 9 height 7
radio input "true"
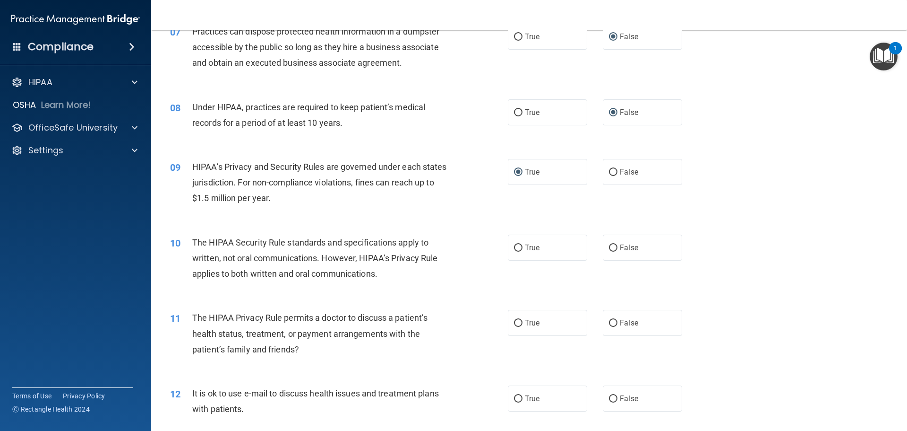
scroll to position [520, 0]
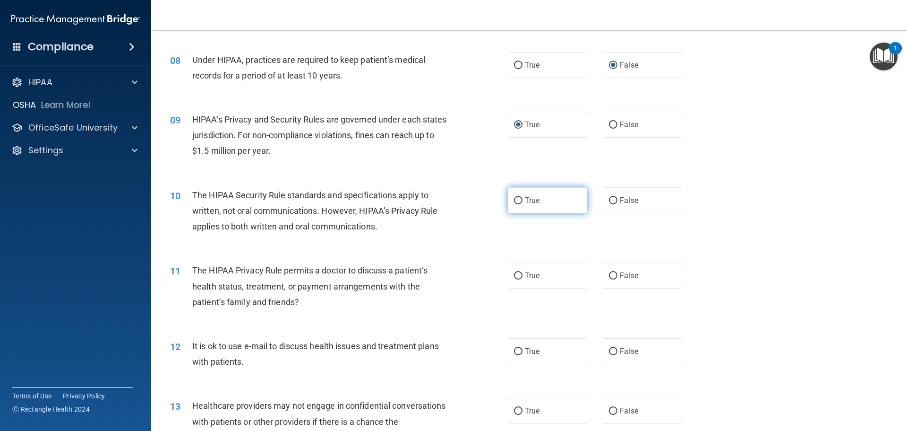
click at [516, 200] on input "True" at bounding box center [518, 200] width 9 height 7
radio input "true"
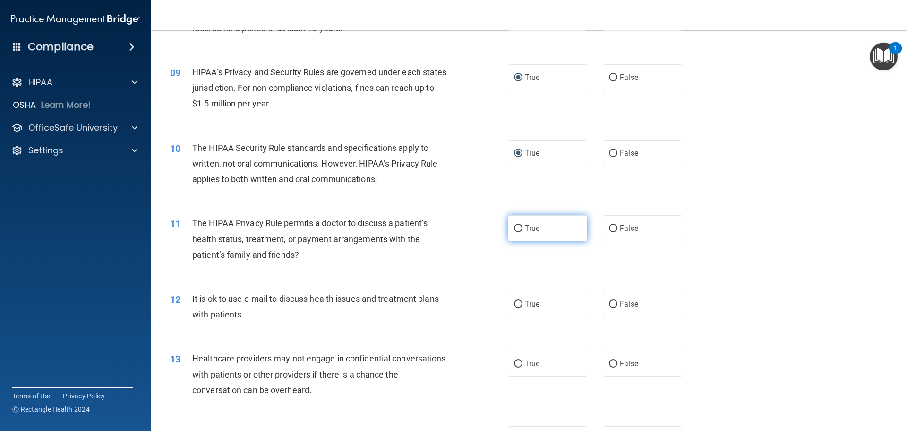
click at [514, 231] on input "True" at bounding box center [518, 228] width 9 height 7
radio input "true"
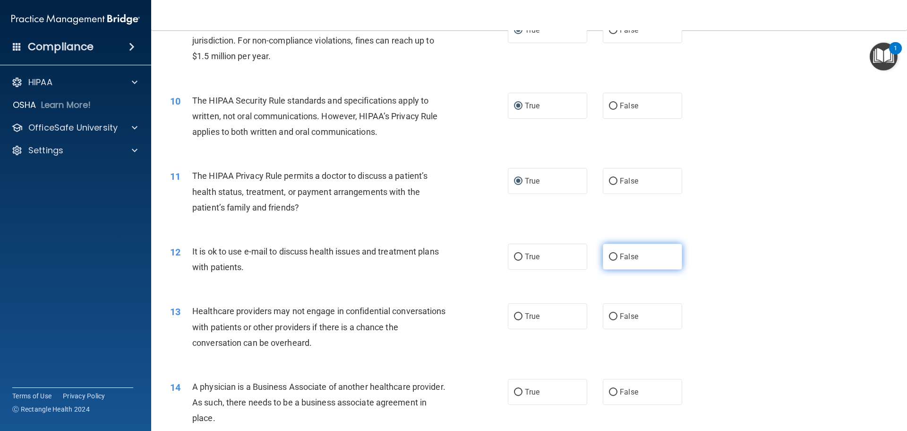
click at [610, 257] on input "False" at bounding box center [613, 256] width 9 height 7
radio input "true"
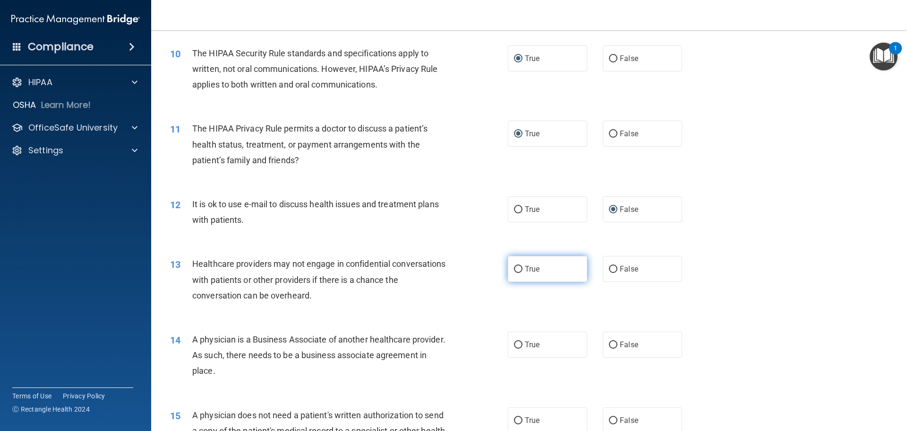
click at [516, 269] on input "True" at bounding box center [518, 269] width 9 height 7
radio input "true"
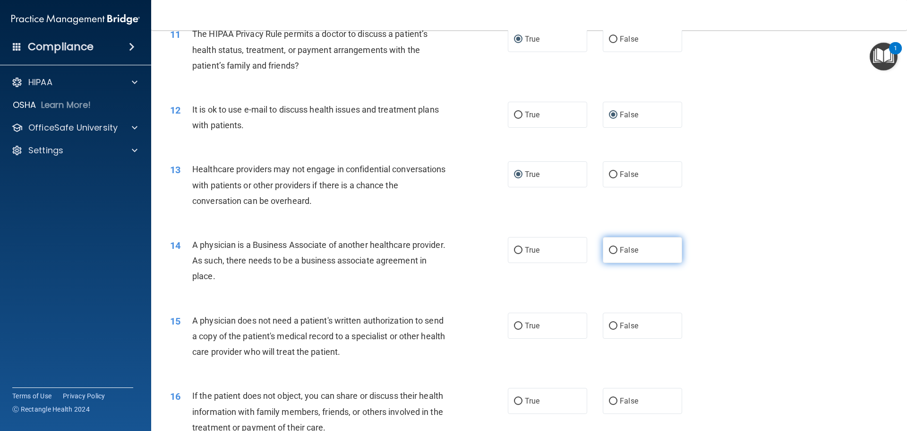
click at [609, 250] on input "False" at bounding box center [613, 250] width 9 height 7
radio input "true"
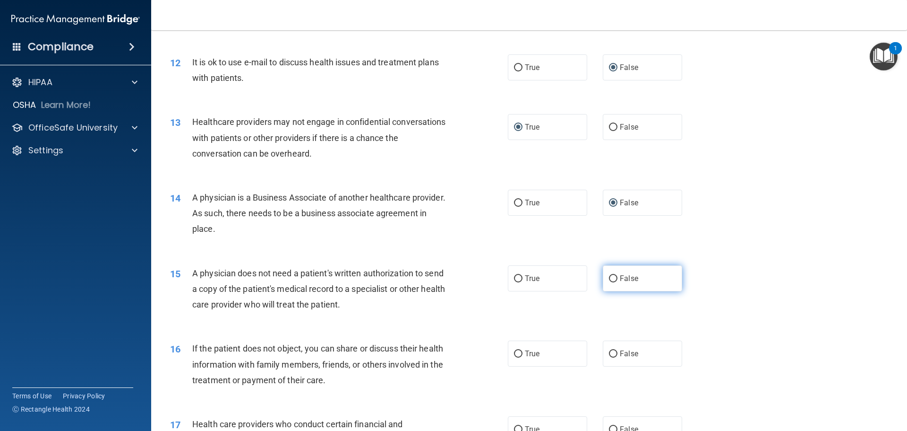
click at [611, 280] on input "False" at bounding box center [613, 278] width 9 height 7
radio input "true"
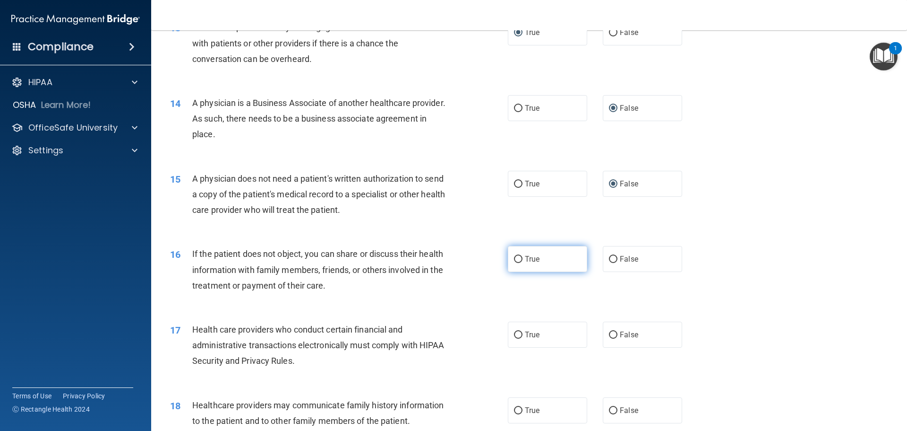
click at [518, 259] on input "True" at bounding box center [518, 259] width 9 height 7
radio input "true"
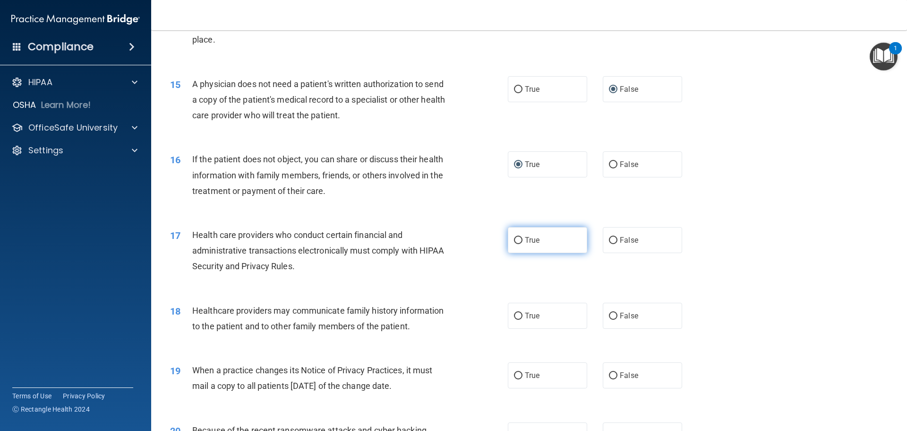
click at [517, 239] on input "True" at bounding box center [518, 240] width 9 height 7
radio input "true"
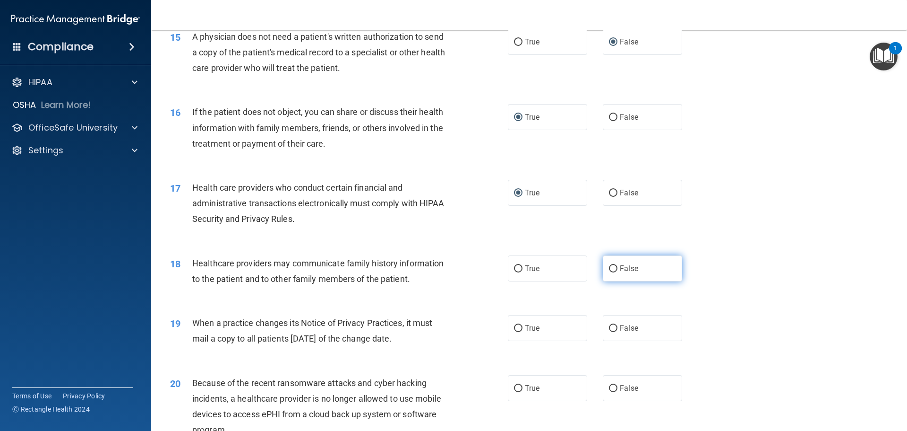
click at [610, 272] on label "False" at bounding box center [642, 268] width 79 height 26
click at [610, 272] on input "False" at bounding box center [613, 268] width 9 height 7
radio input "true"
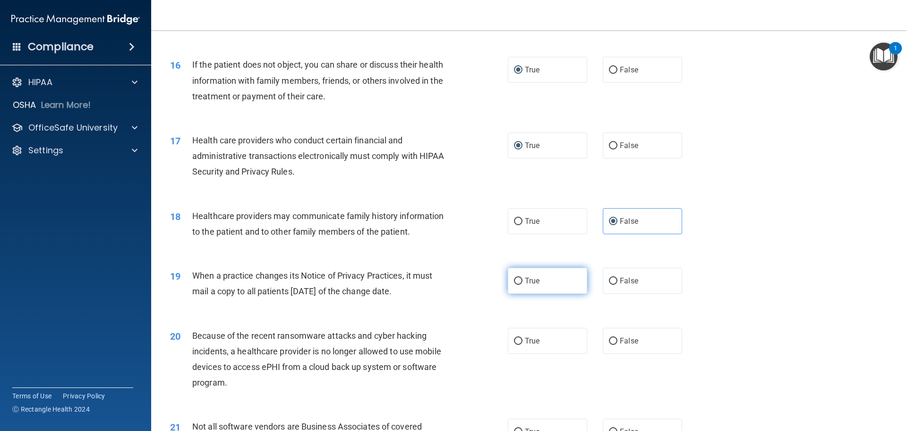
click at [514, 281] on input "True" at bounding box center [518, 280] width 9 height 7
radio input "true"
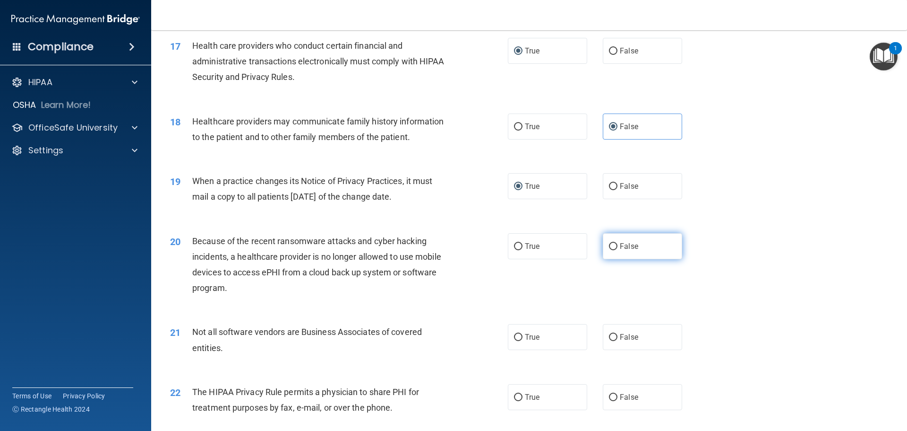
click at [612, 248] on input "False" at bounding box center [613, 246] width 9 height 7
radio input "true"
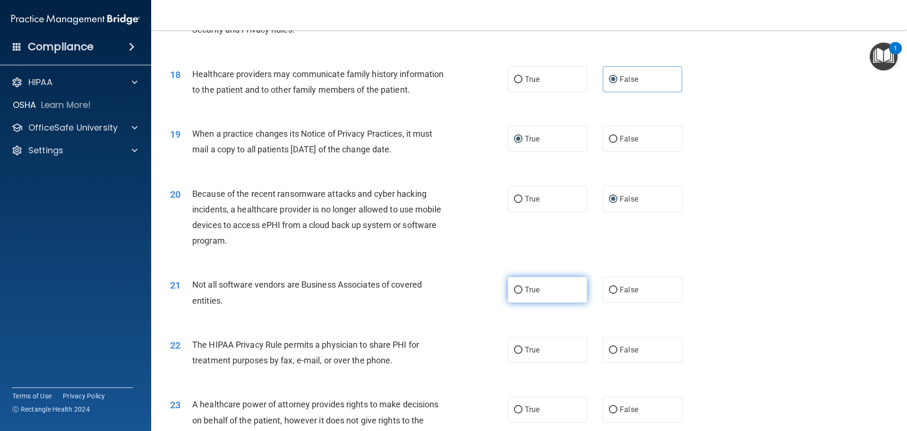
click at [515, 289] on input "True" at bounding box center [518, 289] width 9 height 7
radio input "true"
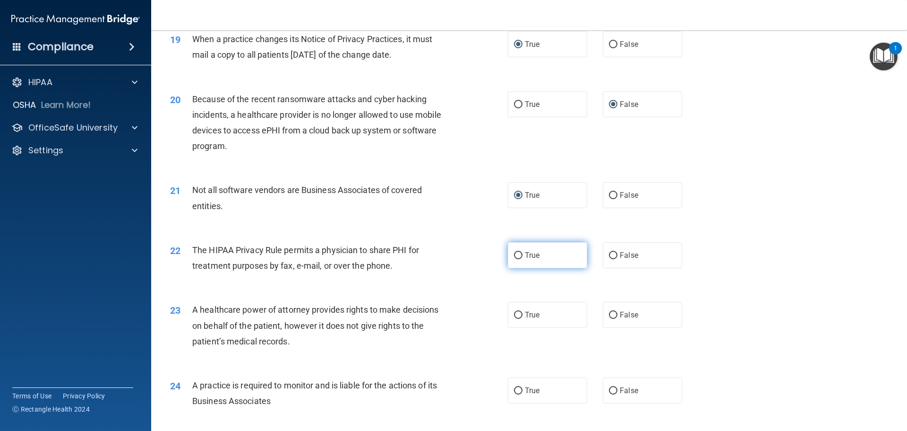
click at [518, 255] on input "True" at bounding box center [518, 255] width 9 height 7
radio input "true"
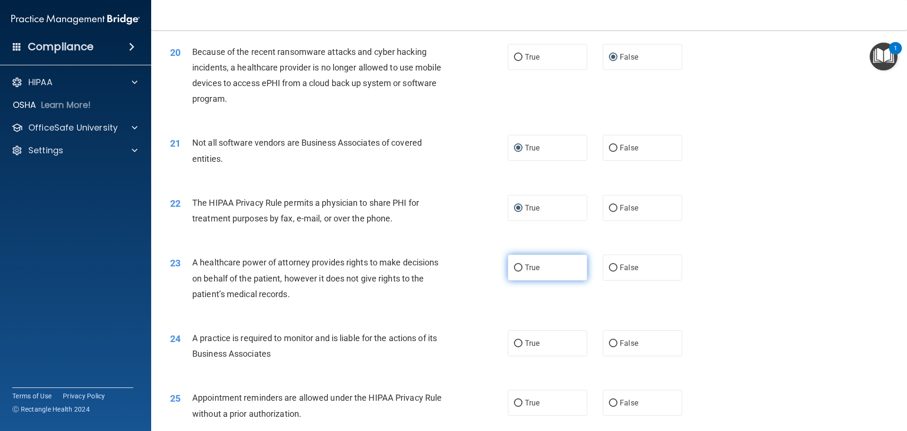
click at [517, 268] on input "True" at bounding box center [518, 267] width 9 height 7
radio input "true"
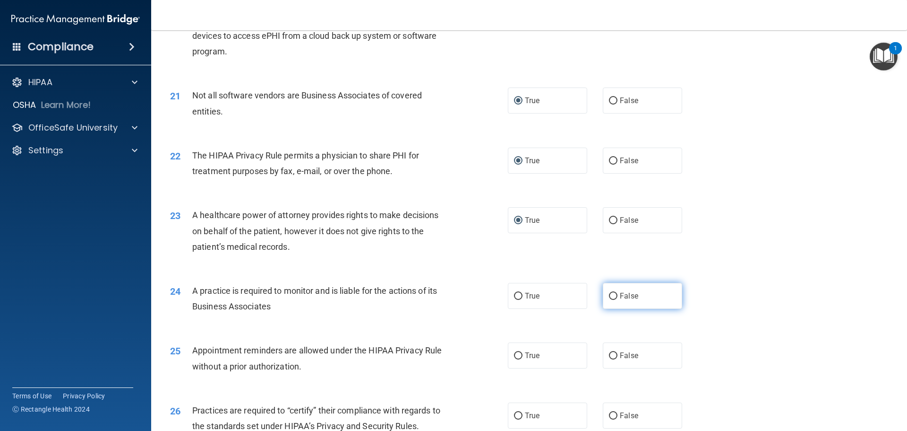
click at [609, 294] on input "False" at bounding box center [613, 296] width 9 height 7
radio input "true"
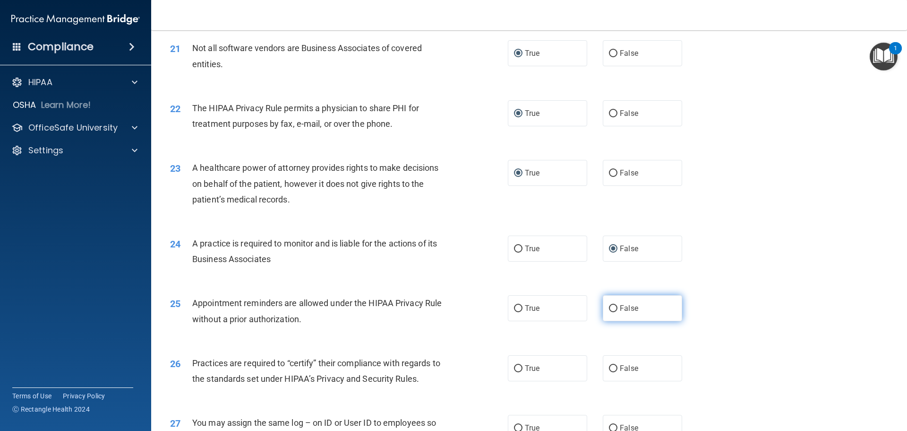
click at [609, 308] on input "False" at bounding box center [613, 308] width 9 height 7
radio input "true"
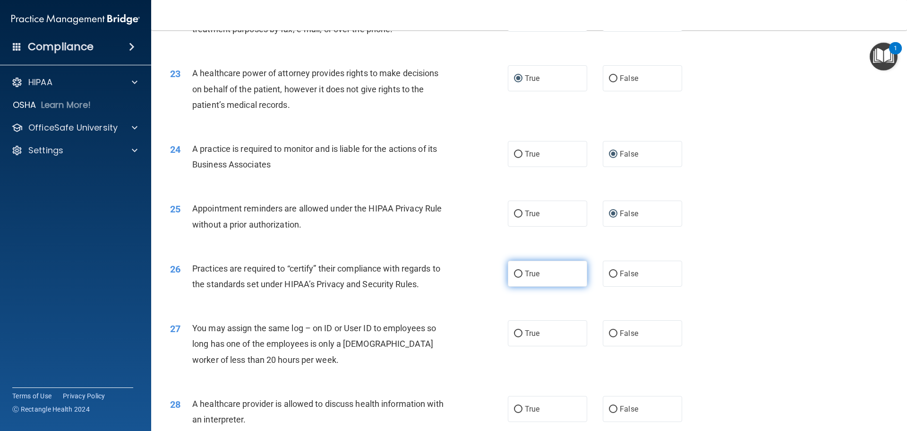
click at [516, 273] on input "True" at bounding box center [518, 273] width 9 height 7
radio input "true"
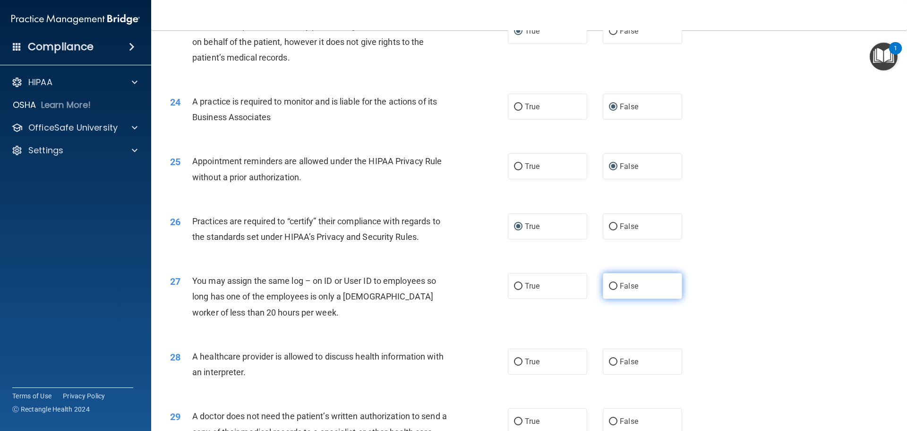
click at [609, 285] on input "False" at bounding box center [613, 286] width 9 height 7
radio input "true"
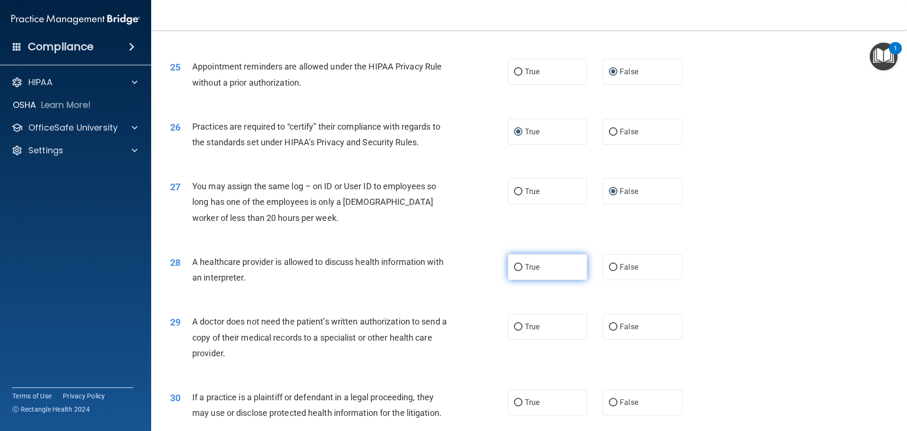
click at [517, 267] on input "True" at bounding box center [518, 267] width 9 height 7
radio input "true"
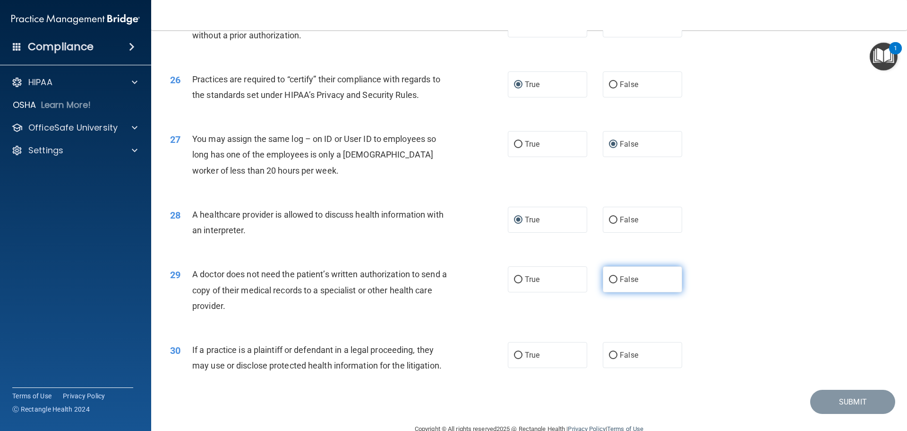
click at [610, 283] on input "False" at bounding box center [613, 279] width 9 height 7
radio input "true"
click at [609, 358] on input "False" at bounding box center [613, 355] width 9 height 7
radio input "true"
click at [819, 398] on button "Submit" at bounding box center [853, 401] width 85 height 24
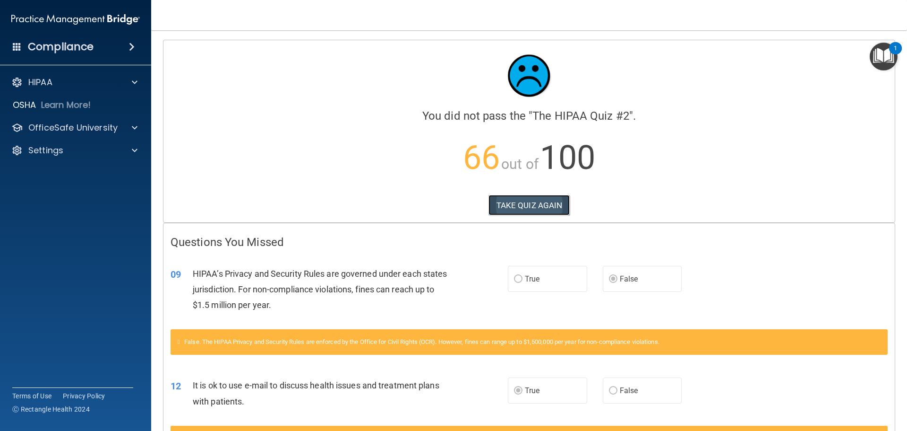
click at [520, 207] on button "TAKE QUIZ AGAIN" at bounding box center [530, 205] width 82 height 21
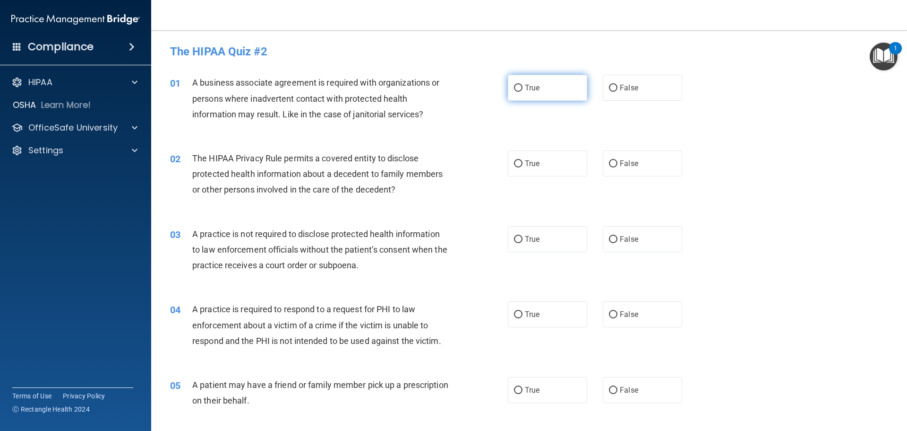
click at [514, 88] on input "True" at bounding box center [518, 88] width 9 height 7
radio input "true"
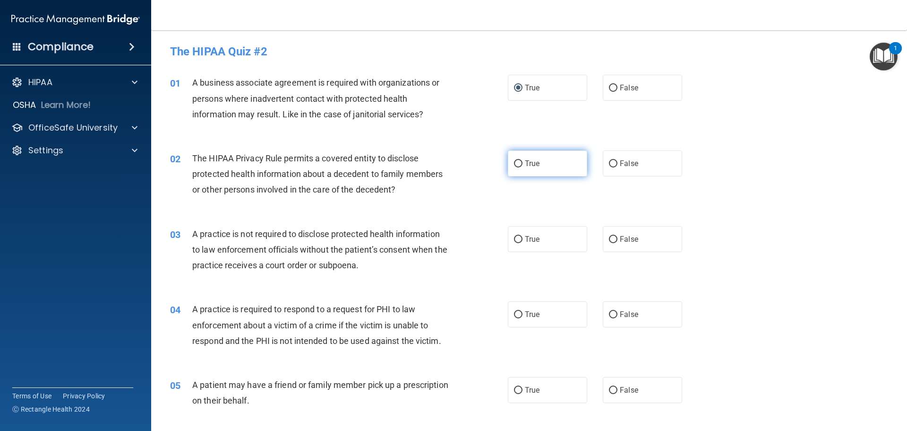
click at [515, 169] on label "True" at bounding box center [547, 163] width 79 height 26
click at [515, 167] on input "True" at bounding box center [518, 163] width 9 height 7
radio input "true"
click at [612, 241] on input "False" at bounding box center [613, 239] width 9 height 7
radio input "true"
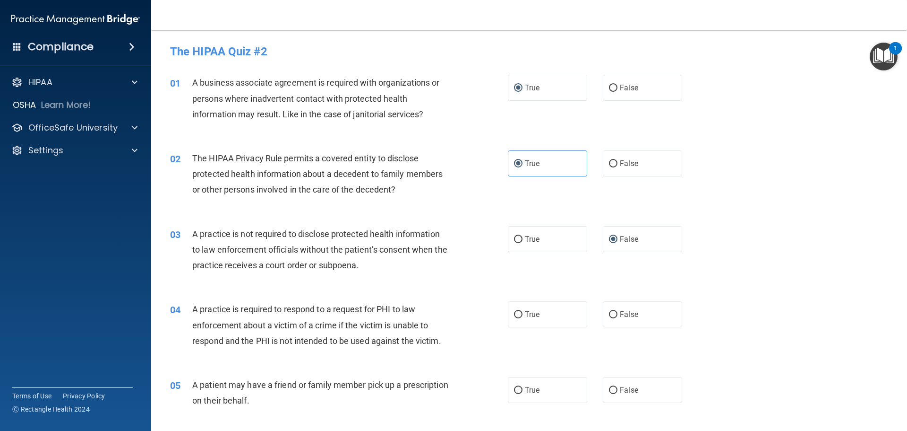
scroll to position [95, 0]
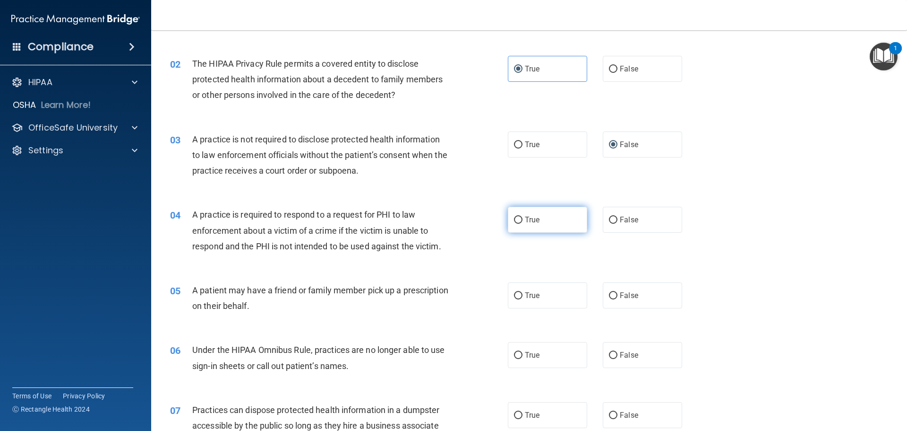
click at [514, 220] on input "True" at bounding box center [518, 219] width 9 height 7
radio input "true"
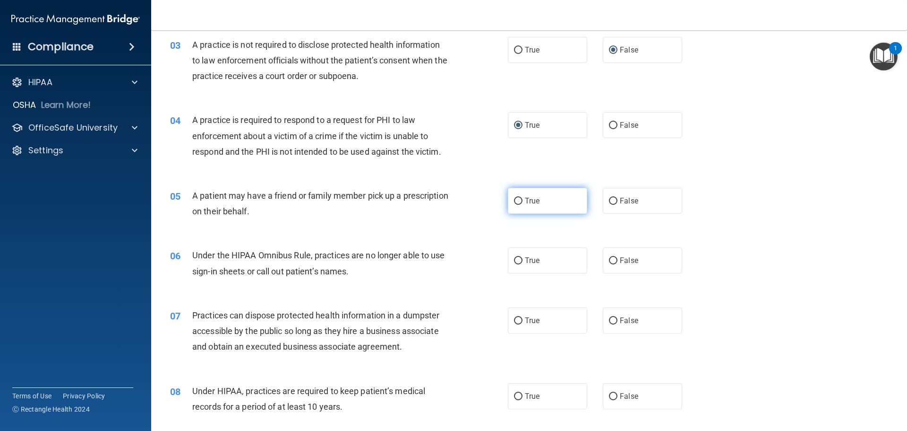
click at [514, 202] on input "True" at bounding box center [518, 201] width 9 height 7
radio input "true"
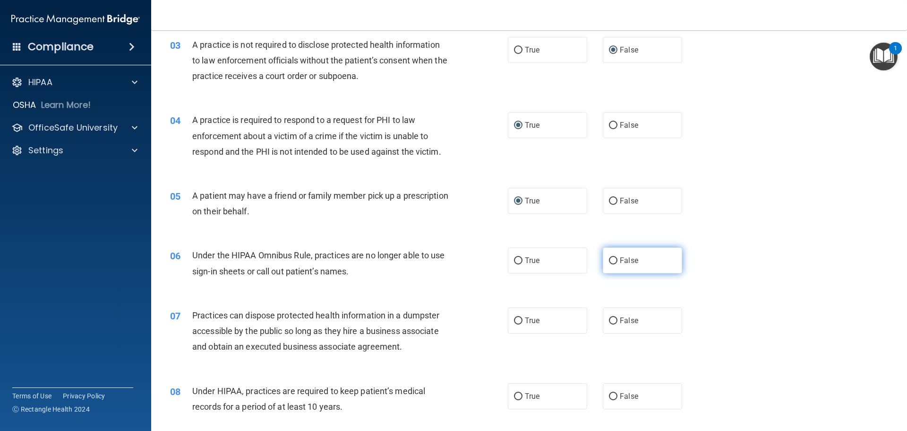
click at [604, 262] on label "False" at bounding box center [642, 260] width 79 height 26
click at [609, 262] on input "False" at bounding box center [613, 260] width 9 height 7
radio input "true"
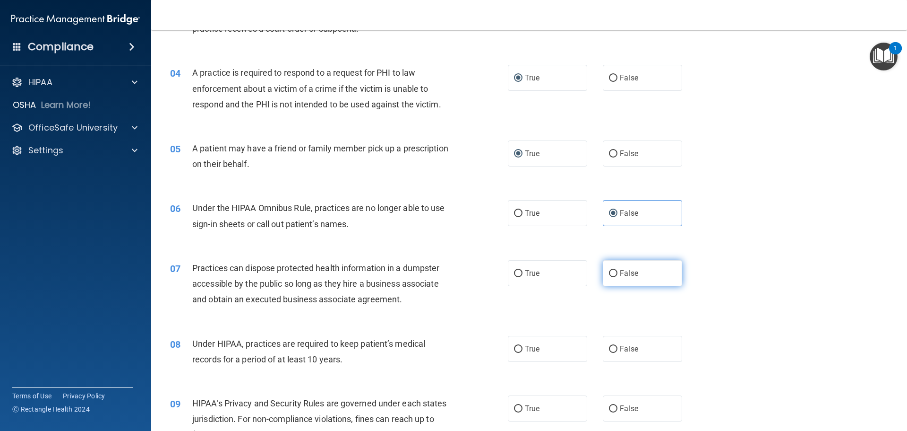
click at [609, 273] on input "False" at bounding box center [613, 273] width 9 height 7
radio input "true"
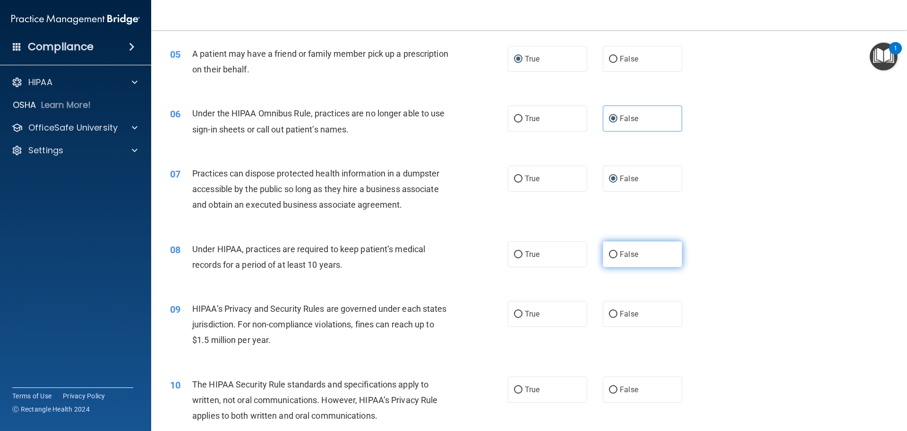
click at [609, 255] on input "False" at bounding box center [613, 254] width 9 height 7
radio input "true"
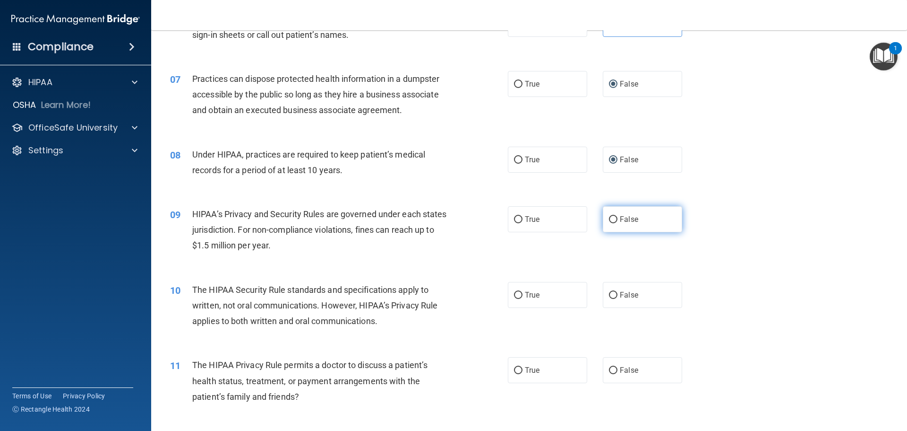
click at [607, 225] on label "False" at bounding box center [642, 219] width 79 height 26
click at [609, 223] on input "False" at bounding box center [613, 219] width 9 height 7
radio input "true"
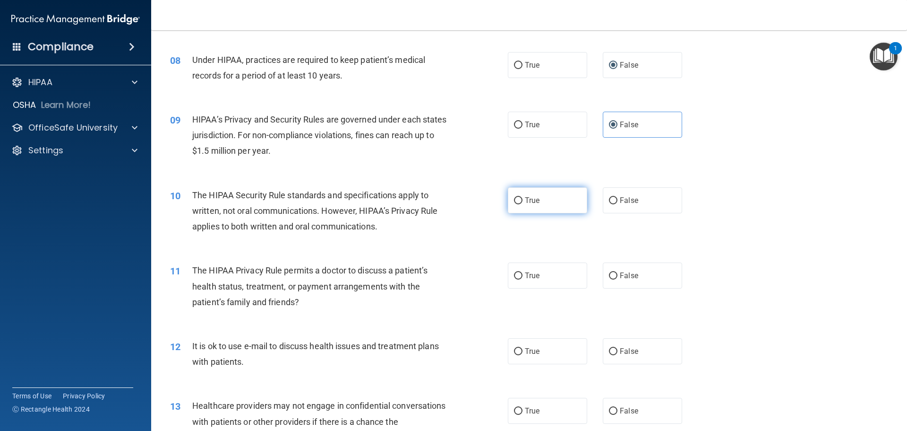
click at [514, 203] on input "True" at bounding box center [518, 200] width 9 height 7
radio input "true"
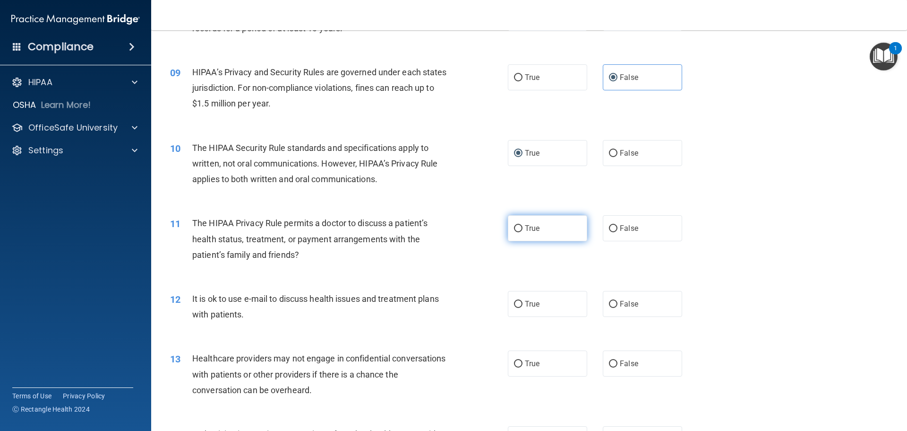
click at [513, 234] on label "True" at bounding box center [547, 228] width 79 height 26
click at [514, 232] on input "True" at bounding box center [518, 228] width 9 height 7
radio input "true"
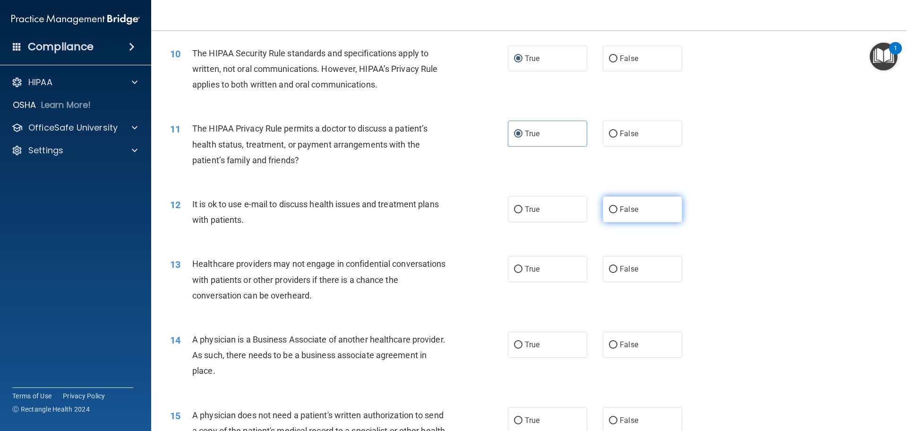
click at [609, 213] on input "False" at bounding box center [613, 209] width 9 height 7
radio input "true"
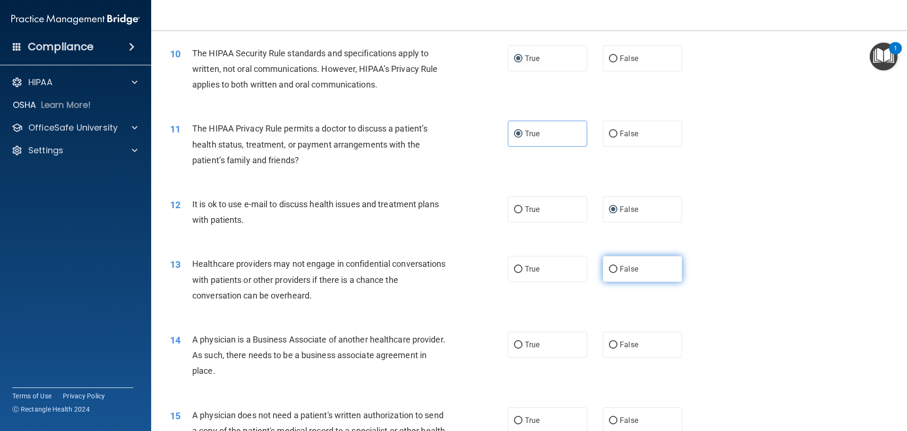
click at [609, 270] on input "False" at bounding box center [613, 269] width 9 height 7
radio input "true"
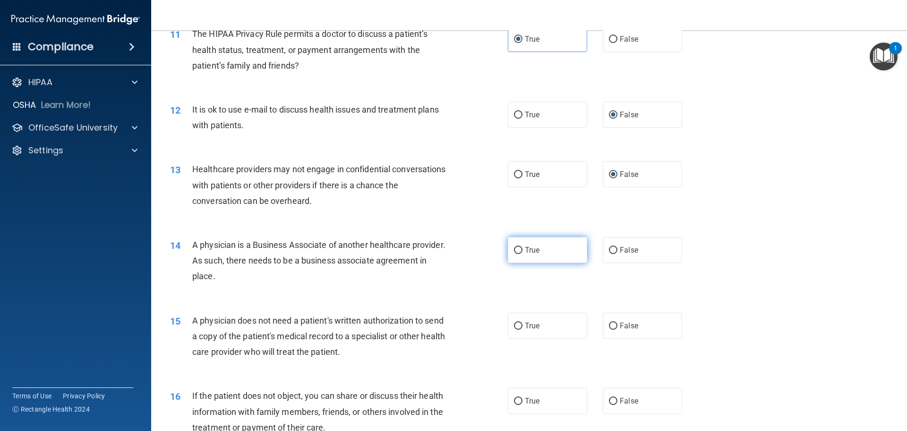
click at [517, 251] on input "True" at bounding box center [518, 250] width 9 height 7
radio input "true"
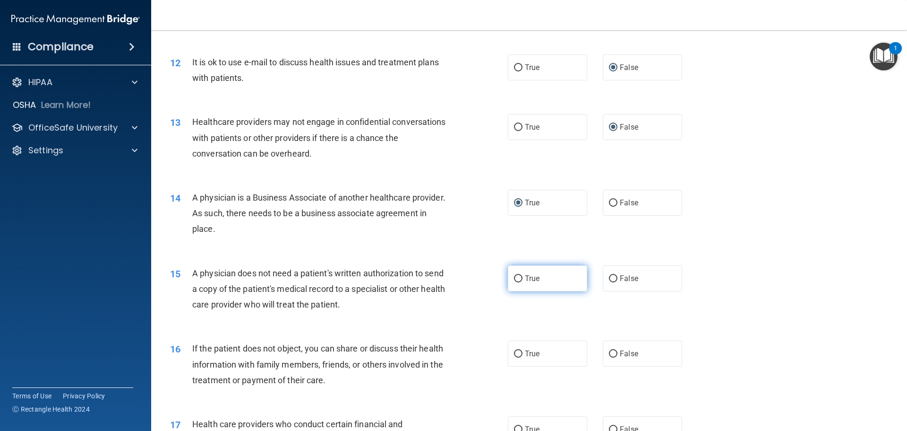
click at [509, 279] on label "True" at bounding box center [547, 278] width 79 height 26
click at [514, 279] on input "True" at bounding box center [518, 278] width 9 height 7
radio input "true"
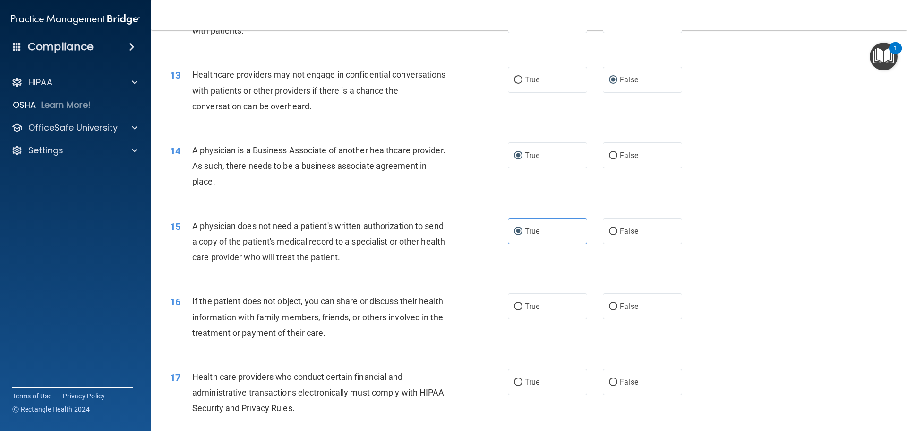
scroll to position [898, 0]
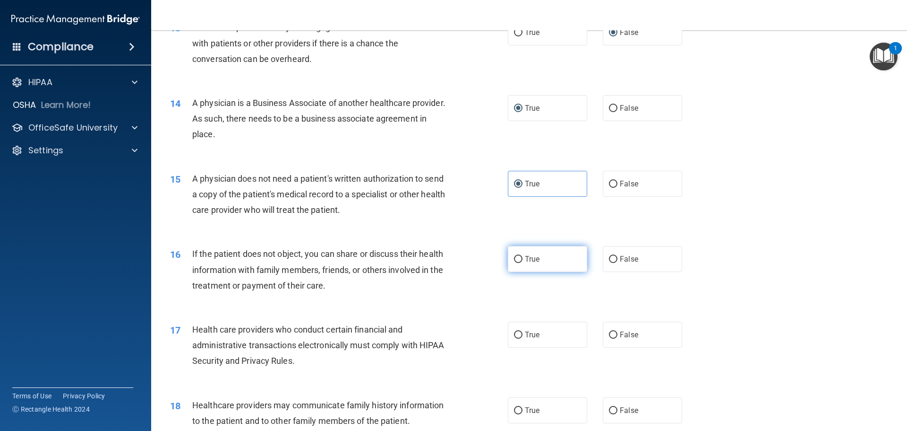
click at [514, 262] on input "True" at bounding box center [518, 259] width 9 height 7
radio input "true"
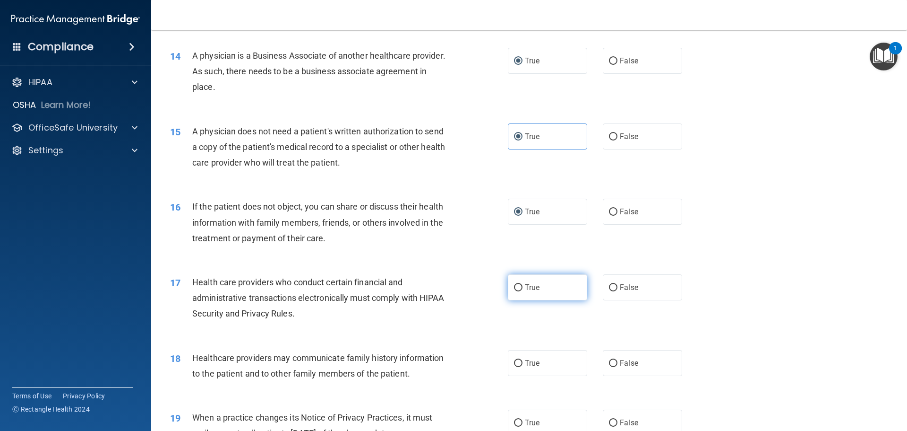
click at [514, 288] on input "True" at bounding box center [518, 287] width 9 height 7
radio input "true"
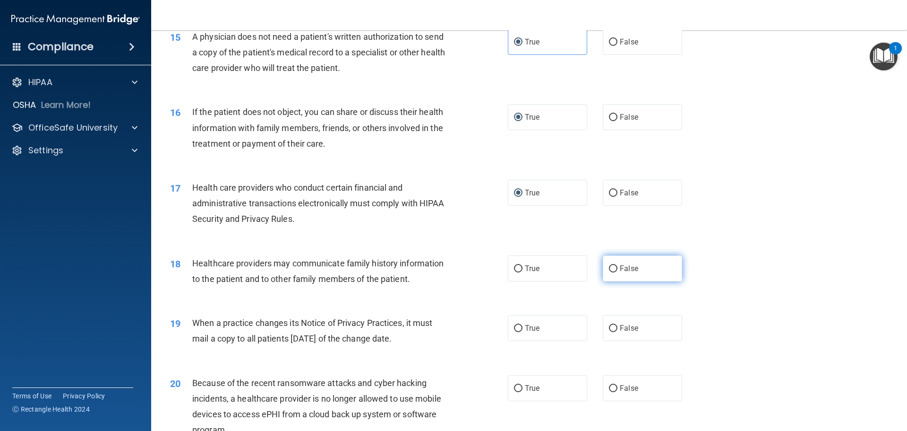
click at [609, 269] on input "False" at bounding box center [613, 268] width 9 height 7
radio input "true"
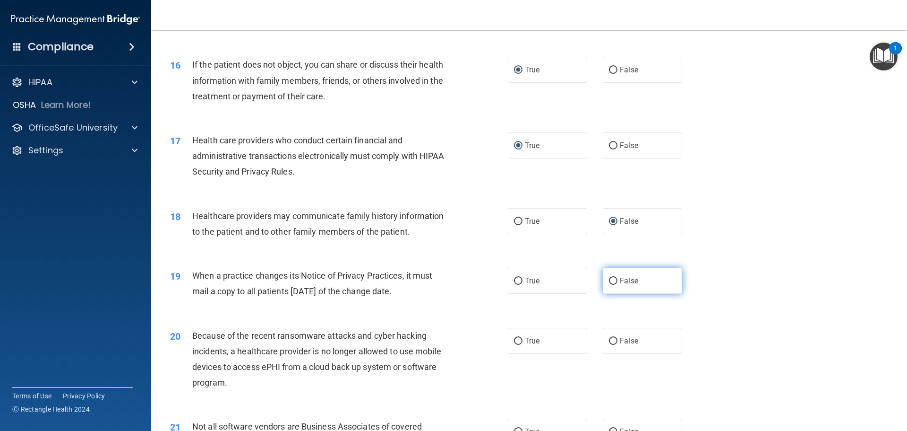
click at [611, 283] on input "False" at bounding box center [613, 280] width 9 height 7
radio input "true"
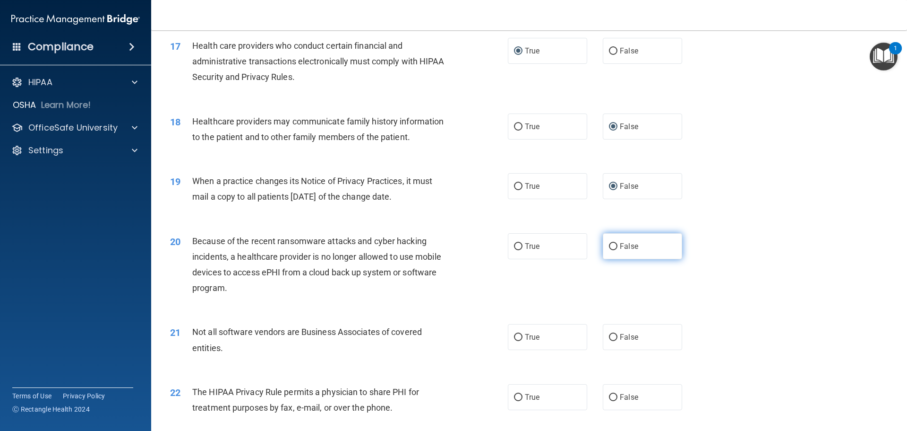
click at [609, 247] on input "False" at bounding box center [613, 246] width 9 height 7
radio input "true"
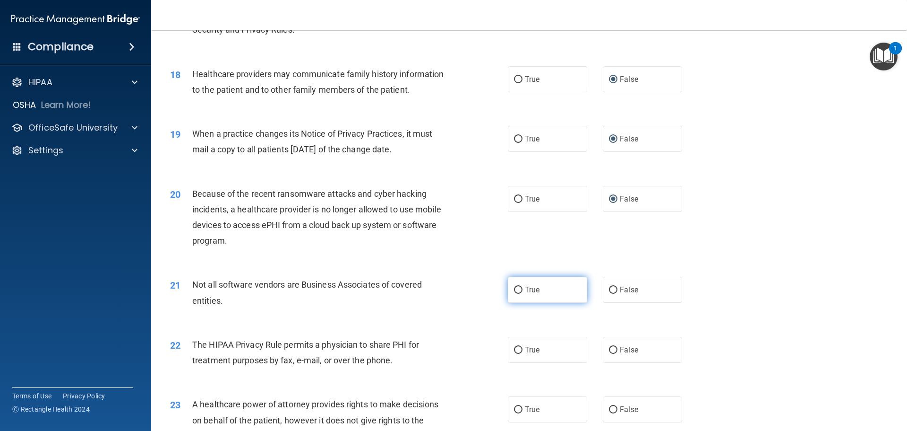
click at [516, 286] on input "True" at bounding box center [518, 289] width 9 height 7
radio input "true"
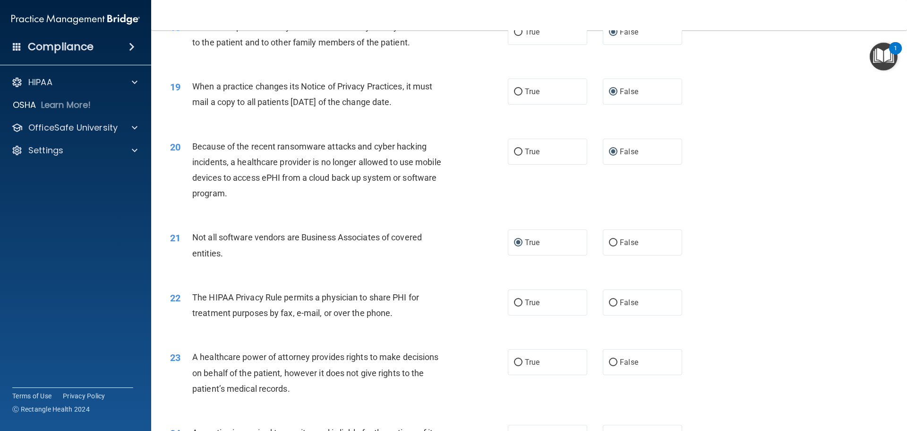
scroll to position [1323, 0]
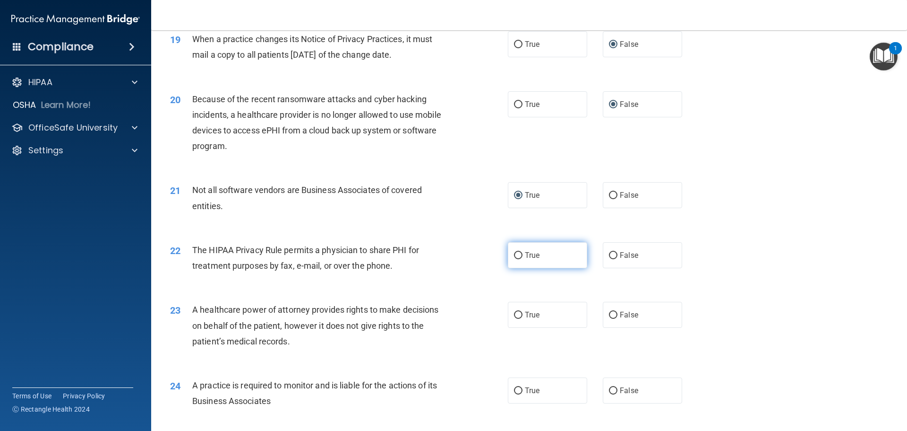
click at [510, 256] on label "True" at bounding box center [547, 255] width 79 height 26
click at [514, 256] on input "True" at bounding box center [518, 255] width 9 height 7
radio input "true"
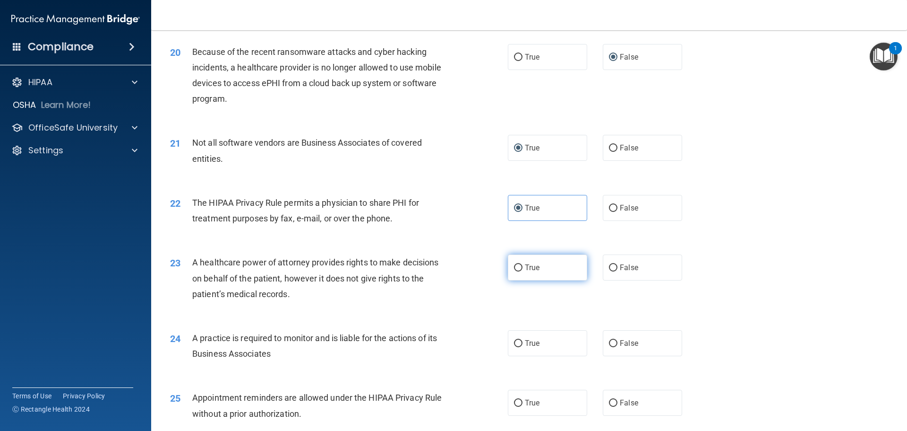
click at [514, 269] on input "True" at bounding box center [518, 267] width 9 height 7
radio input "true"
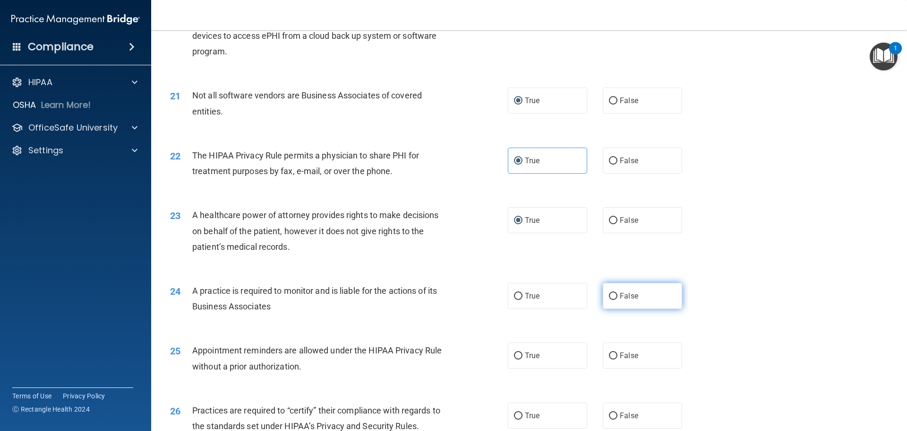
click at [609, 296] on input "False" at bounding box center [613, 296] width 9 height 7
radio input "true"
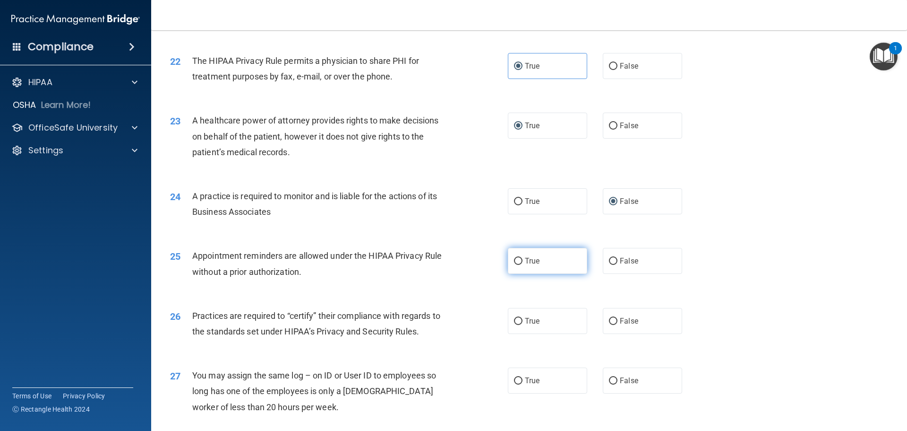
click at [515, 261] on input "True" at bounding box center [518, 261] width 9 height 7
radio input "true"
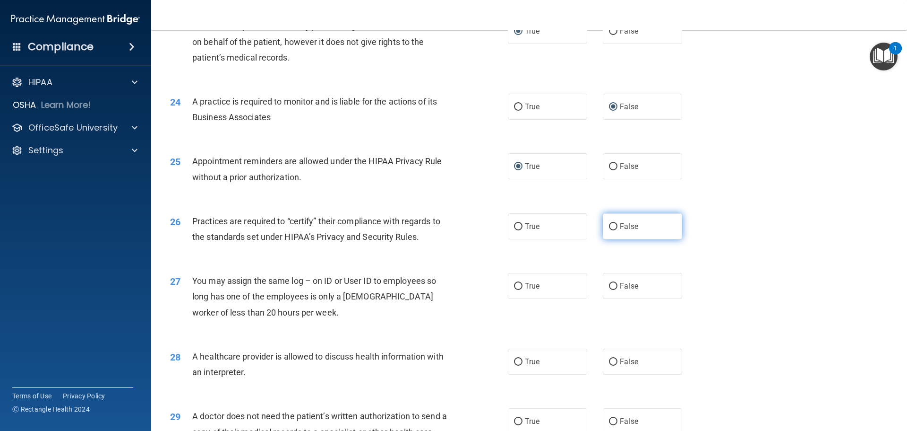
click at [603, 231] on label "False" at bounding box center [642, 226] width 79 height 26
click at [609, 230] on input "False" at bounding box center [613, 226] width 9 height 7
radio input "true"
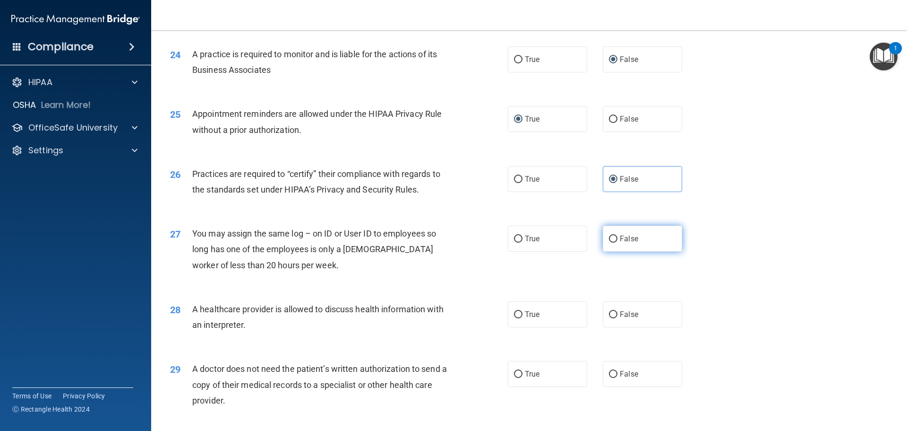
click at [609, 240] on input "False" at bounding box center [613, 238] width 9 height 7
radio input "true"
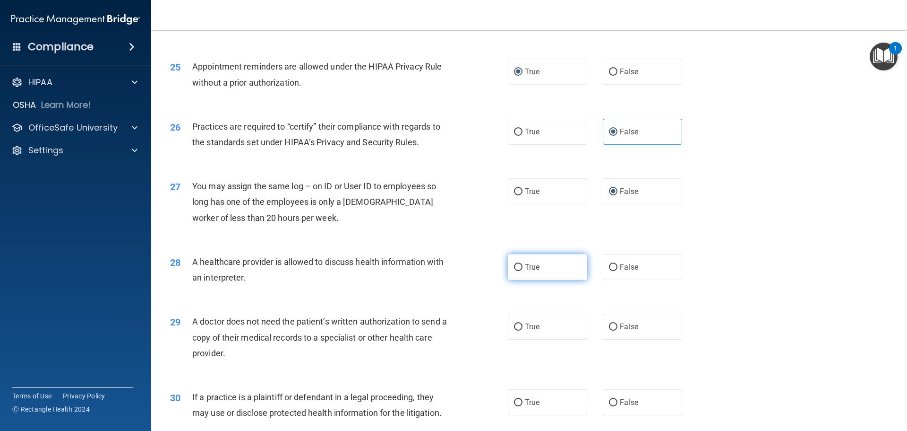
click at [514, 266] on input "True" at bounding box center [518, 267] width 9 height 7
radio input "true"
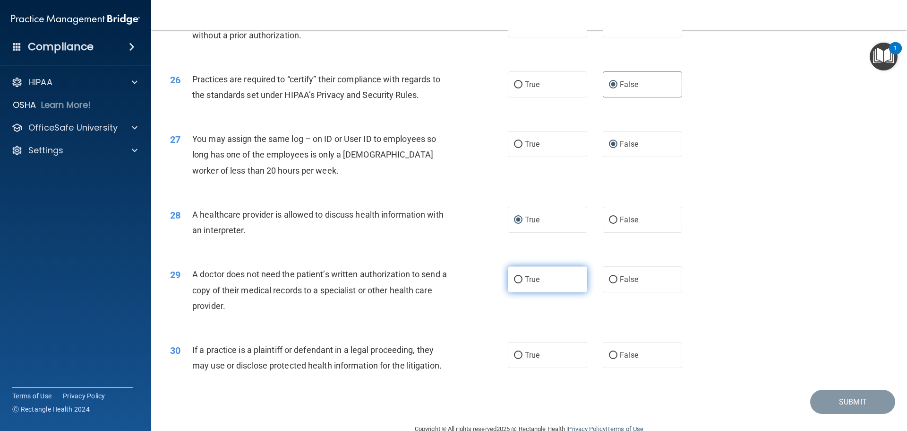
click at [514, 279] on input "True" at bounding box center [518, 279] width 9 height 7
radio input "true"
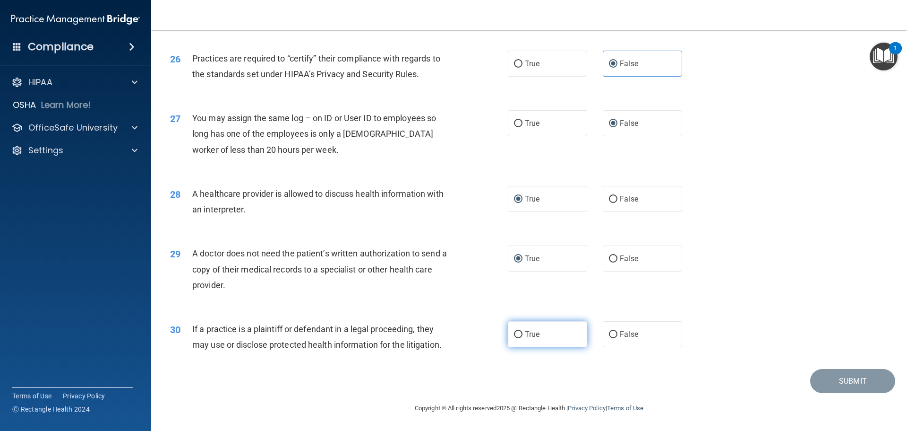
click at [514, 334] on input "True" at bounding box center [518, 334] width 9 height 7
radio input "true"
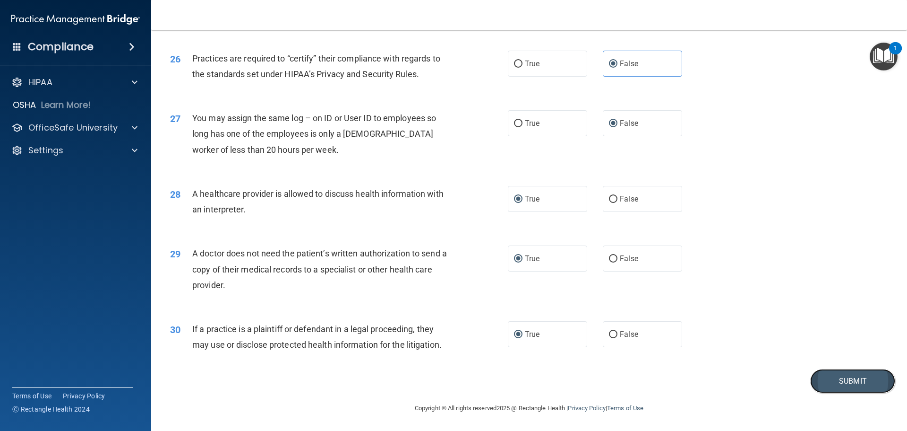
click at [824, 378] on button "Submit" at bounding box center [853, 381] width 85 height 24
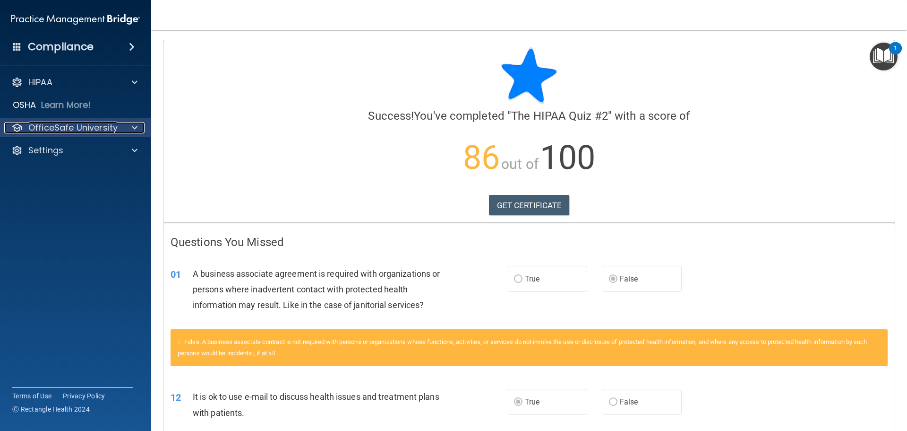
click at [126, 126] on div at bounding box center [133, 127] width 24 height 11
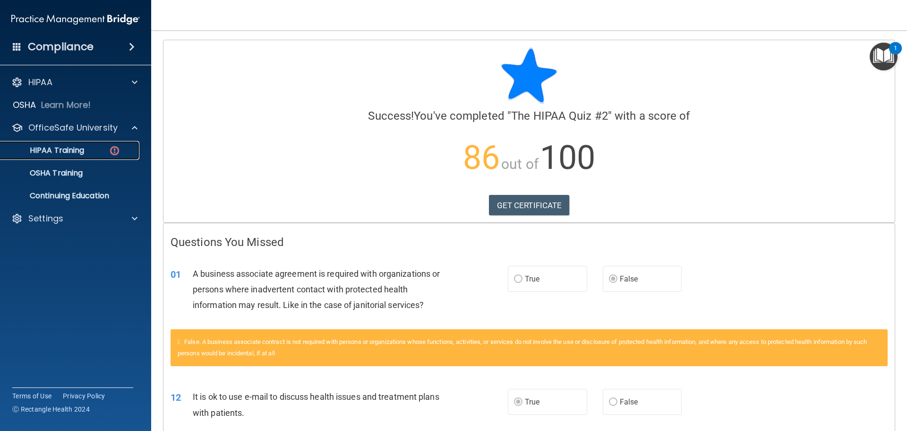
click at [108, 149] on div "HIPAA Training" at bounding box center [70, 150] width 129 height 9
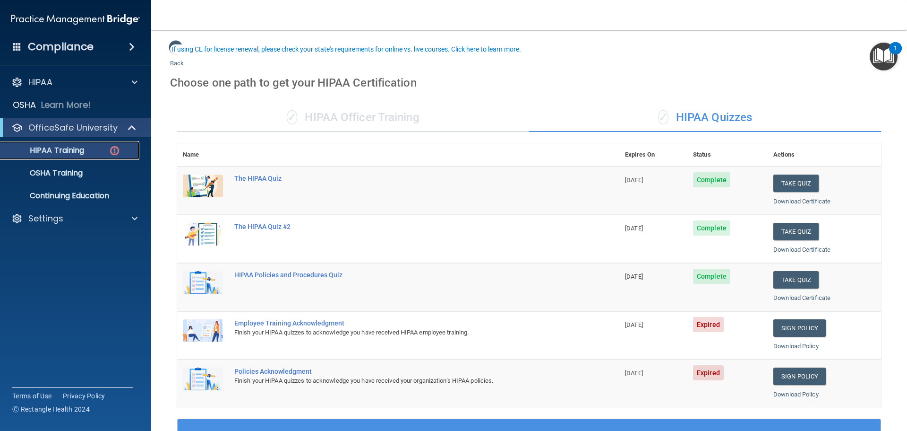
scroll to position [47, 0]
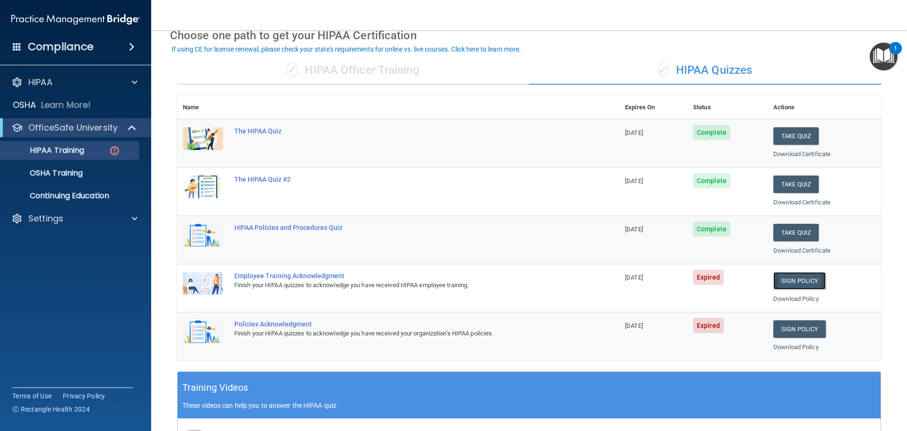
click at [783, 284] on link "Sign Policy" at bounding box center [800, 280] width 52 height 17
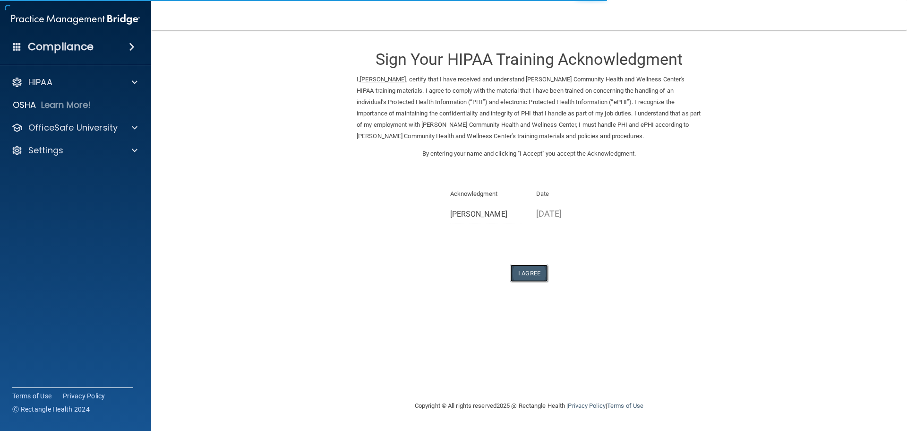
click at [523, 267] on button "I Agree" at bounding box center [529, 272] width 38 height 17
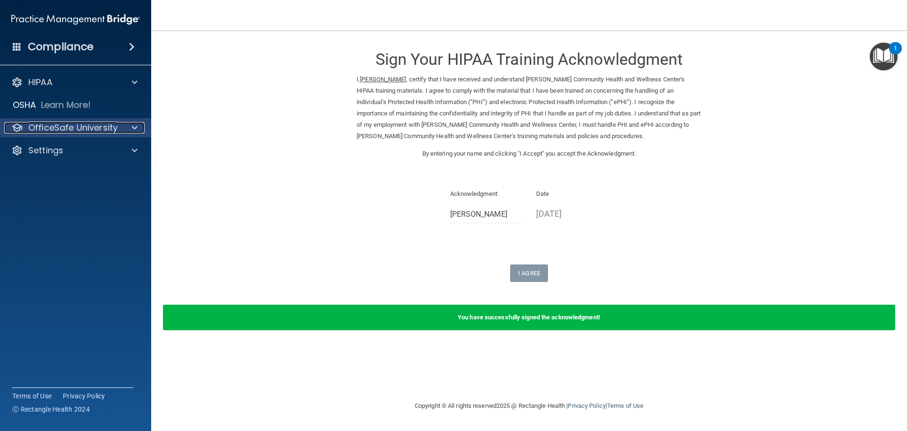
click at [93, 130] on p "OfficeSafe University" at bounding box center [72, 127] width 89 height 11
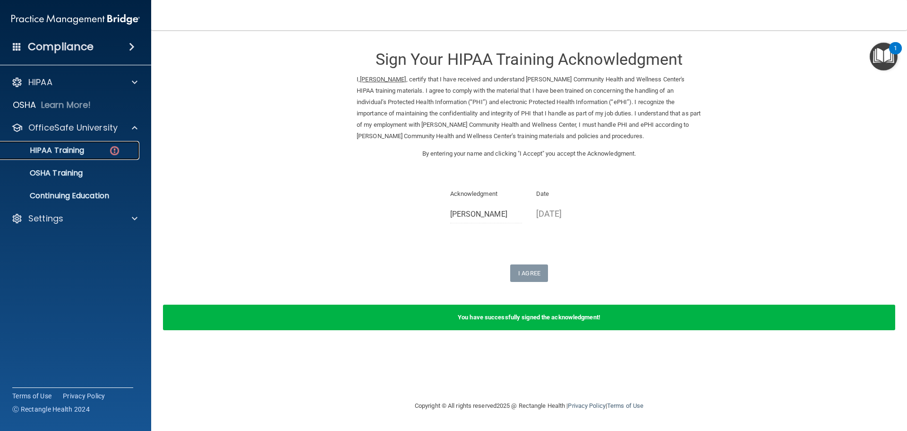
click at [84, 152] on p "HIPAA Training" at bounding box center [45, 150] width 78 height 9
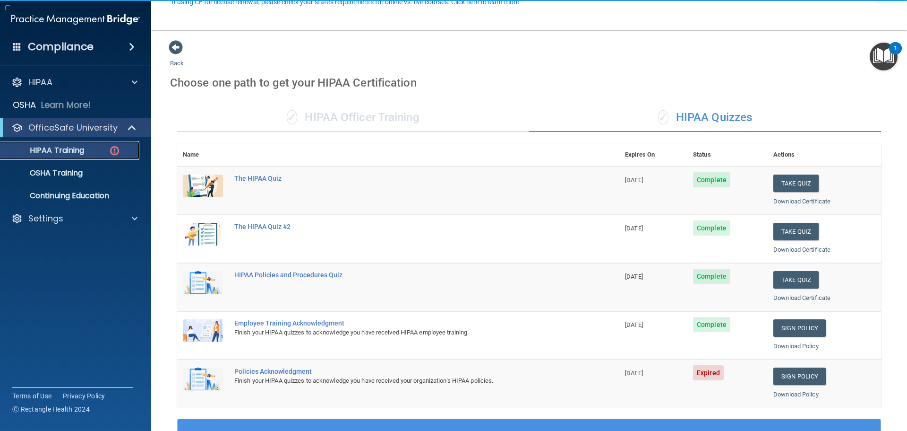
scroll to position [95, 0]
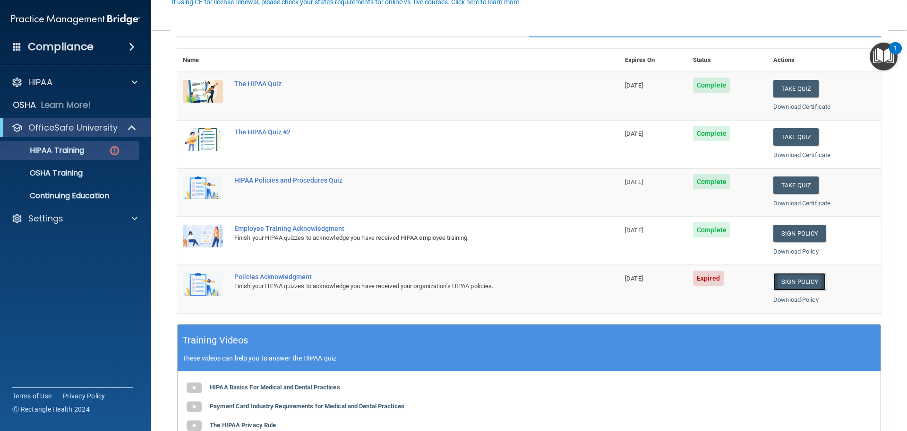
click at [774, 279] on link "Sign Policy" at bounding box center [800, 281] width 52 height 17
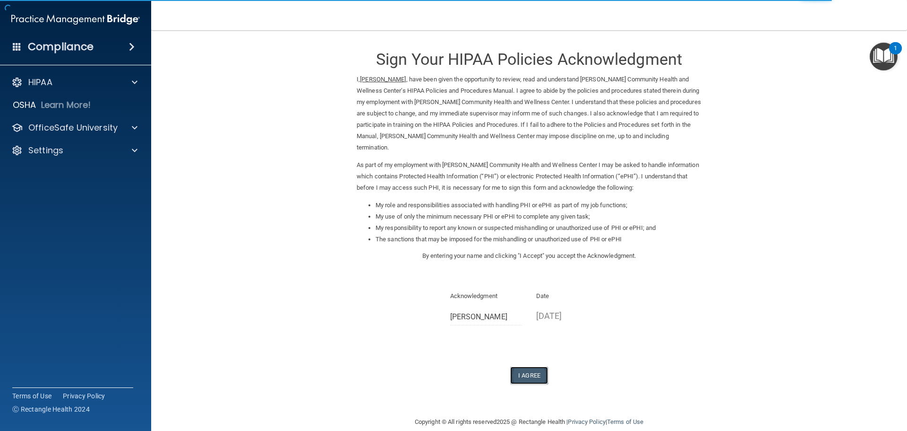
click at [519, 374] on button "I Agree" at bounding box center [529, 374] width 38 height 17
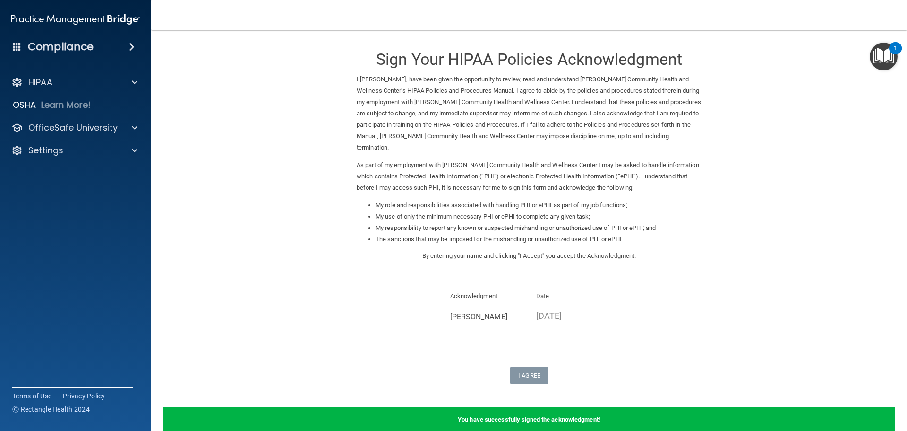
click at [478, 299] on p "Acknowledgment" at bounding box center [486, 295] width 72 height 11
click at [529, 292] on div "Date [DATE]" at bounding box center [572, 310] width 86 height 40
click at [543, 321] on p "[DATE]" at bounding box center [572, 316] width 72 height 16
click at [132, 82] on span at bounding box center [135, 82] width 6 height 11
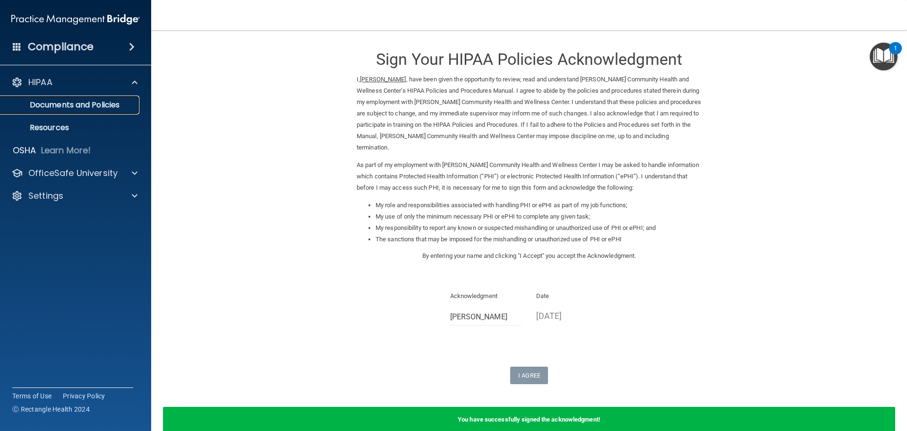
click at [119, 104] on p "Documents and Policies" at bounding box center [70, 104] width 129 height 9
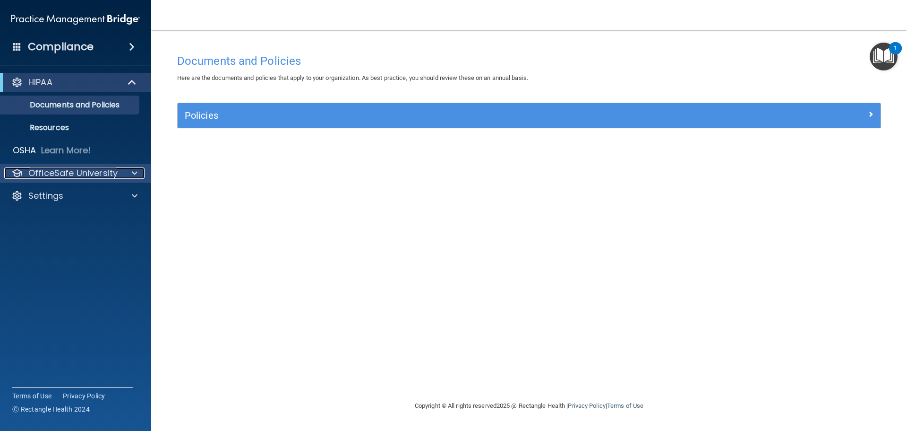
click at [85, 167] on p "OfficeSafe University" at bounding box center [72, 172] width 89 height 11
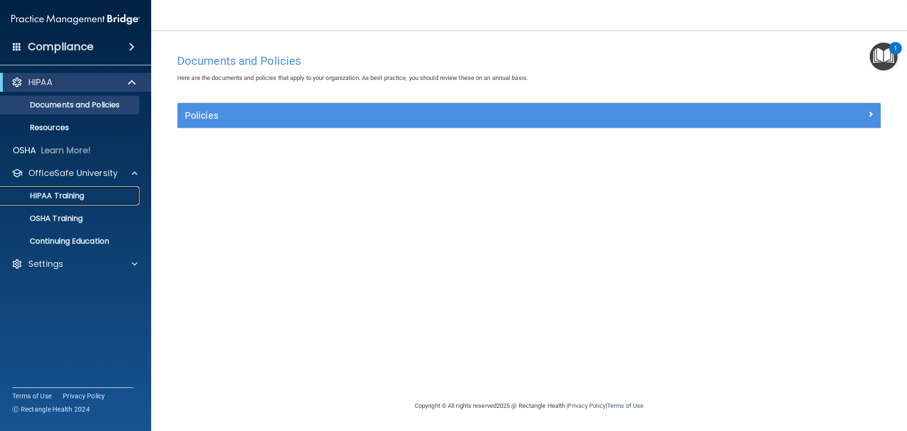
click at [82, 196] on p "HIPAA Training" at bounding box center [45, 195] width 78 height 9
